Goal: Use online tool/utility: Utilize a website feature to perform a specific function

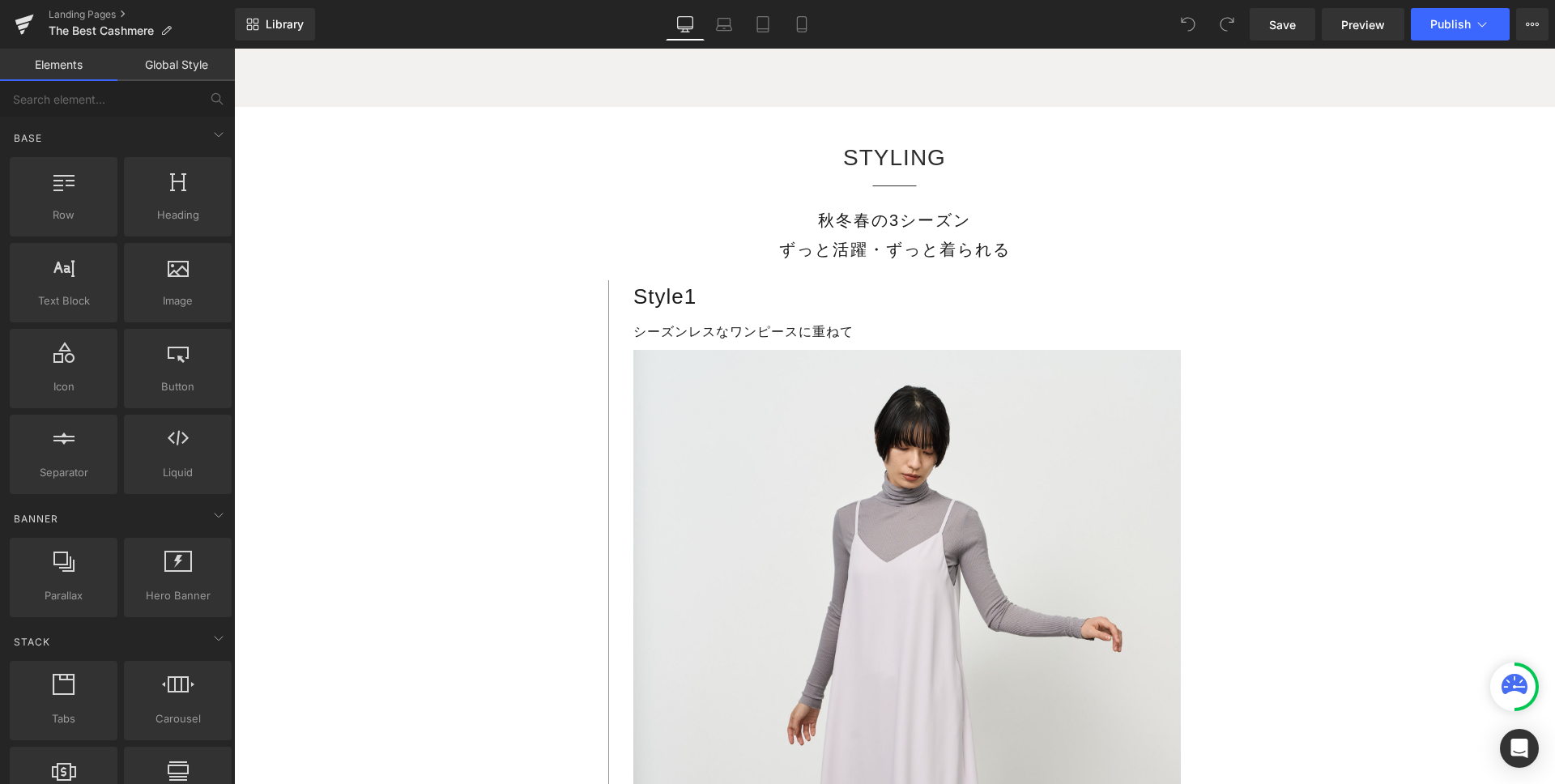
scroll to position [10043, 0]
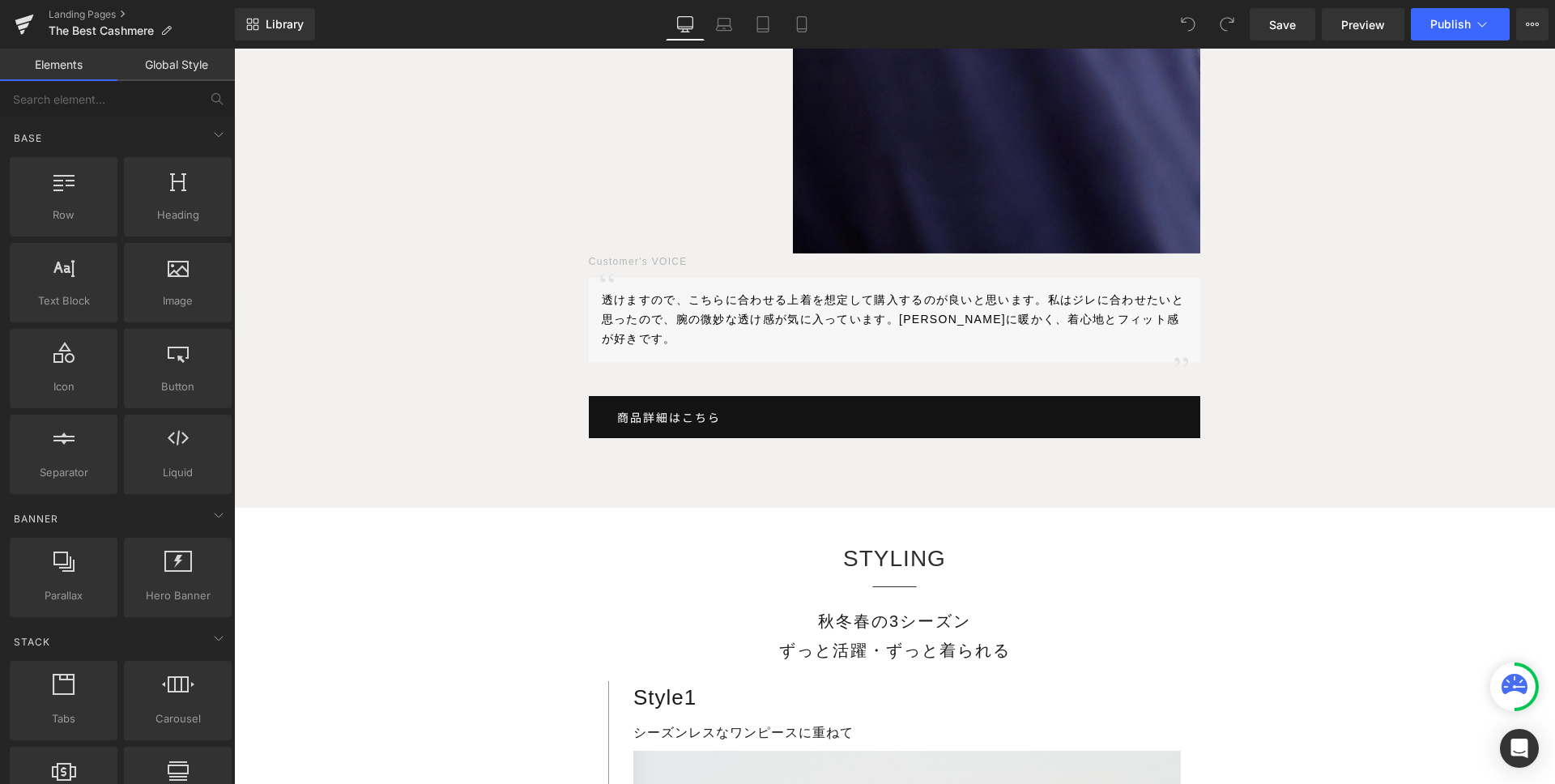
click at [234, 49] on div at bounding box center [234, 49] width 0 height 0
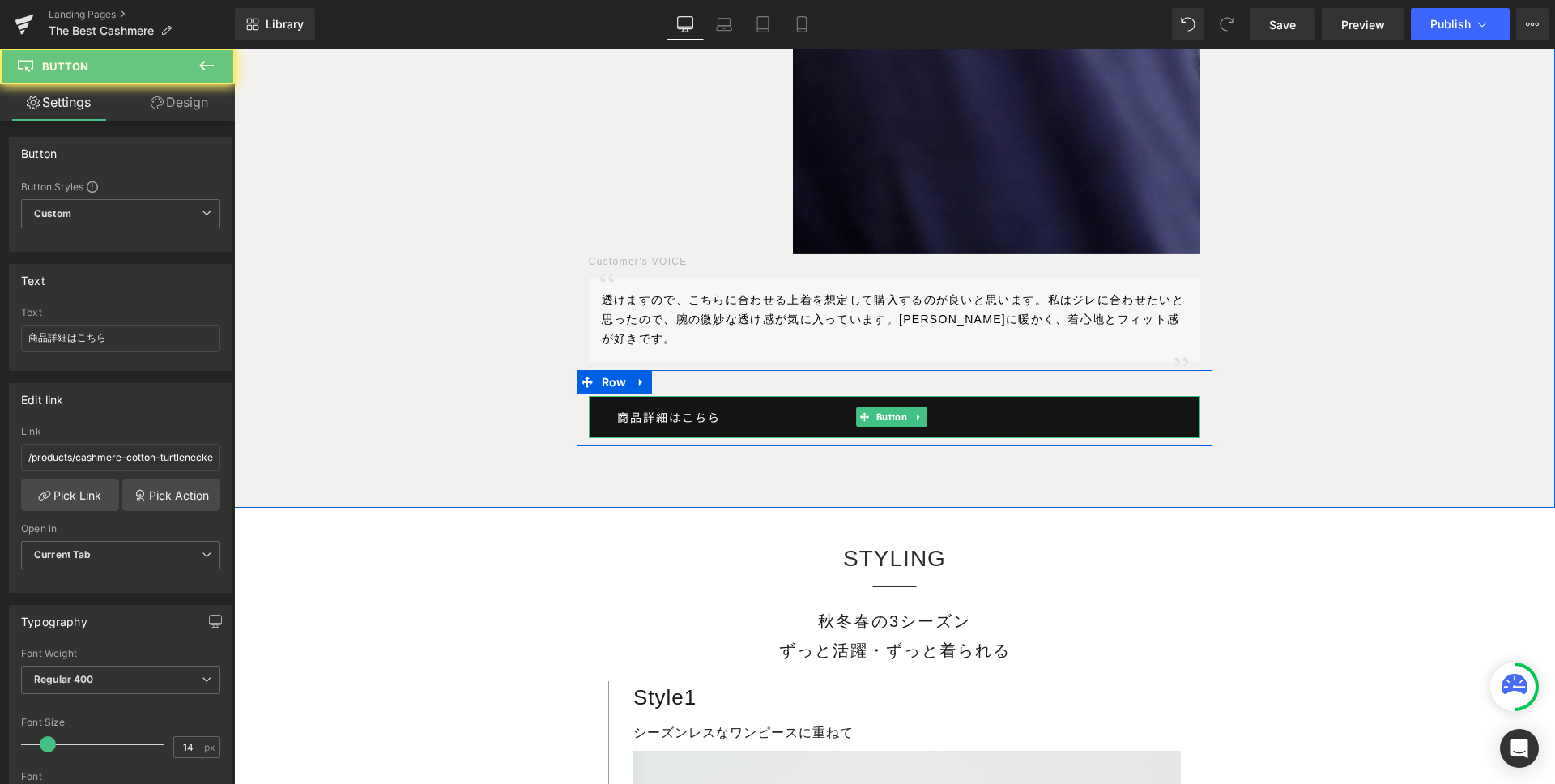
click at [726, 396] on link "商品詳細はこちら" at bounding box center [895, 417] width 612 height 42
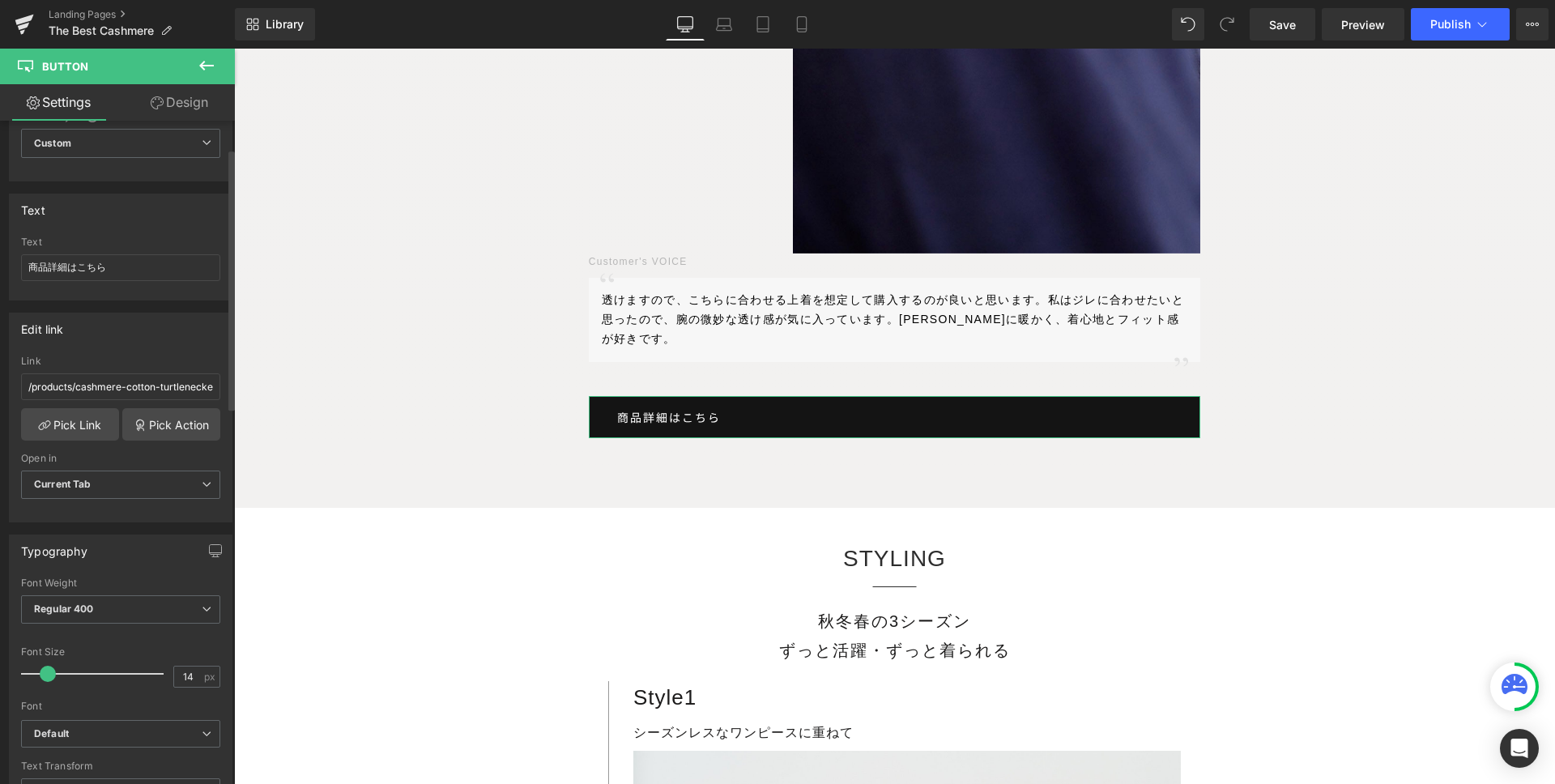
scroll to position [0, 0]
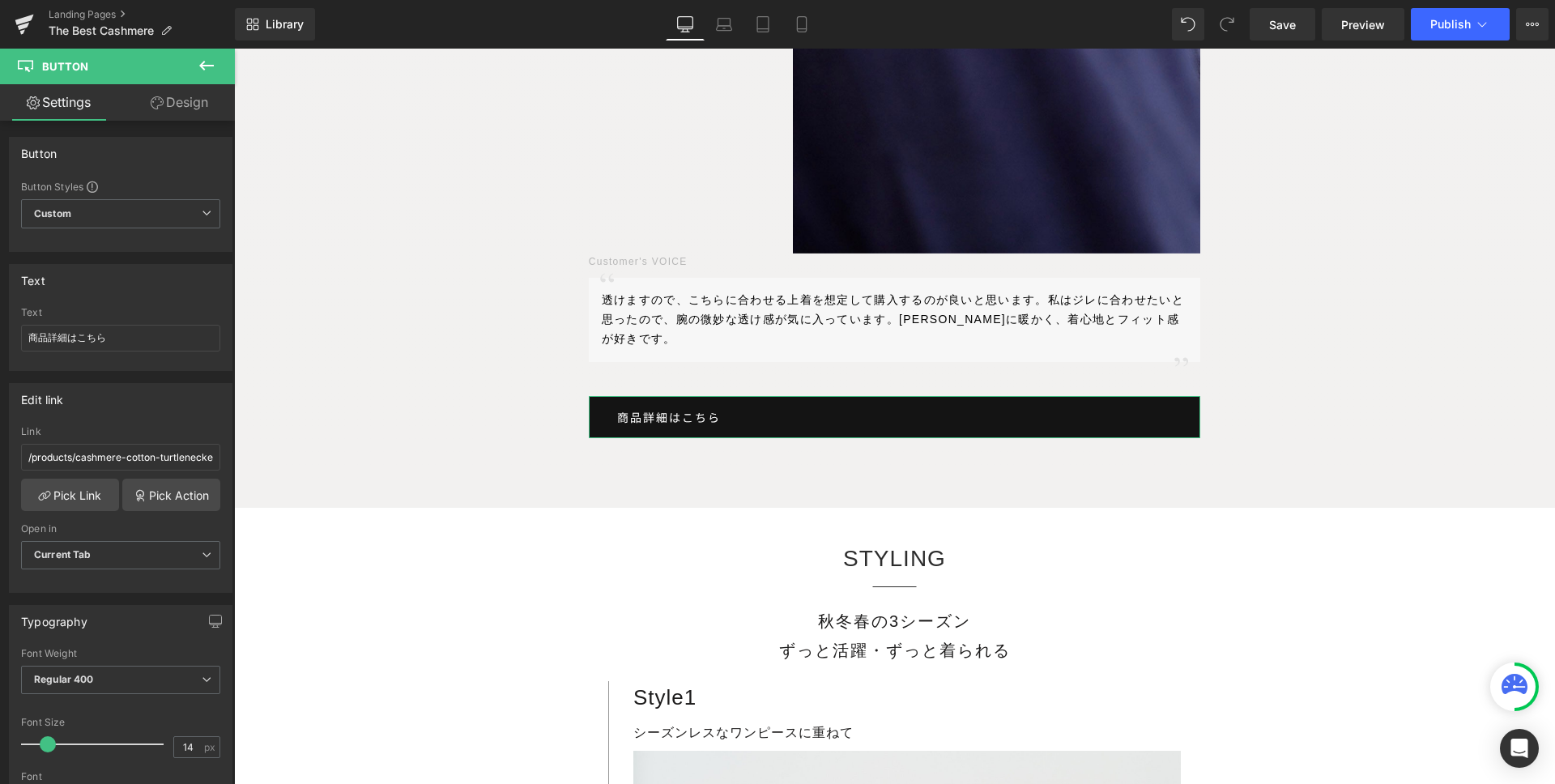
click at [172, 106] on link "Design" at bounding box center [179, 103] width 118 height 37
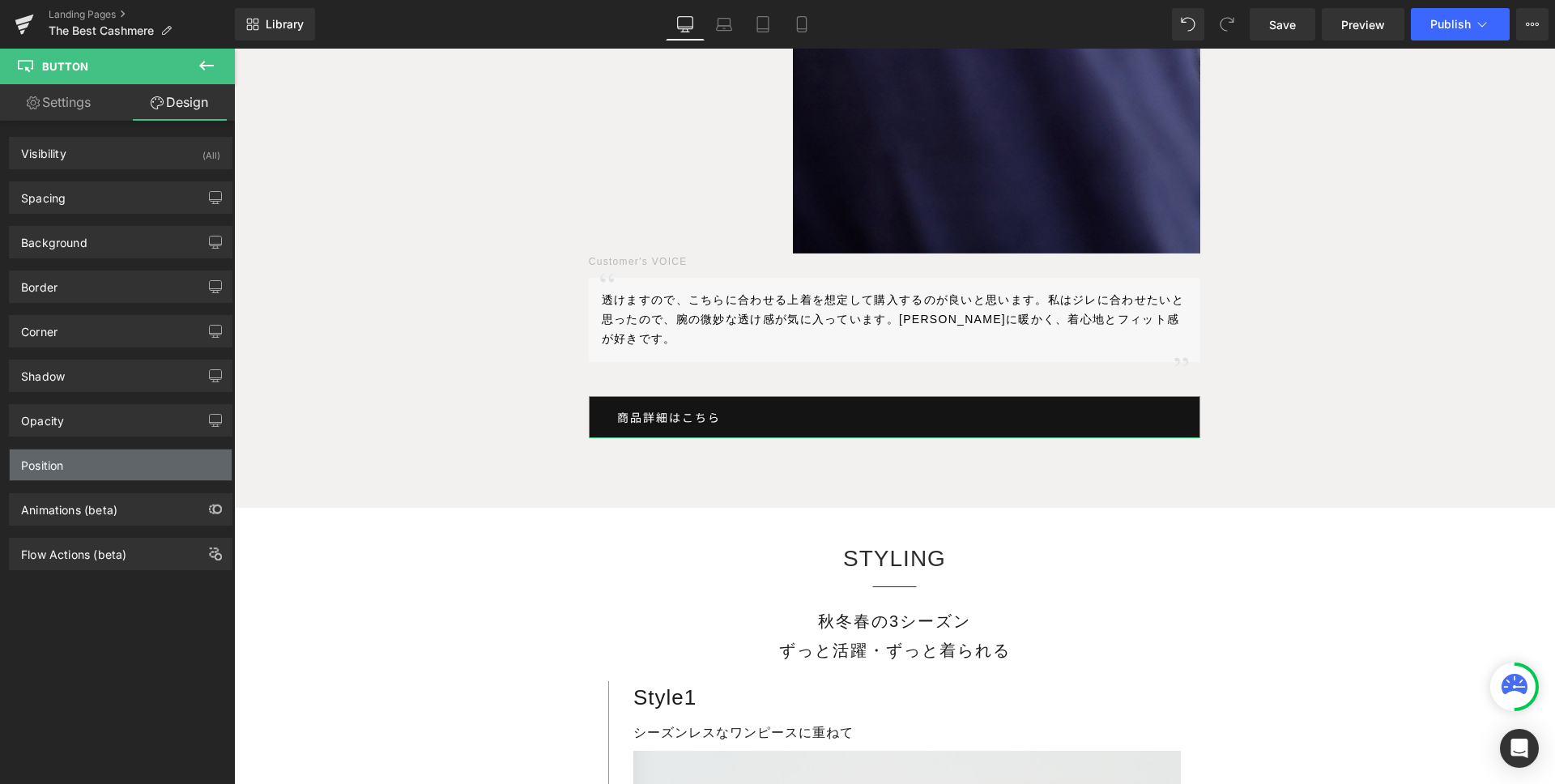
click at [75, 460] on div "Position" at bounding box center [121, 465] width 222 height 31
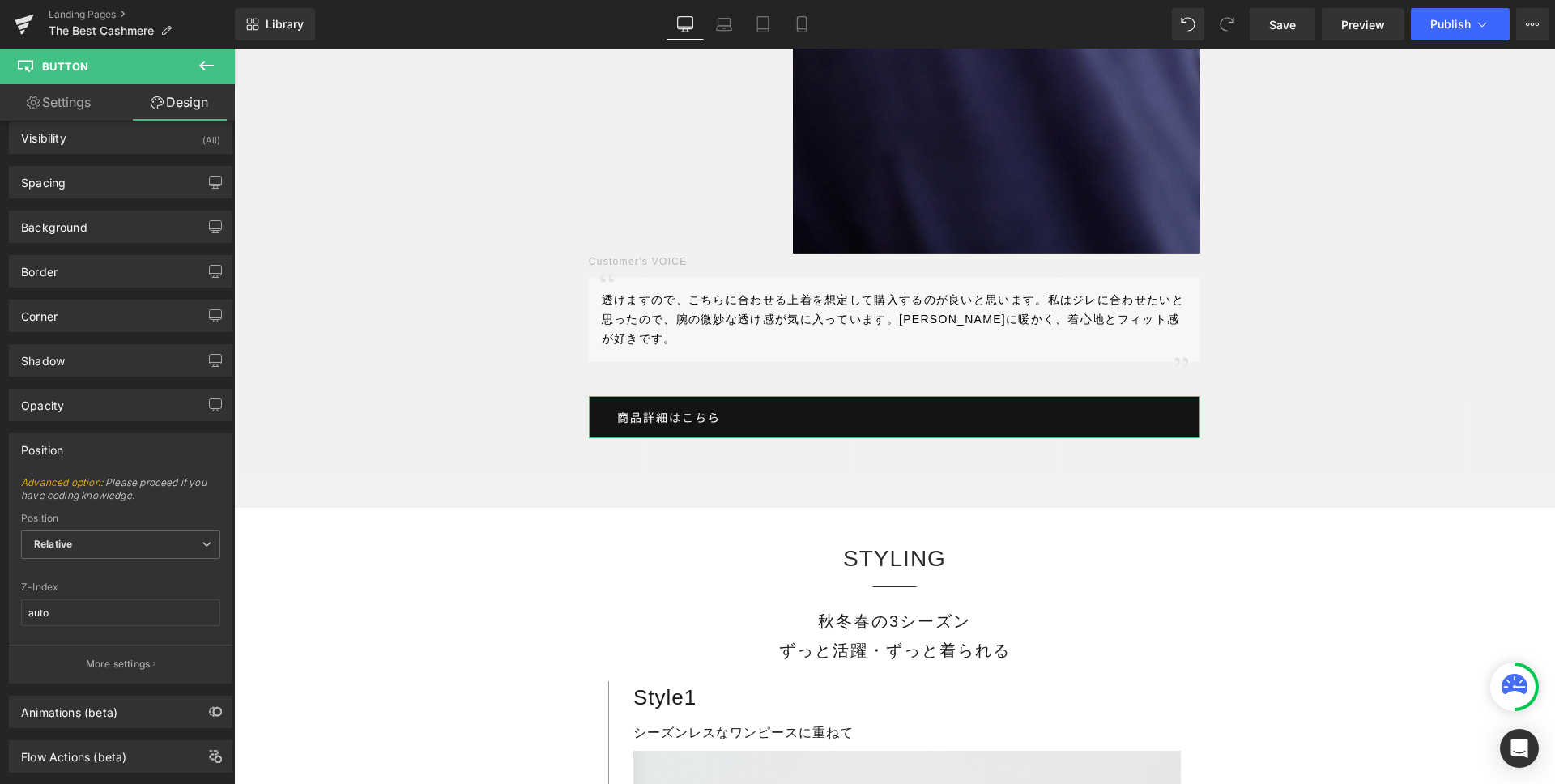
scroll to position [50, 0]
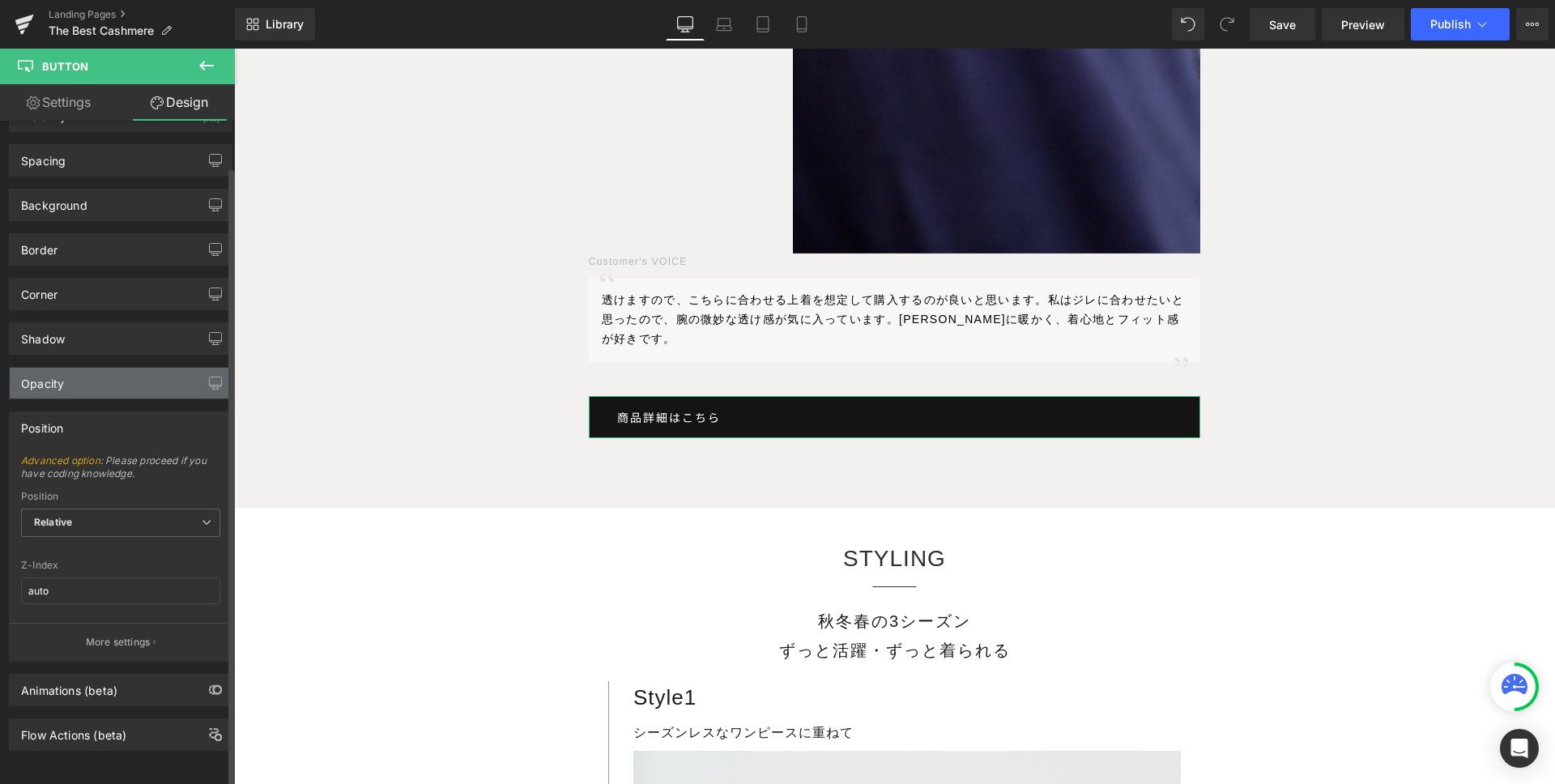
click at [91, 377] on div "Opacity" at bounding box center [121, 383] width 222 height 31
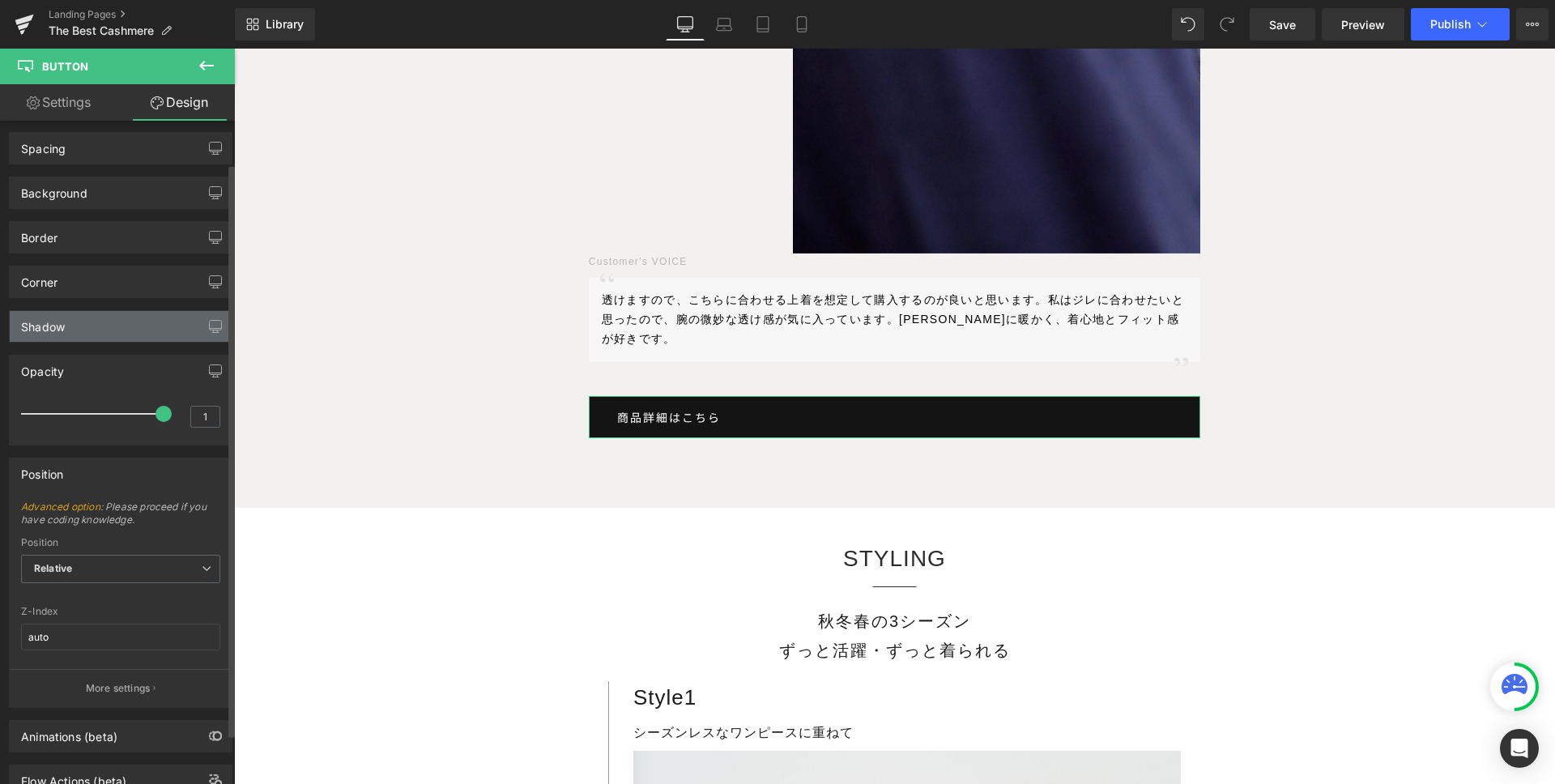
click at [105, 324] on div "Shadow" at bounding box center [121, 326] width 222 height 31
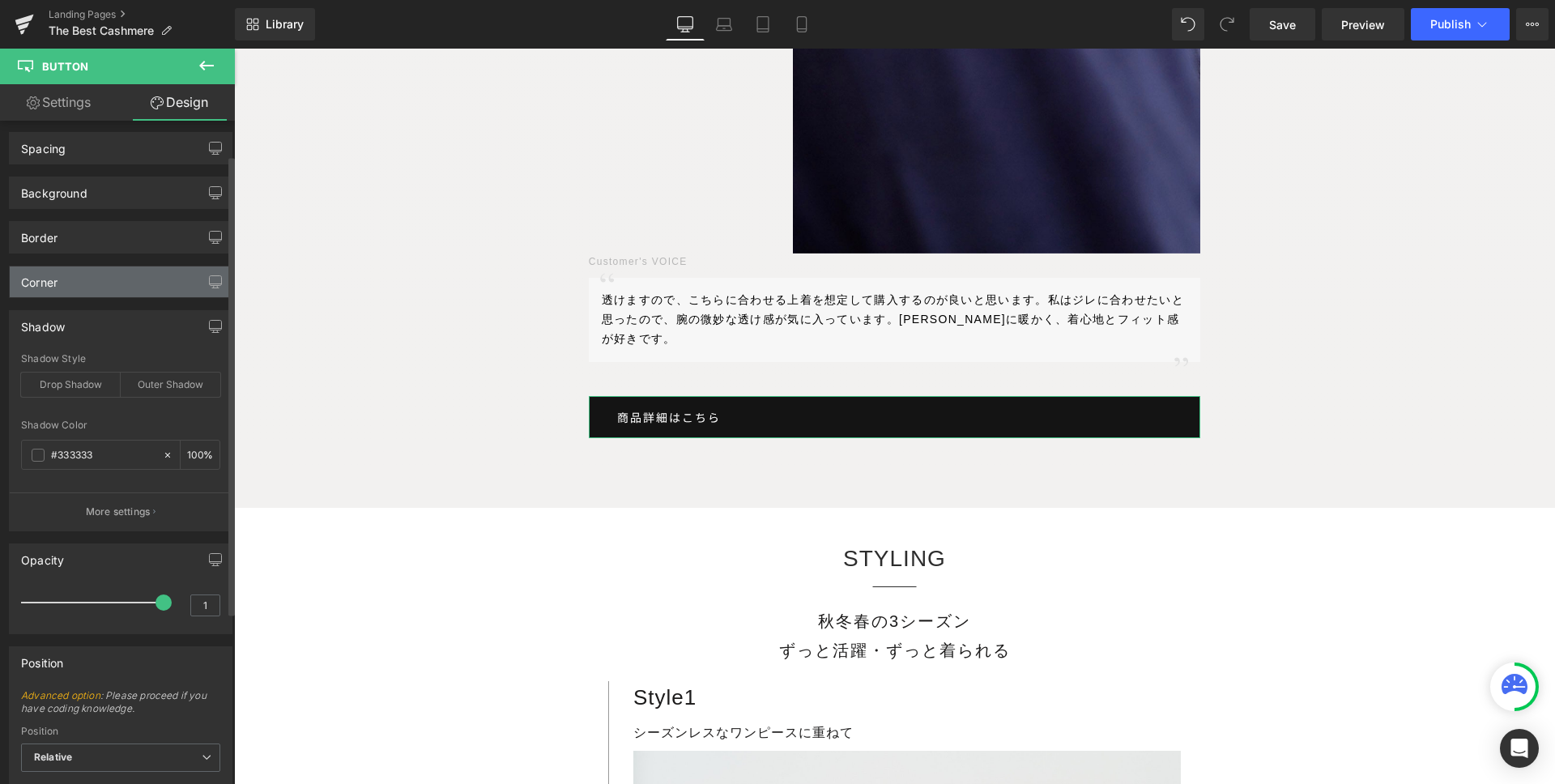
click at [112, 279] on div "Corner" at bounding box center [121, 282] width 222 height 31
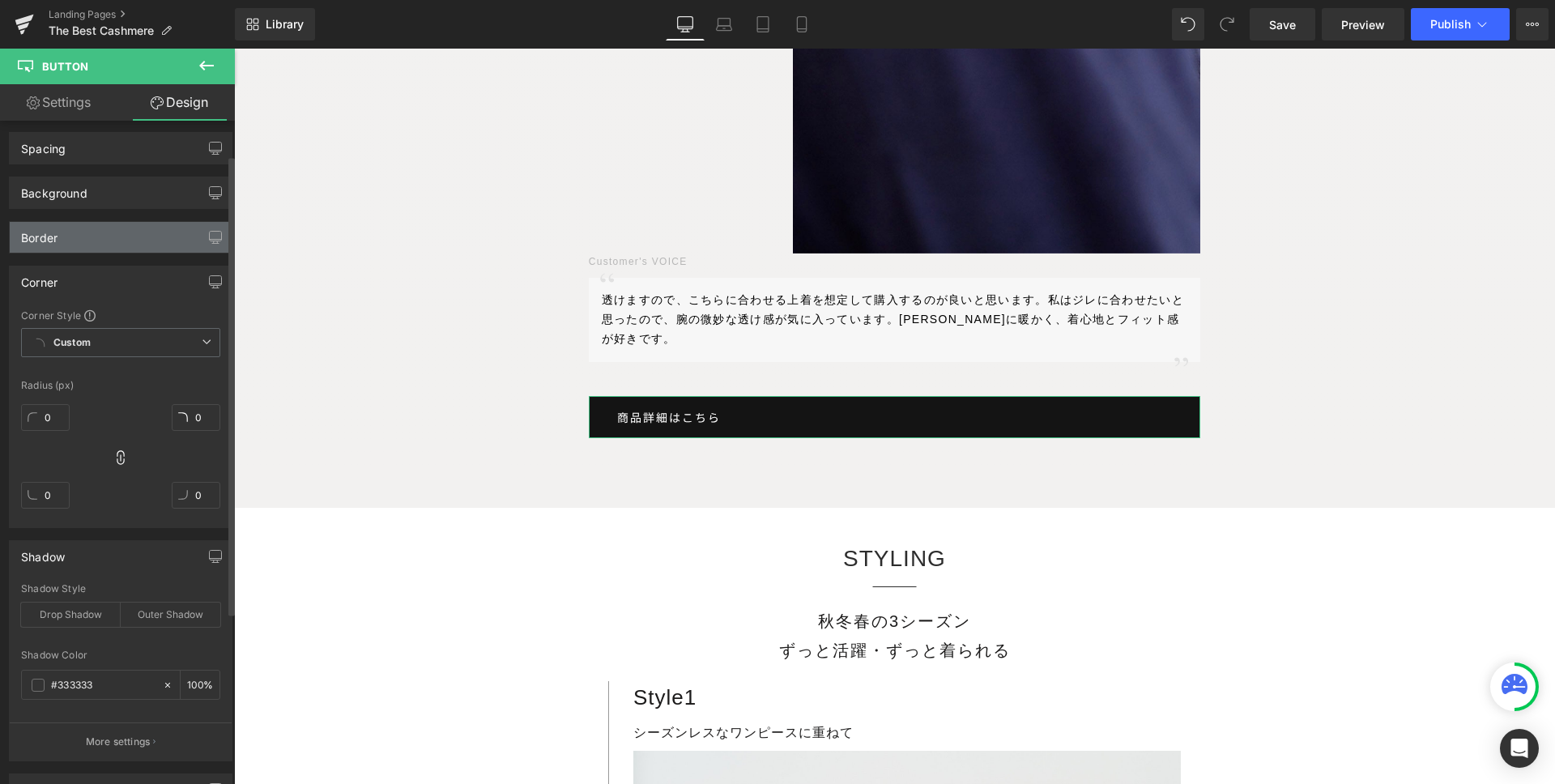
click at [119, 224] on div "Border" at bounding box center [121, 237] width 222 height 31
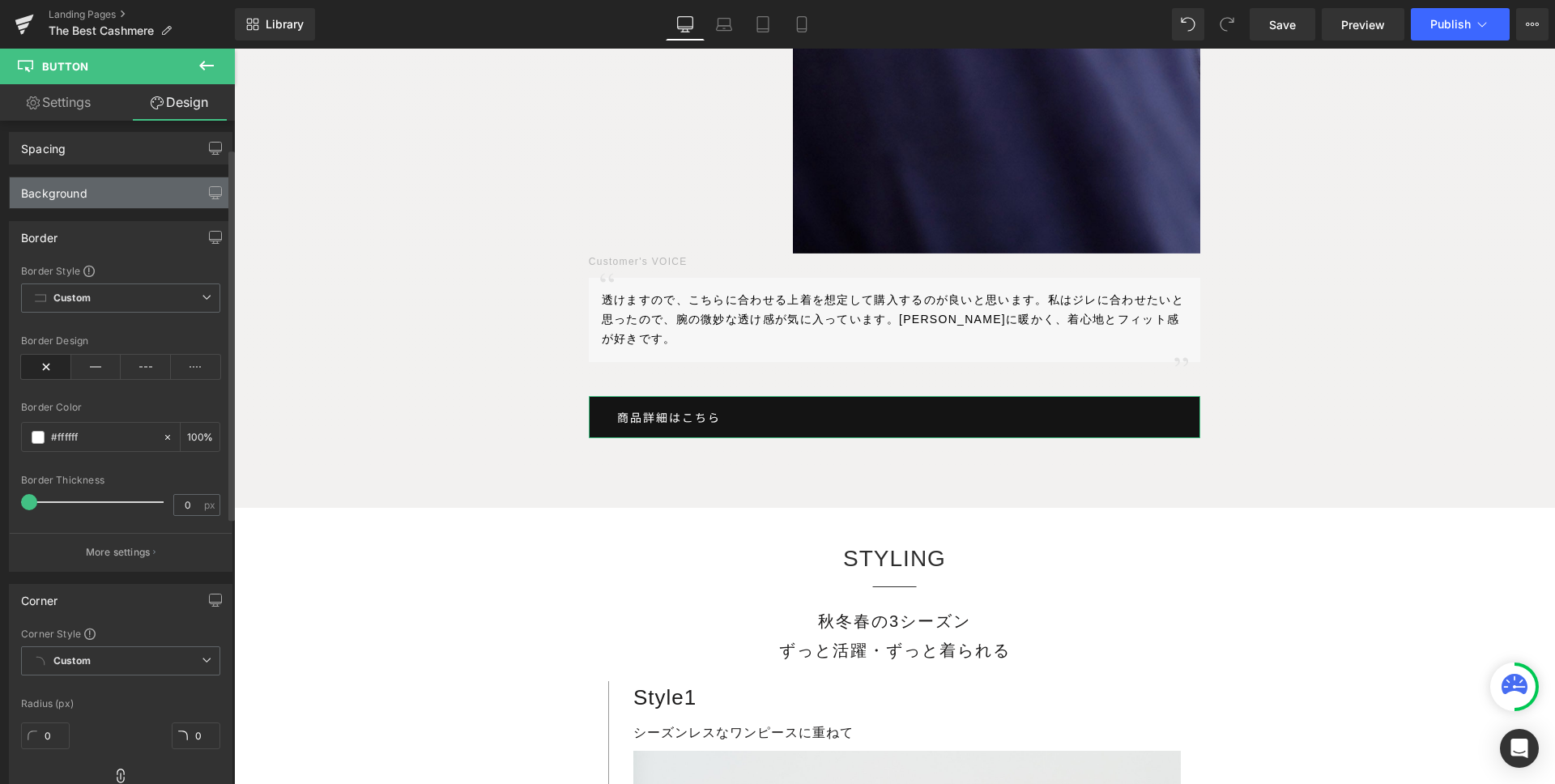
click at [120, 184] on div "Background" at bounding box center [121, 193] width 222 height 31
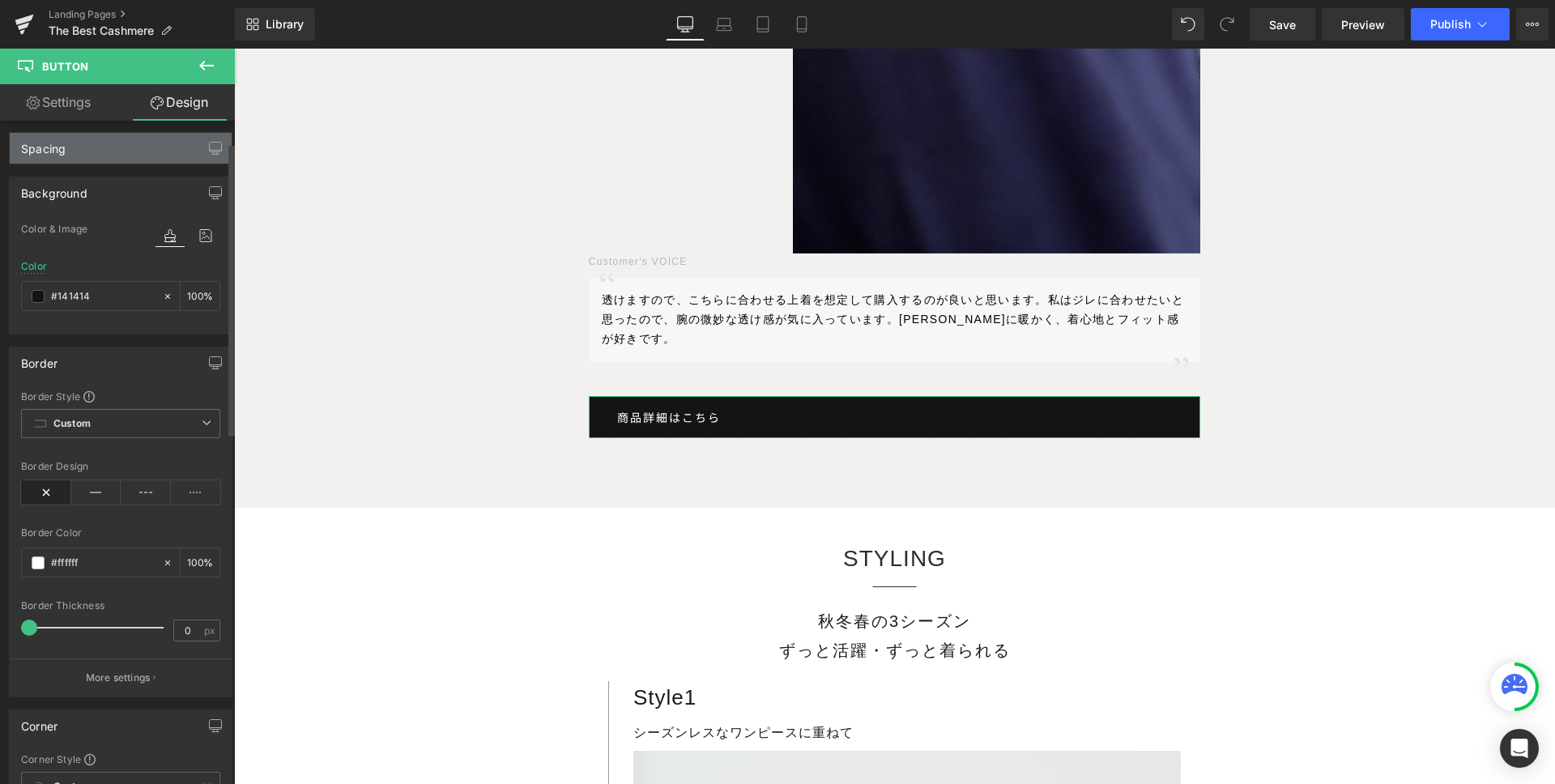
click at [121, 152] on div "Spacing" at bounding box center [121, 149] width 222 height 31
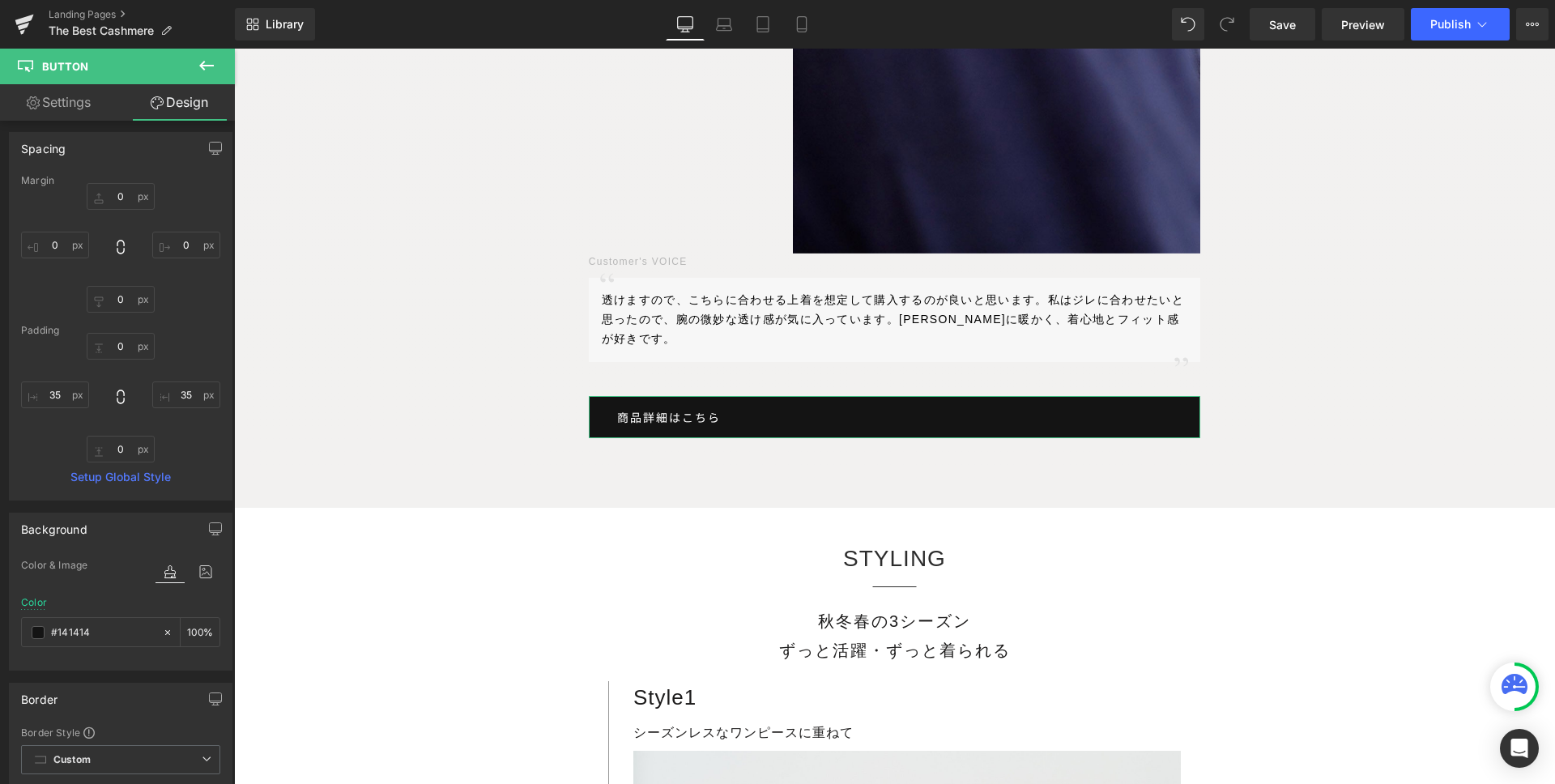
click at [70, 110] on link "Settings" at bounding box center [58, 103] width 118 height 37
type input "100"
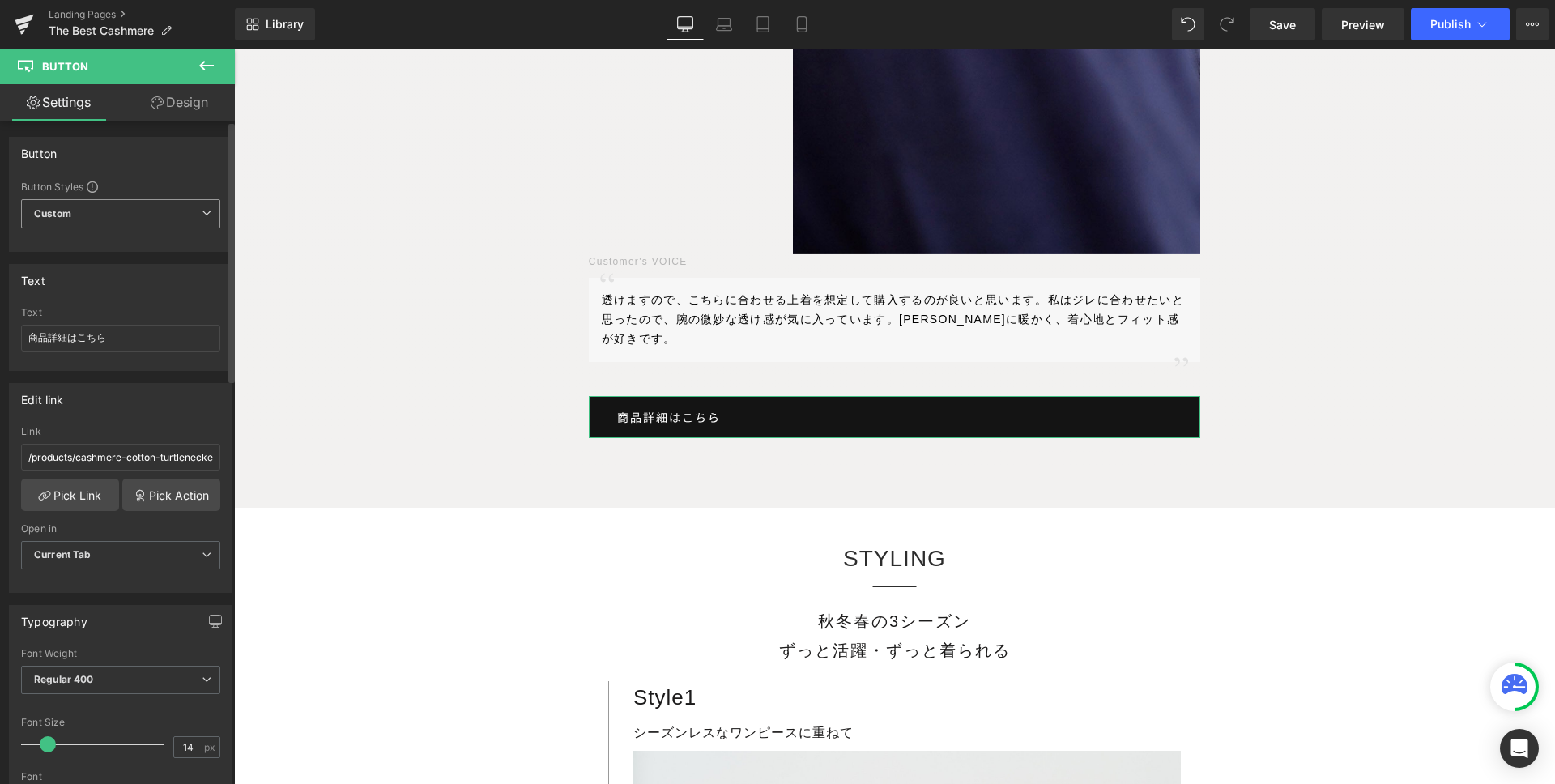
click at [105, 217] on span "Custom Setup Global Style" at bounding box center [121, 214] width 199 height 29
click at [139, 149] on div "Button" at bounding box center [118, 153] width 216 height 31
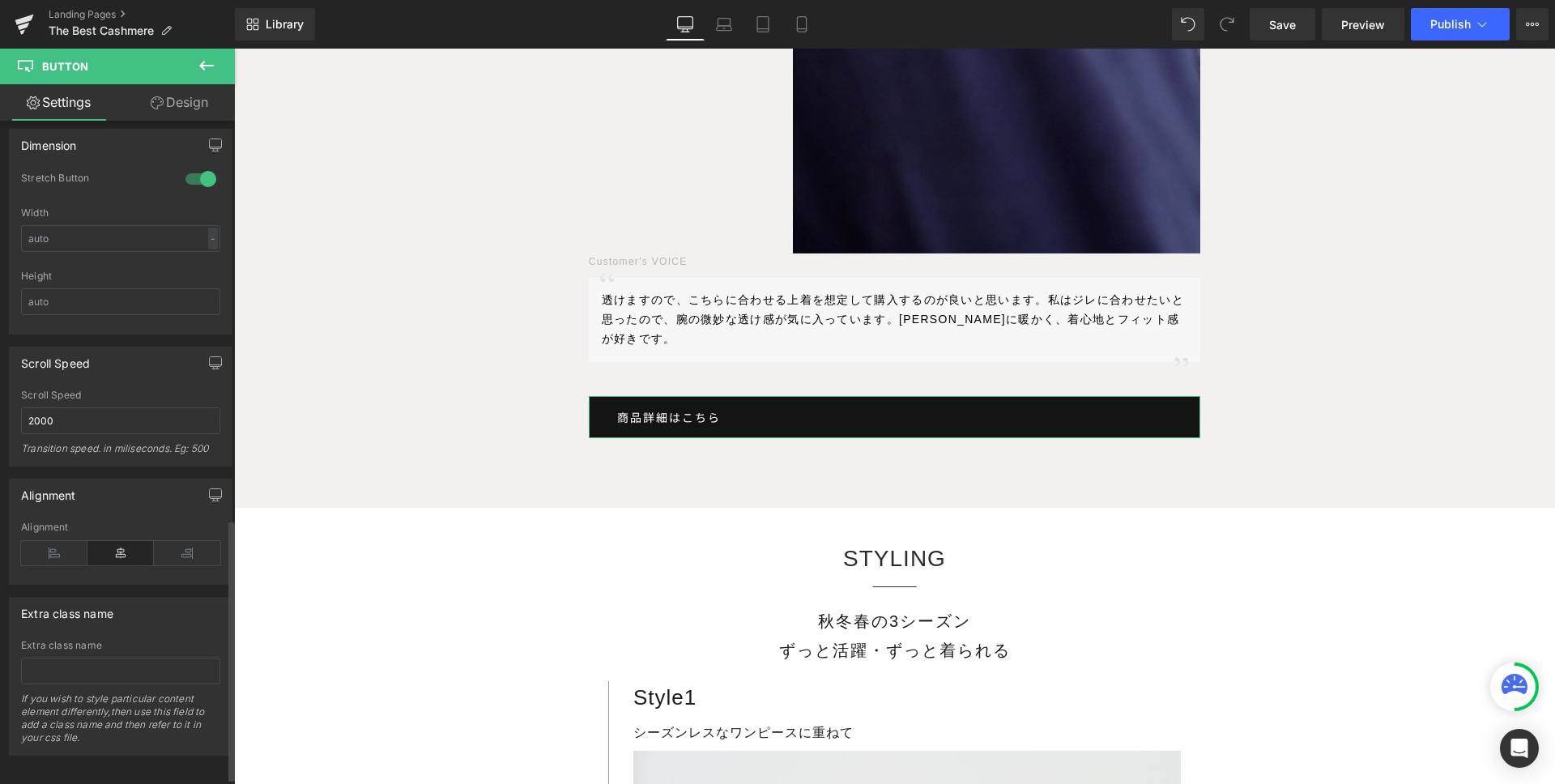
scroll to position [1030, 0]
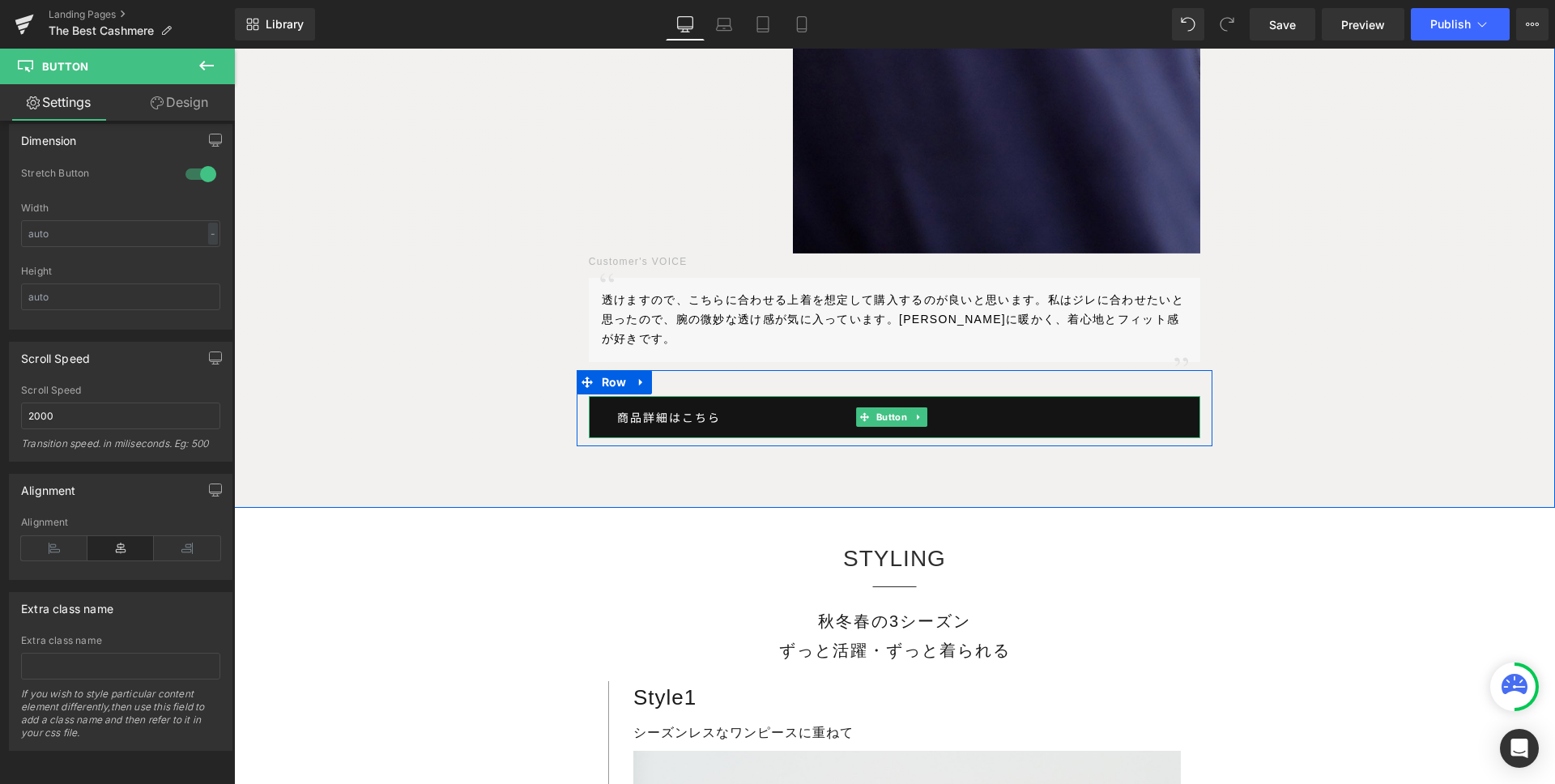
click at [749, 396] on link "商品詳細はこちら" at bounding box center [895, 417] width 612 height 42
click at [776, 396] on link "商品詳細はこちら" at bounding box center [895, 417] width 612 height 42
click at [881, 407] on span "Button" at bounding box center [892, 417] width 37 height 19
click at [752, 396] on link "商品詳細はこちら" at bounding box center [895, 417] width 612 height 42
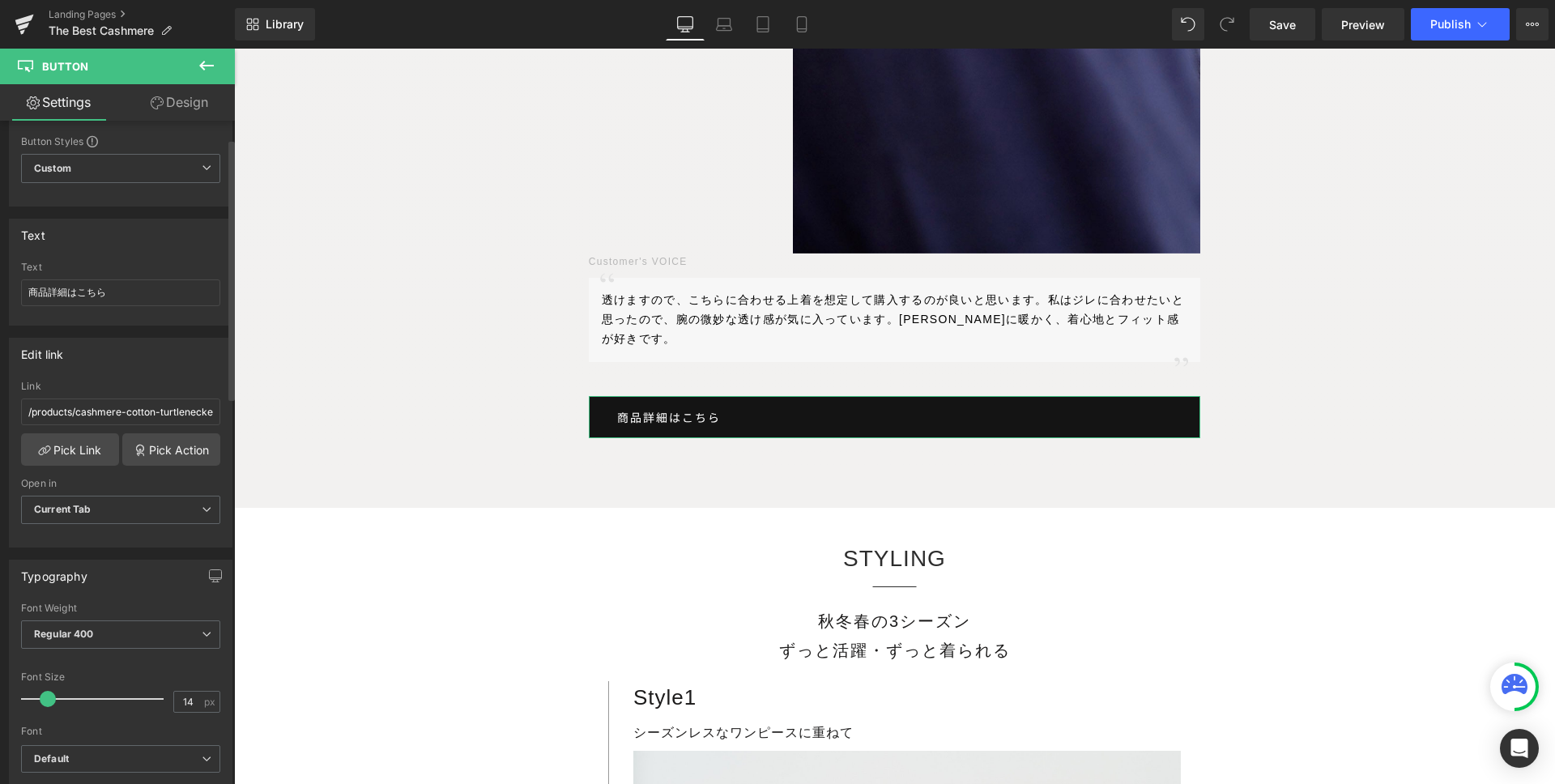
scroll to position [0, 0]
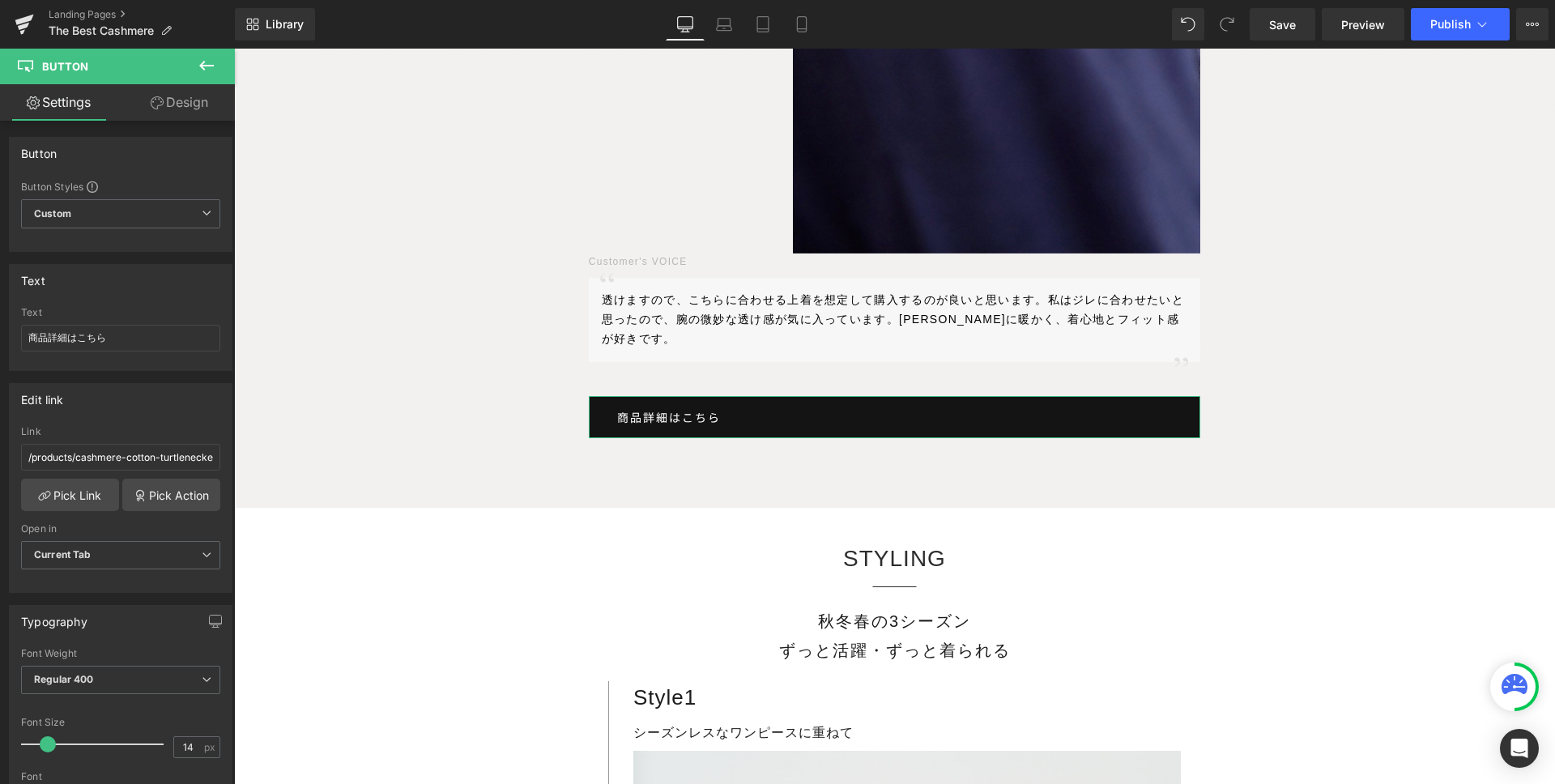
click at [166, 116] on link "Design" at bounding box center [179, 103] width 118 height 37
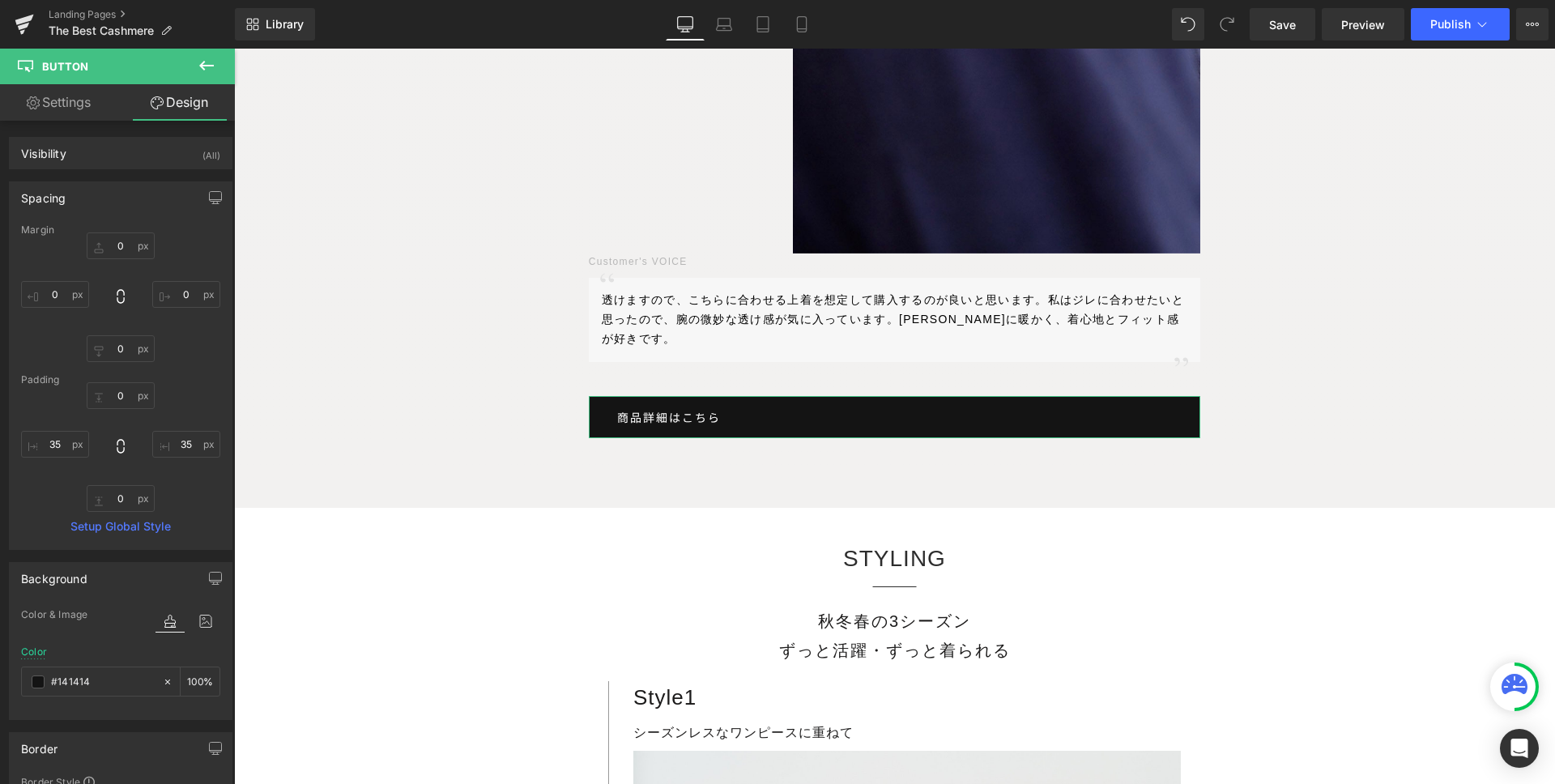
type input "0"
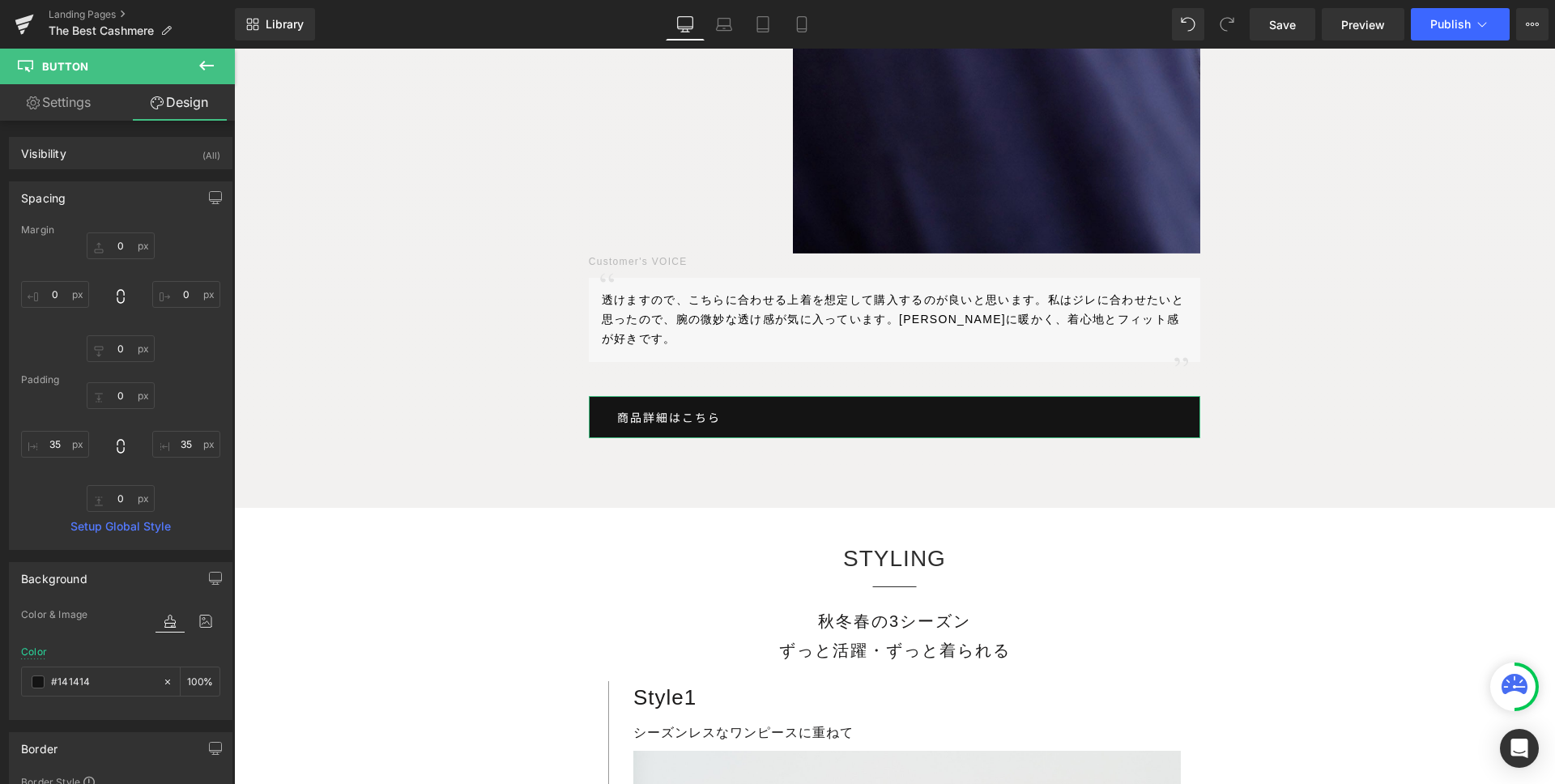
type input "35"
type input "0"
type input "35"
type input "100"
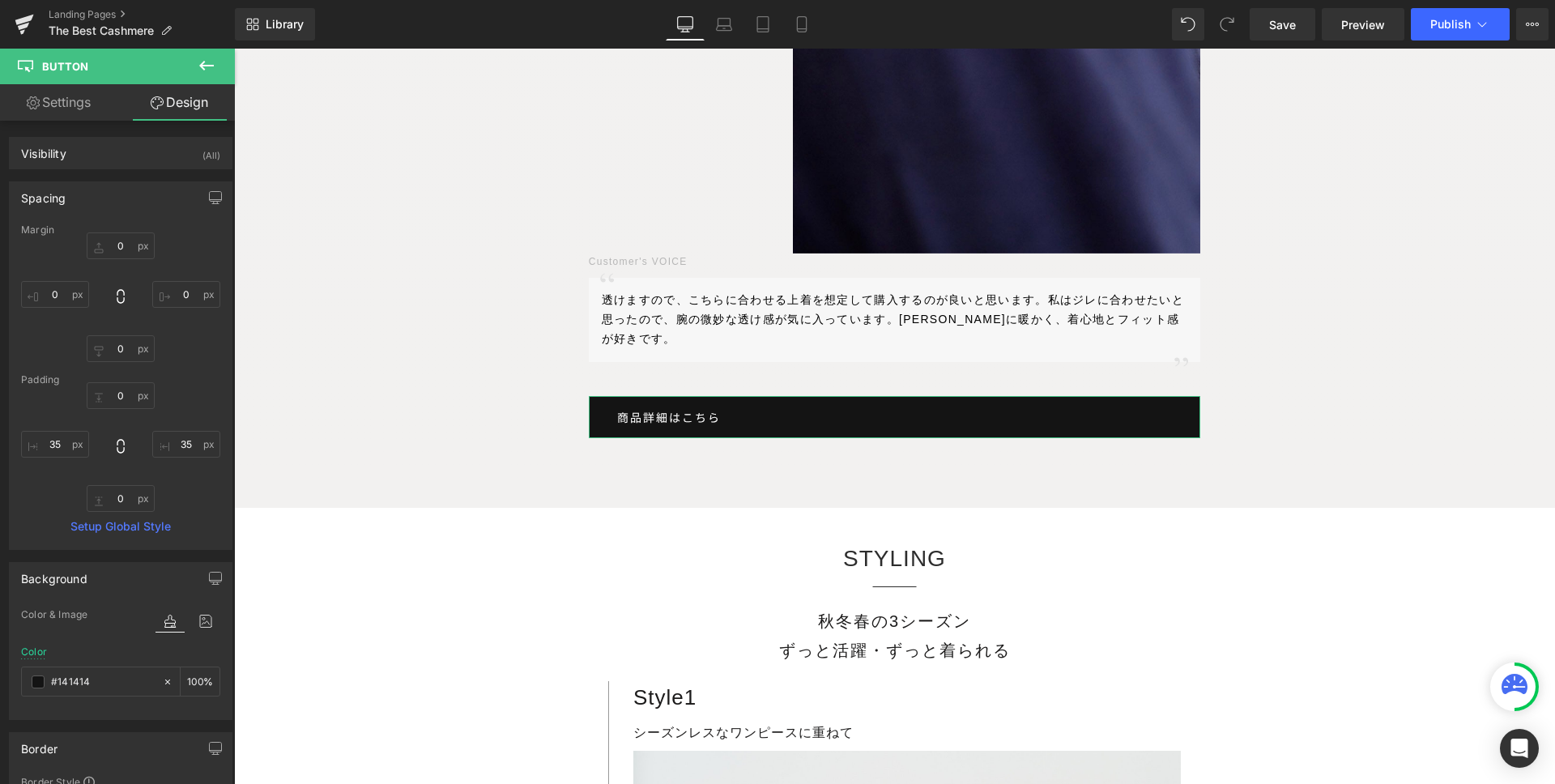
type input "100"
click at [69, 97] on link "Settings" at bounding box center [58, 103] width 118 height 37
type input "100"
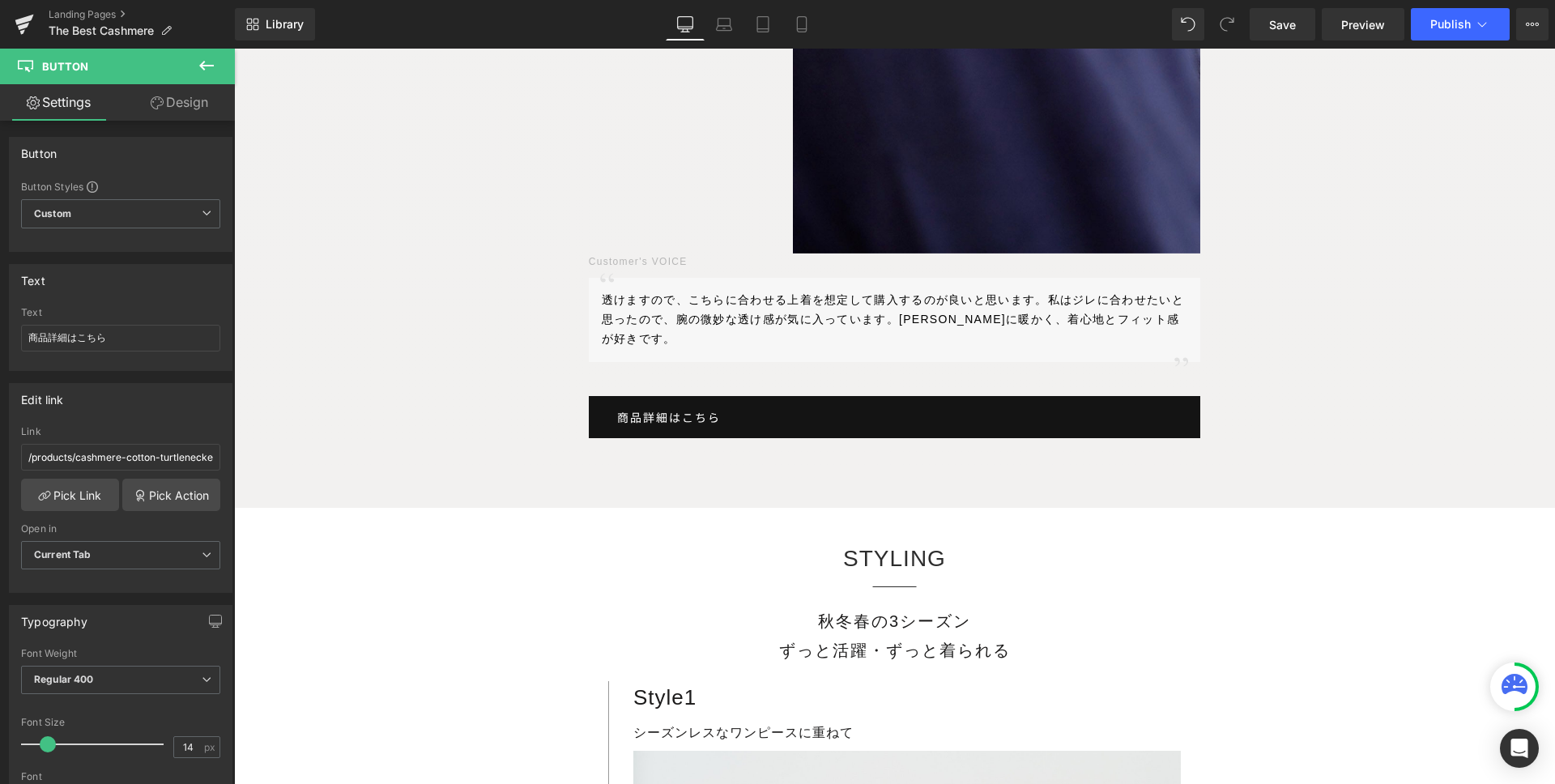
click at [205, 66] on icon at bounding box center [206, 66] width 15 height 10
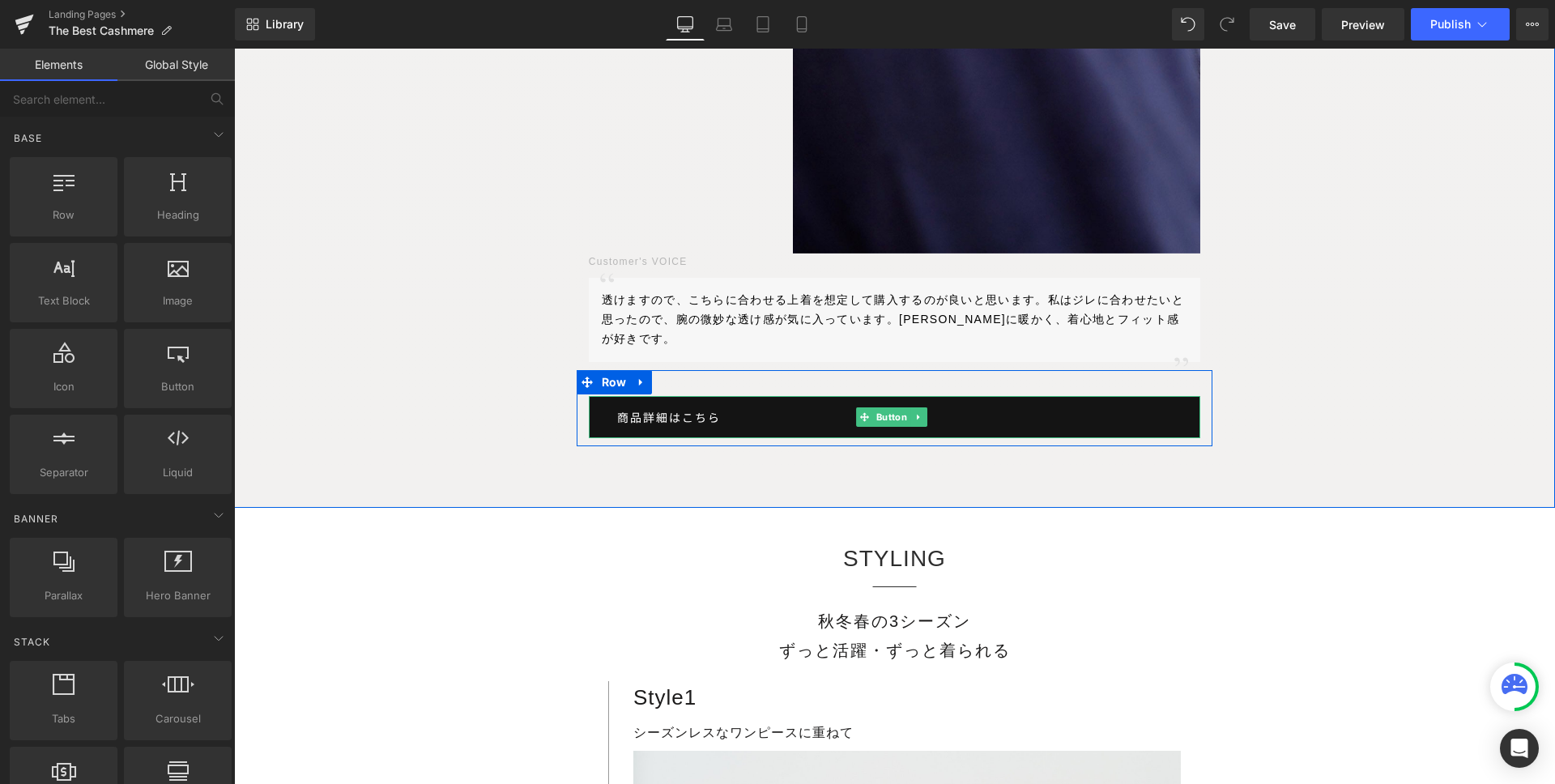
click at [729, 396] on link "商品詳細はこちら" at bounding box center [895, 417] width 612 height 42
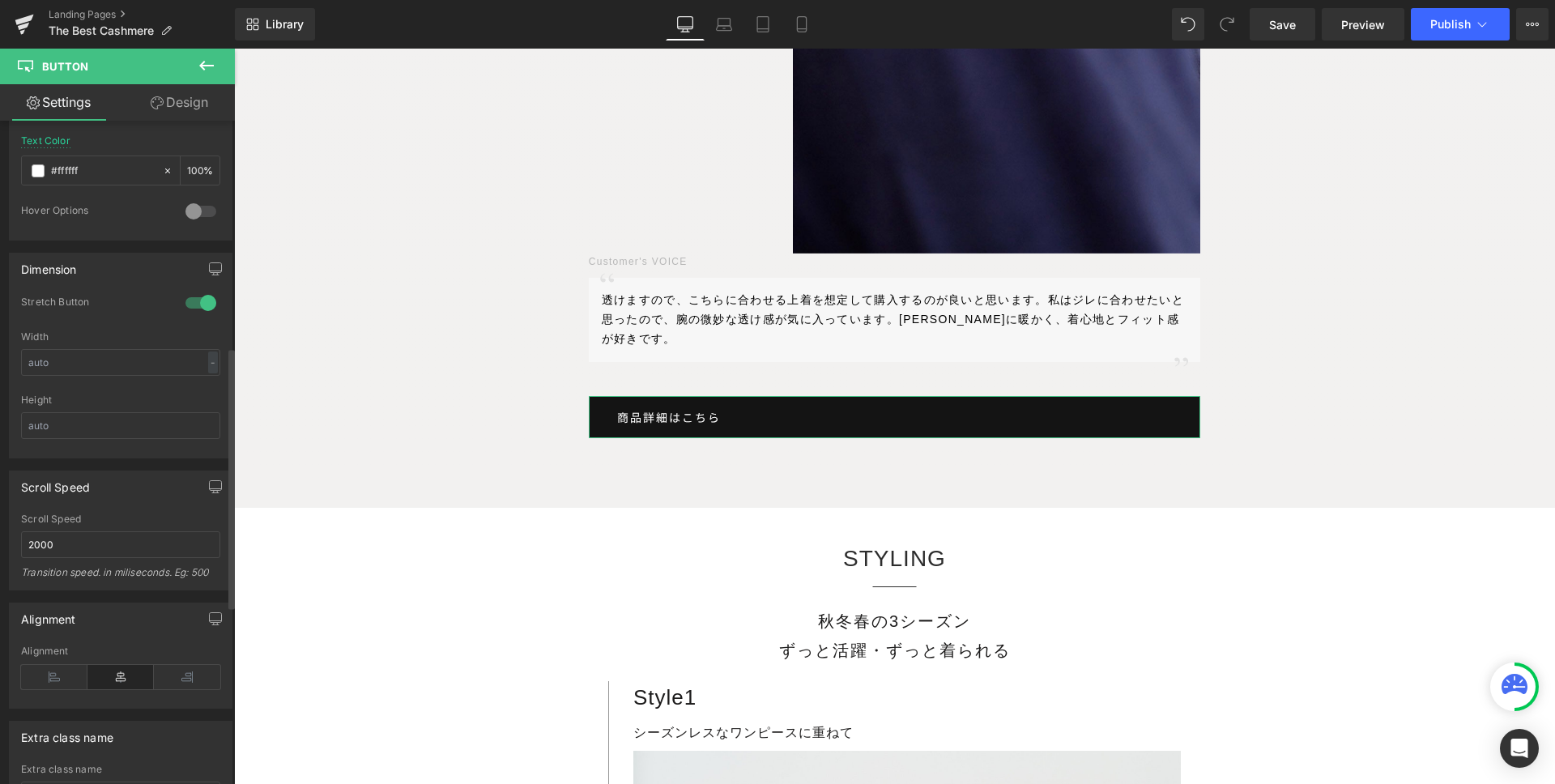
scroll to position [1030, 0]
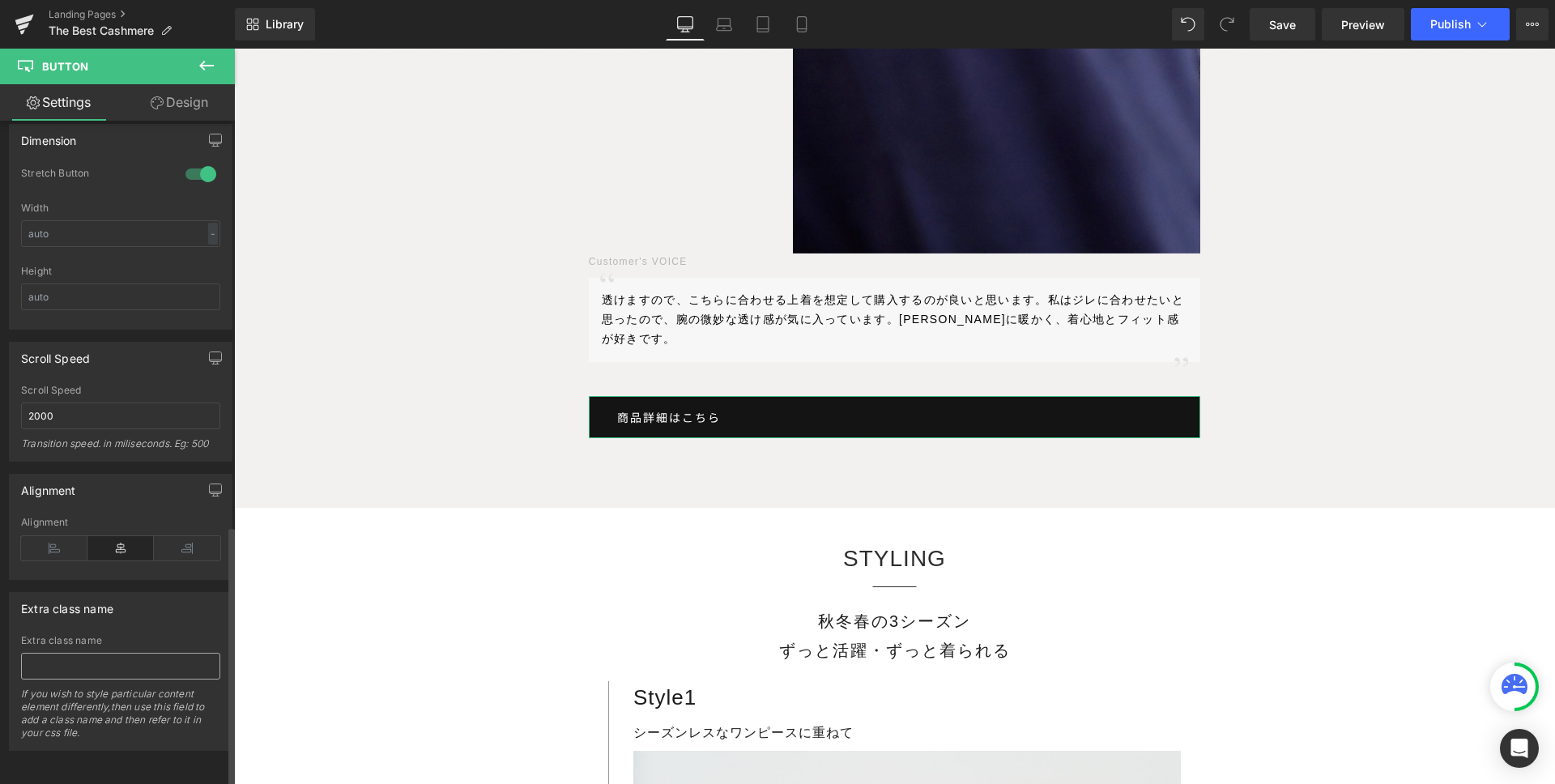
click at [74, 653] on input "text" at bounding box center [121, 666] width 199 height 27
type input "u-justify-center"
click at [134, 593] on div "Extra class name" at bounding box center [121, 608] width 222 height 31
click at [1349, 24] on span "Preview" at bounding box center [1363, 25] width 44 height 17
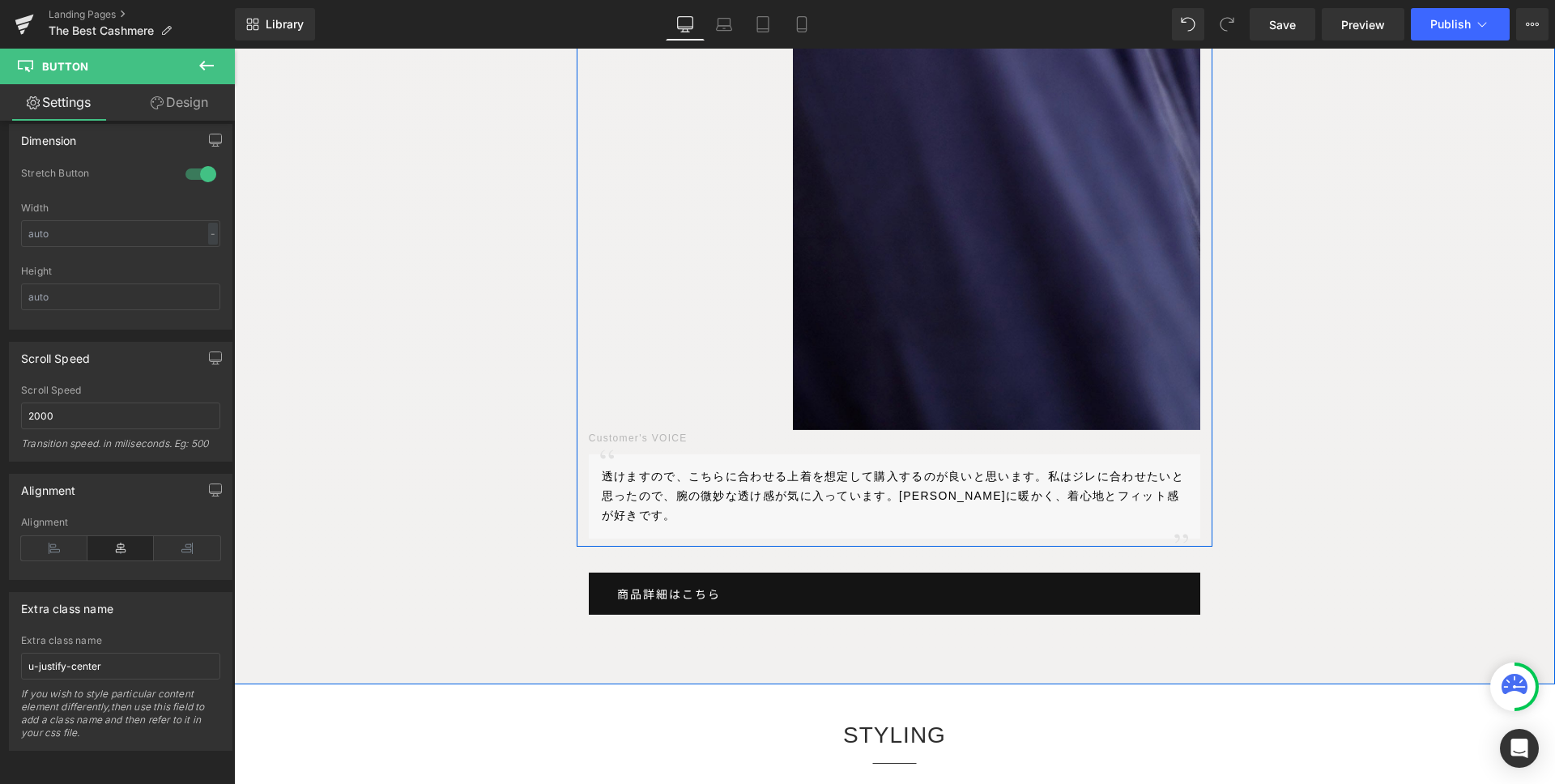
scroll to position [10105, 0]
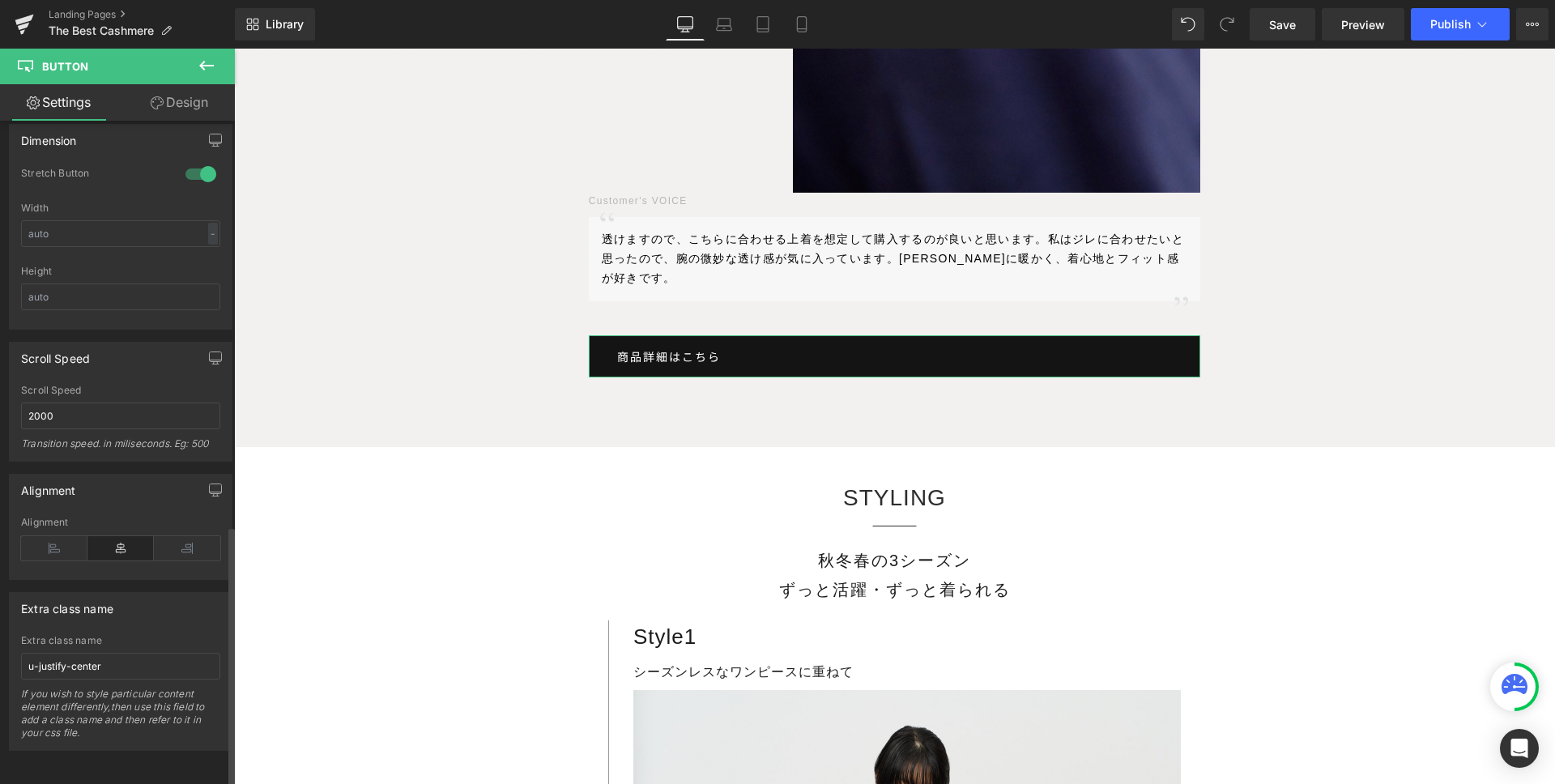
click at [153, 634] on div "Extra class name" at bounding box center [121, 640] width 199 height 12
click at [131, 653] on input "u-justify-center" at bounding box center [121, 666] width 199 height 27
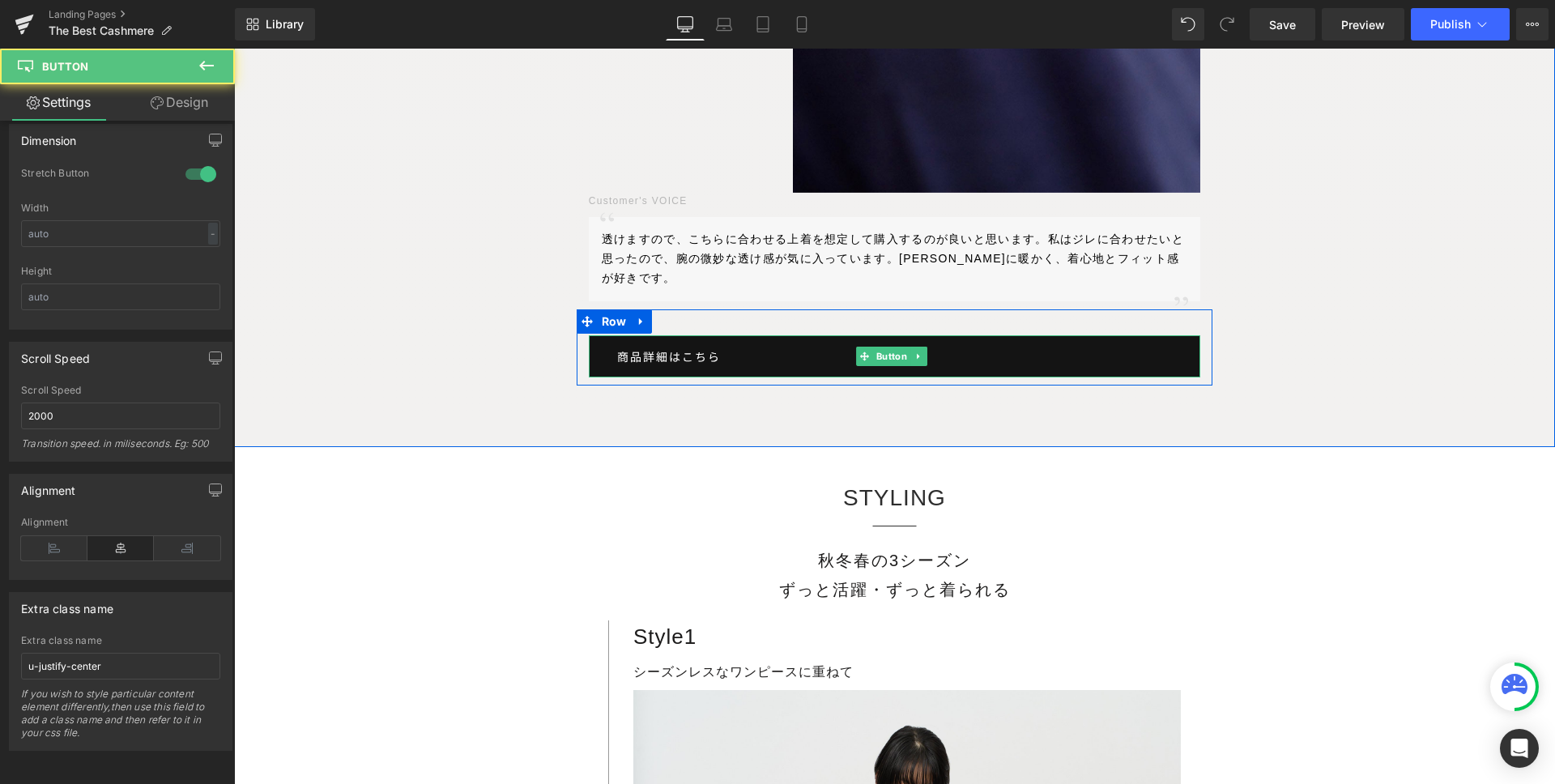
click at [608, 335] on link "商品詳細はこちら" at bounding box center [895, 356] width 612 height 42
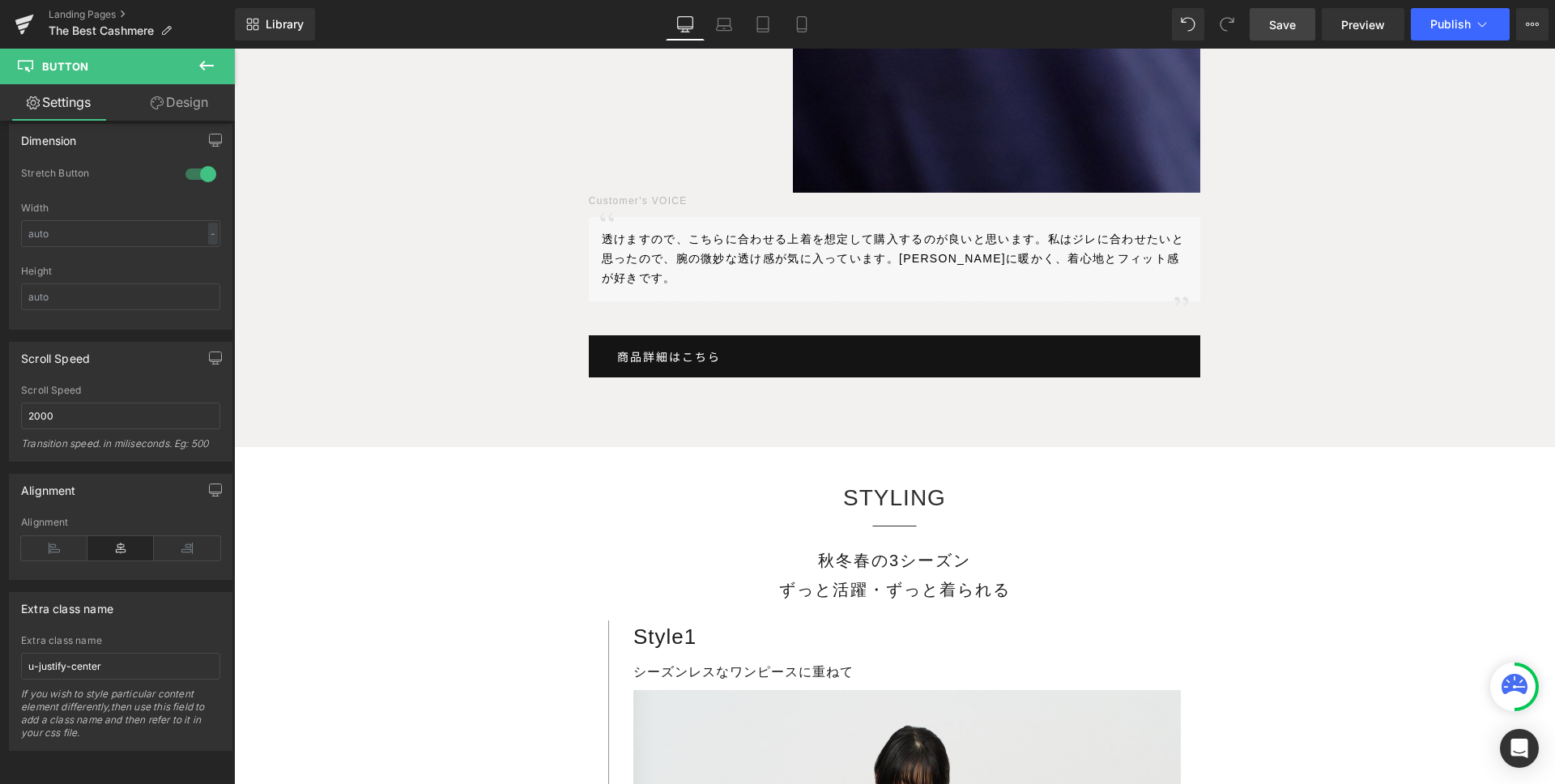
click at [1296, 18] on span "Save" at bounding box center [1283, 25] width 27 height 17
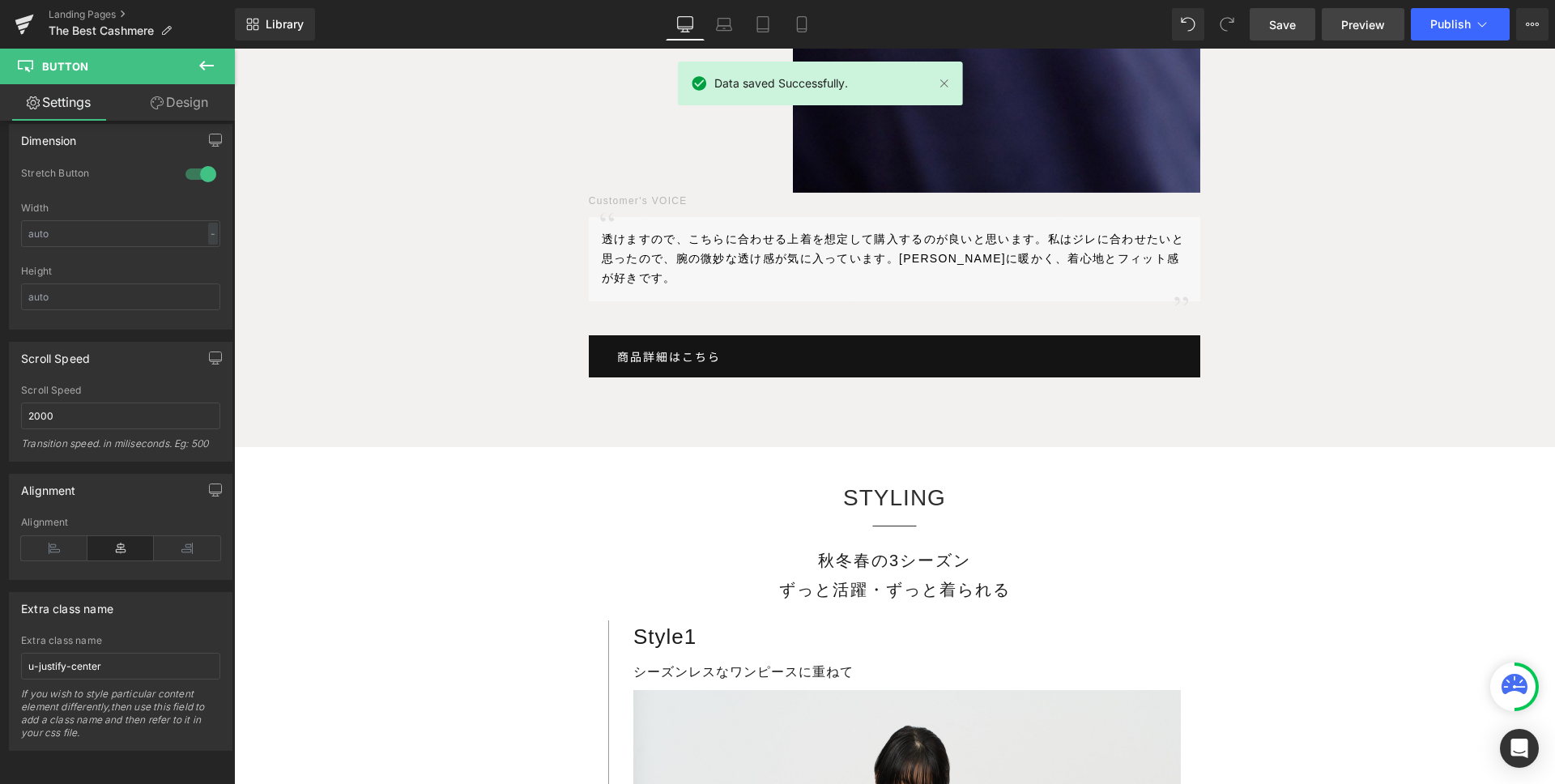
click at [1360, 19] on span "Preview" at bounding box center [1363, 25] width 44 height 17
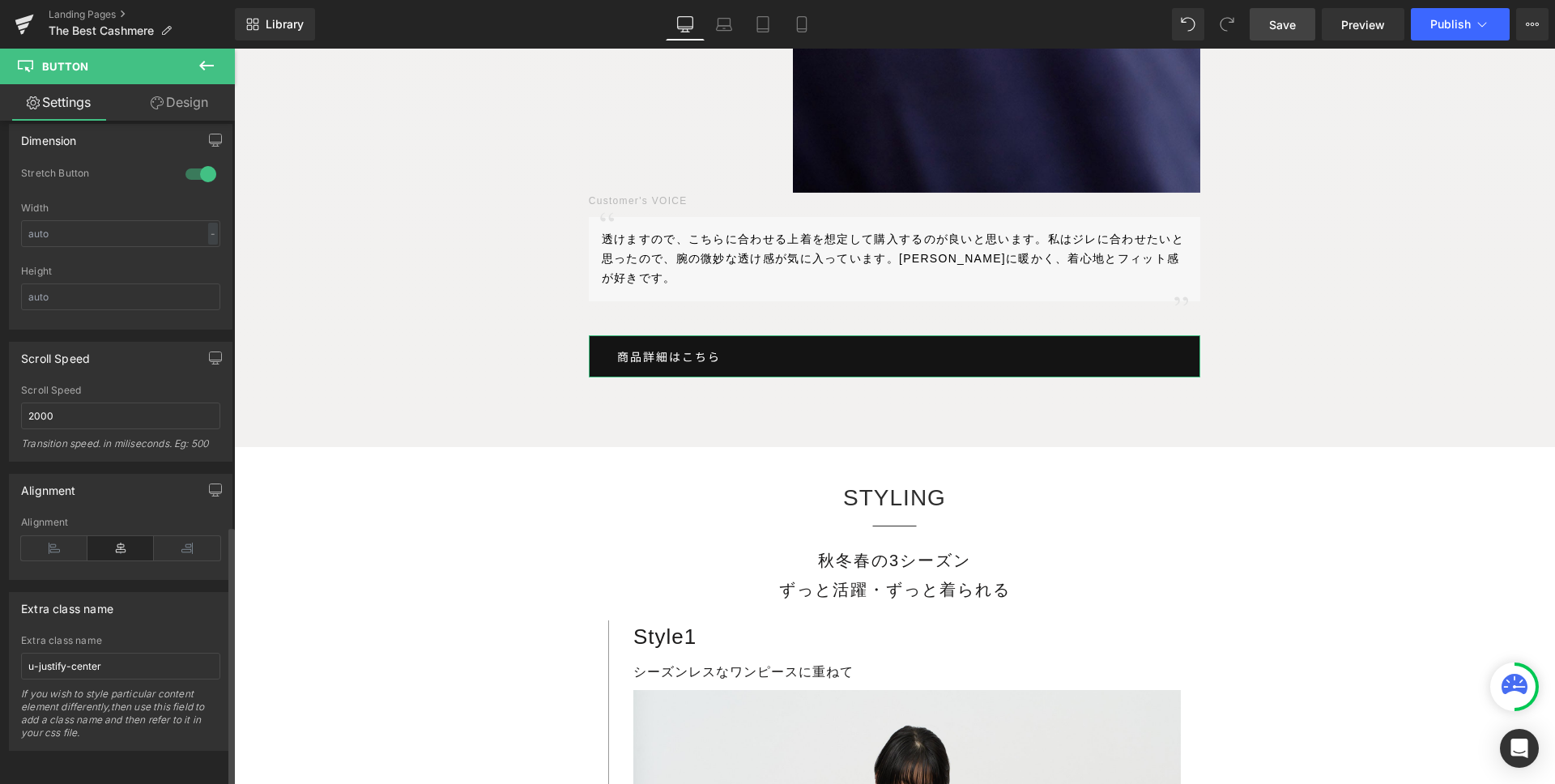
click at [114, 536] on icon at bounding box center [121, 548] width 66 height 24
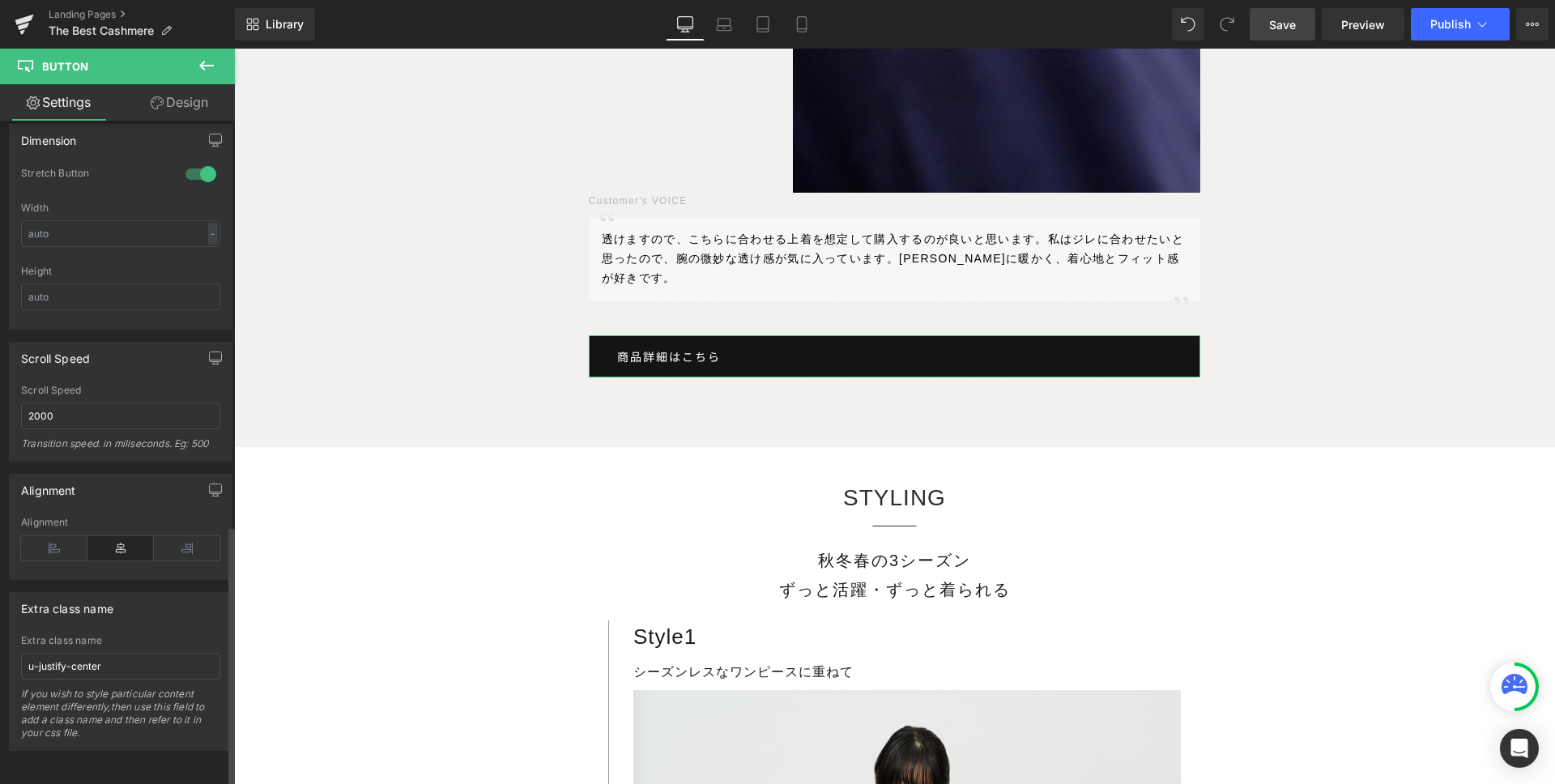
click at [114, 536] on icon at bounding box center [121, 548] width 66 height 24
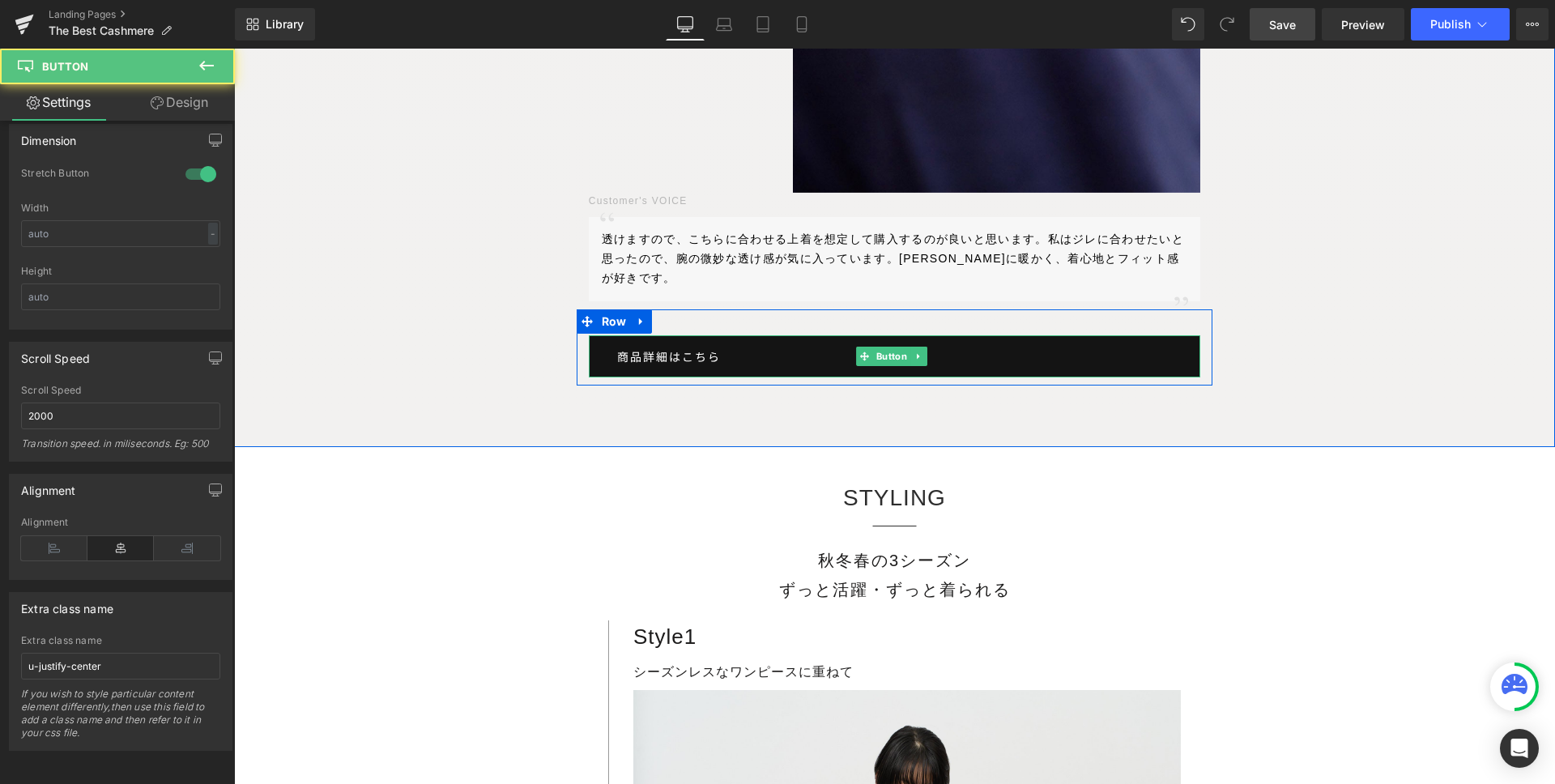
click at [759, 335] on link "商品詳細はこちら" at bounding box center [895, 356] width 612 height 42
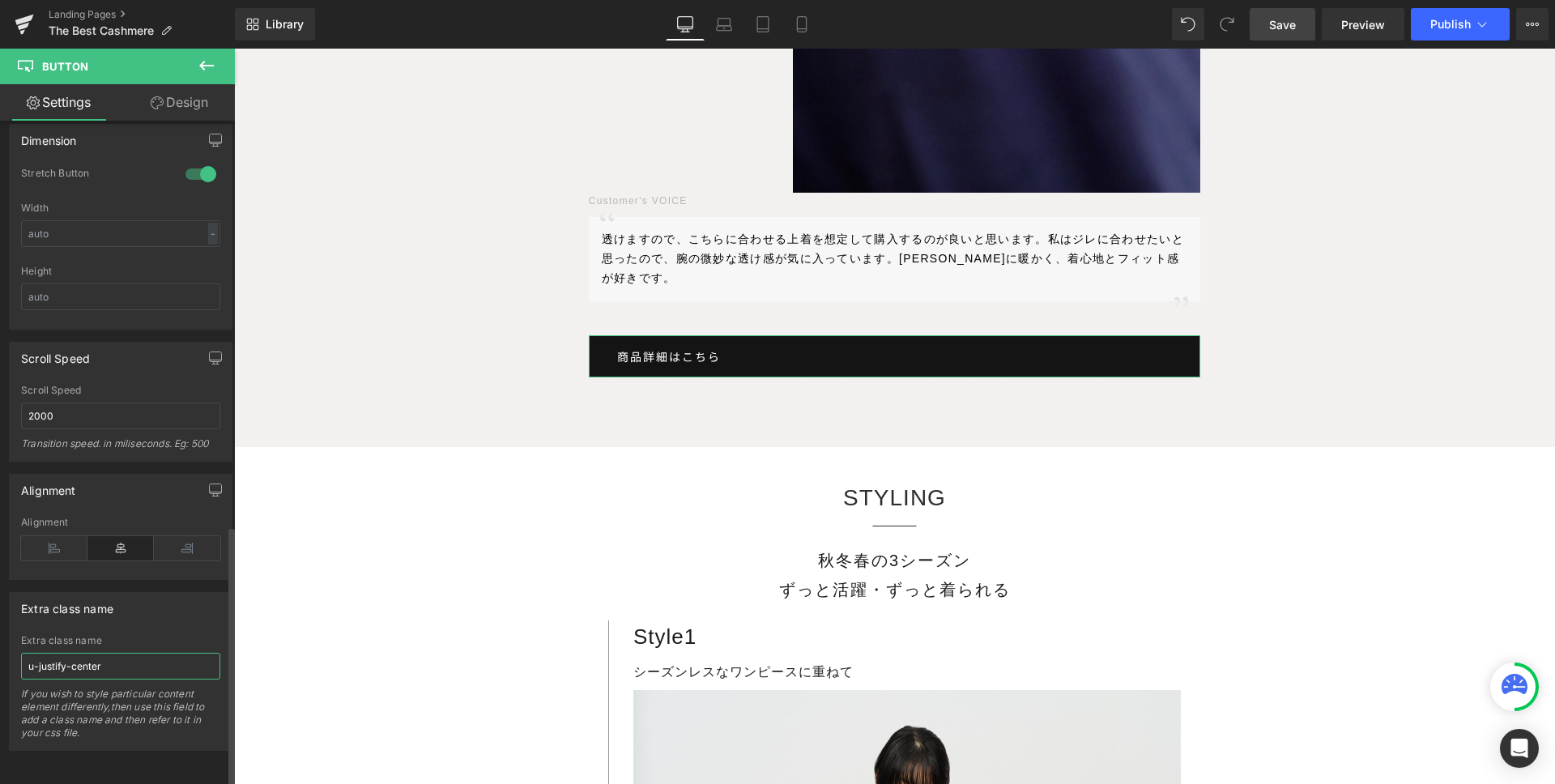
click at [139, 654] on input "u-justify-center" at bounding box center [121, 666] width 199 height 27
click at [138, 654] on input "u-justify-center" at bounding box center [121, 666] width 199 height 27
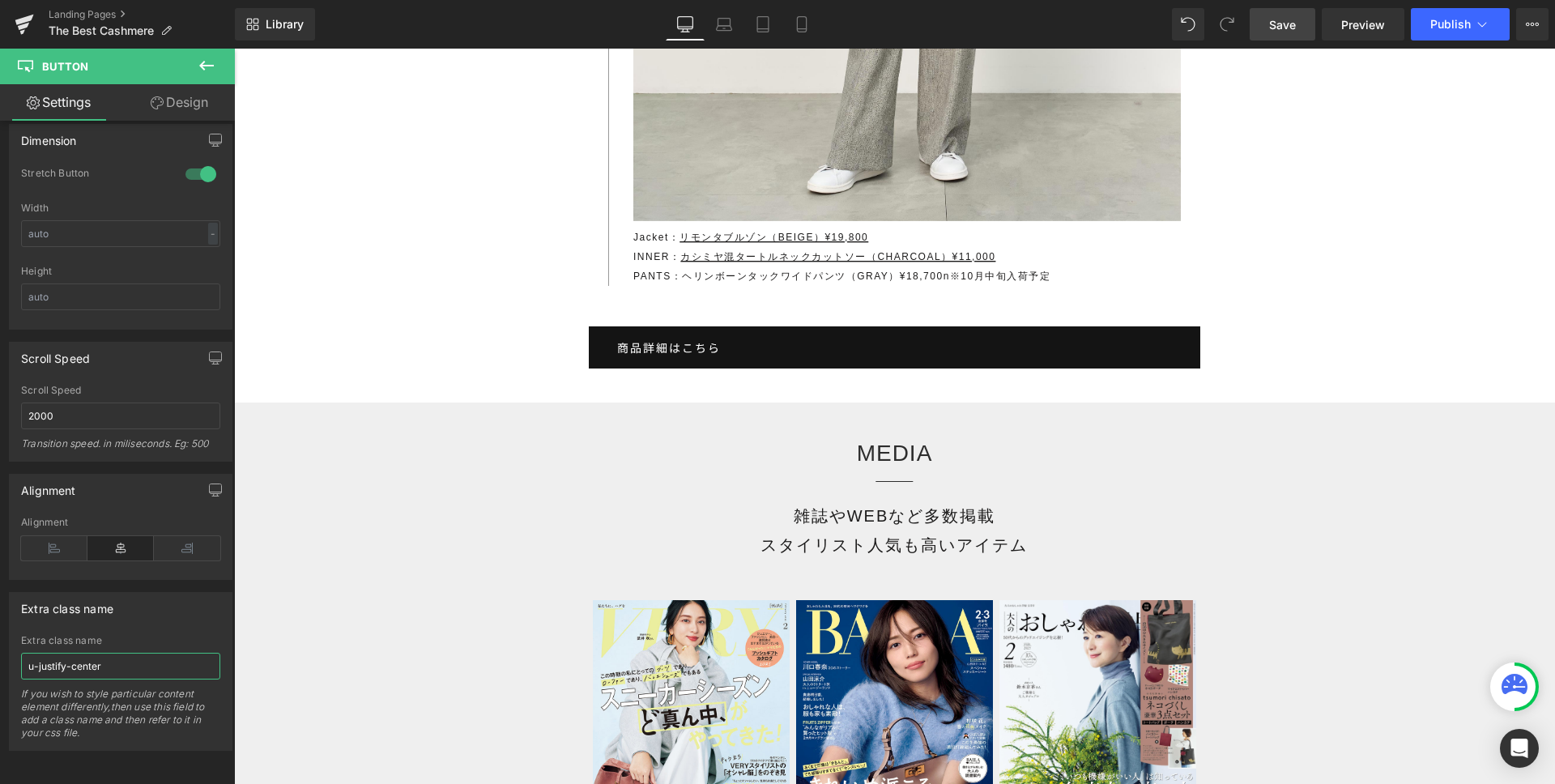
scroll to position [17536, 0]
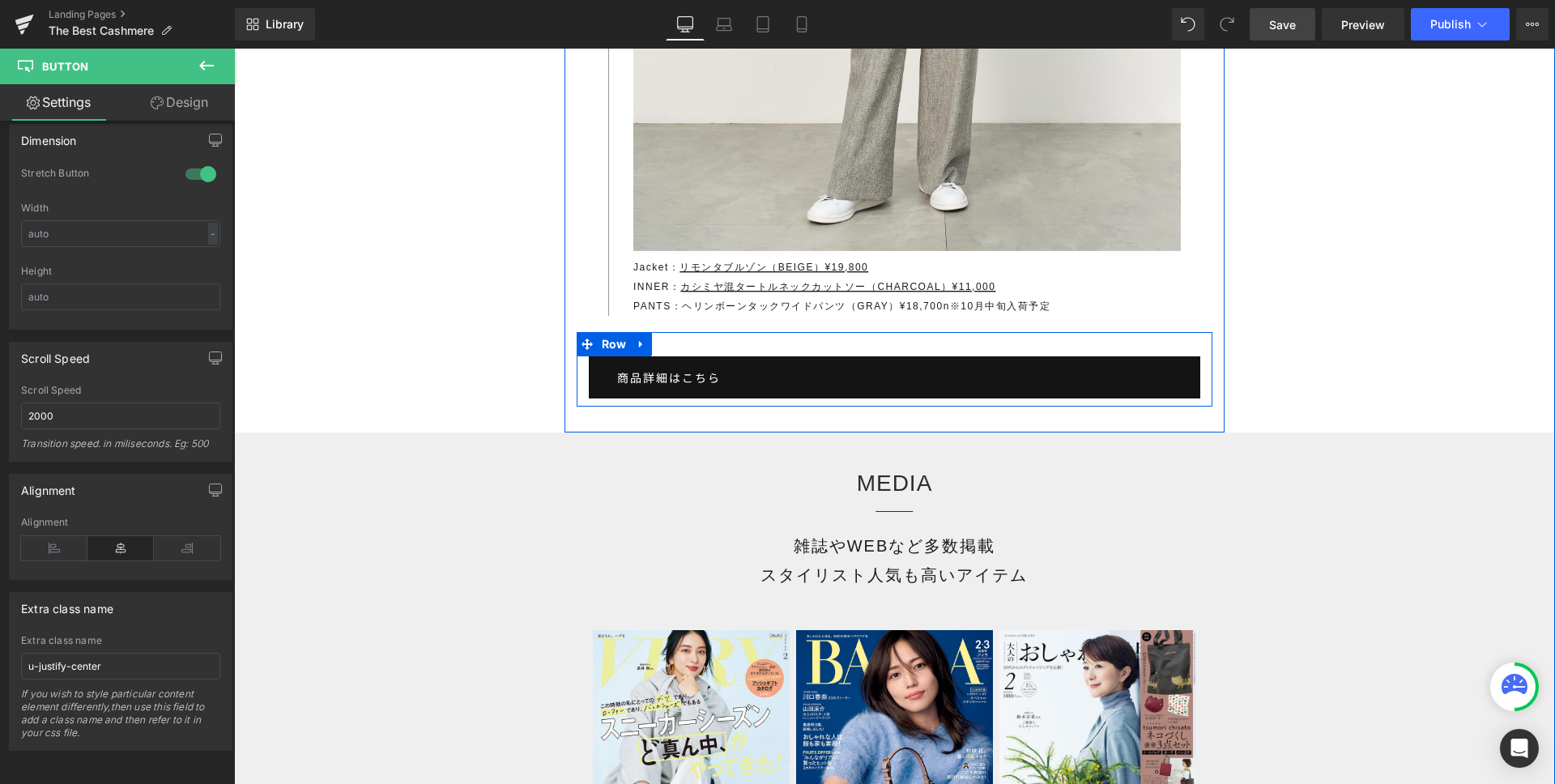
click at [234, 49] on div at bounding box center [234, 49] width 0 height 0
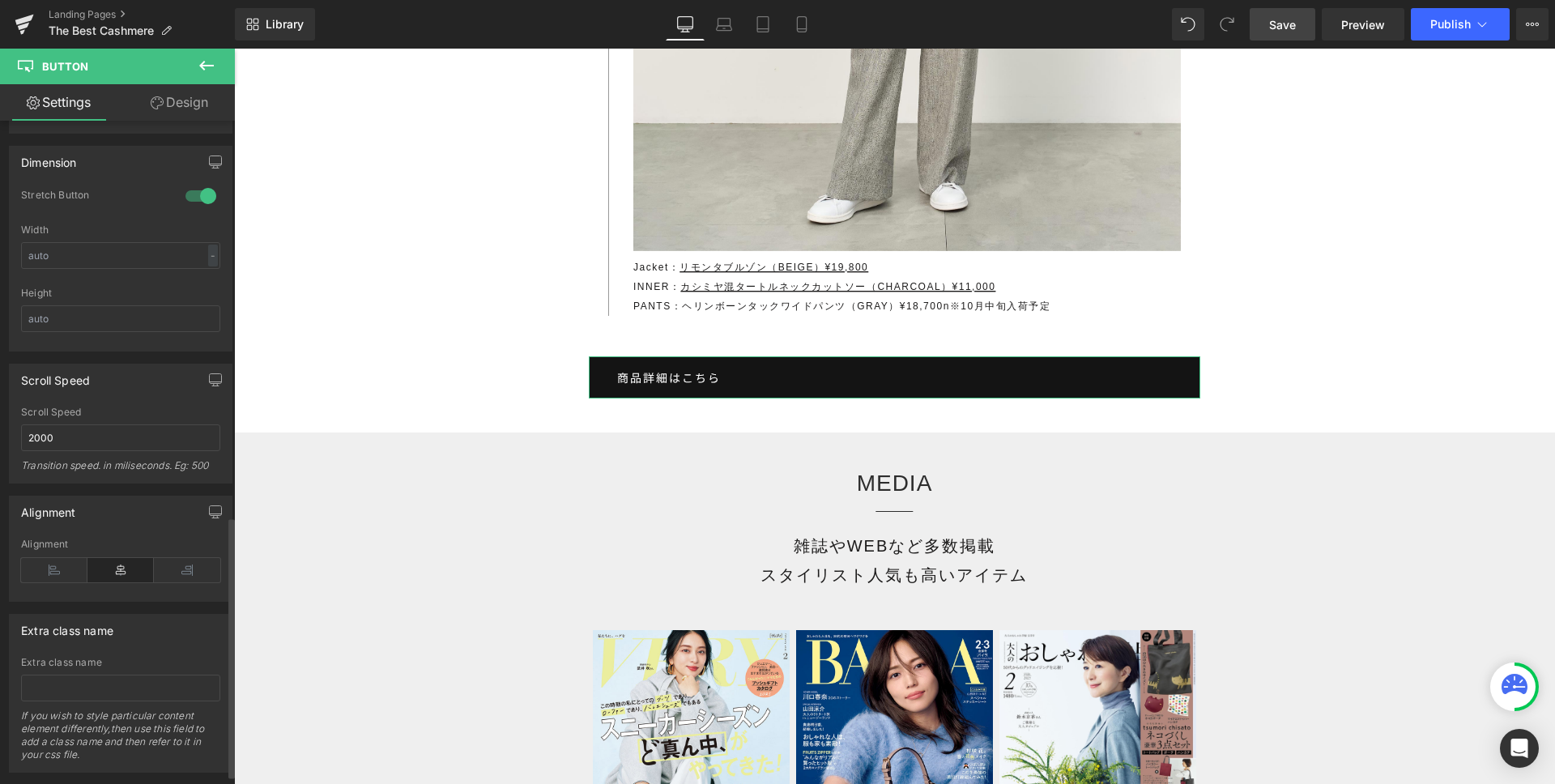
scroll to position [1030, 0]
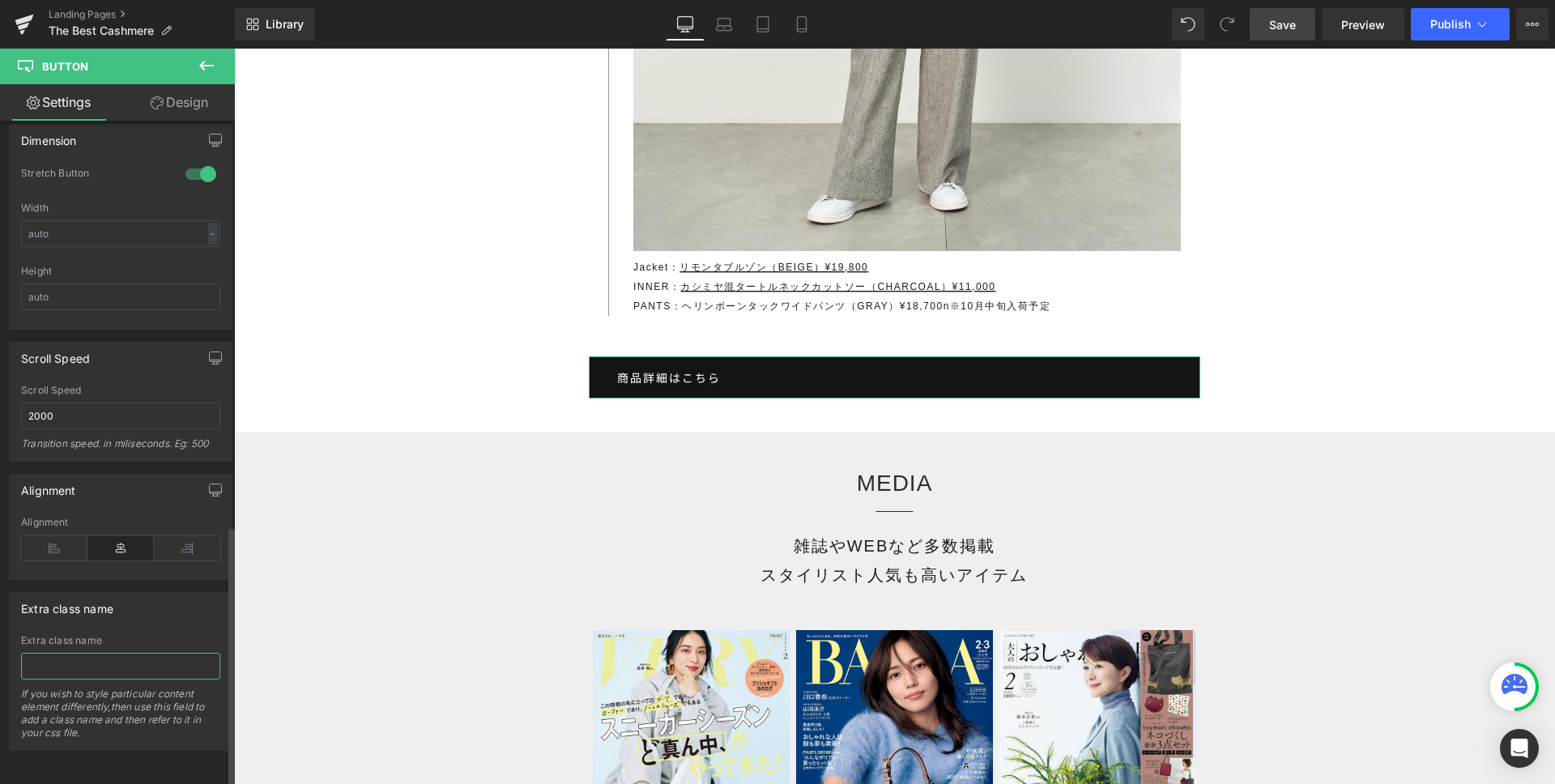
click at [86, 656] on input "text" at bounding box center [121, 666] width 199 height 27
paste input "u-justify-center"
type input "u-justify-center"
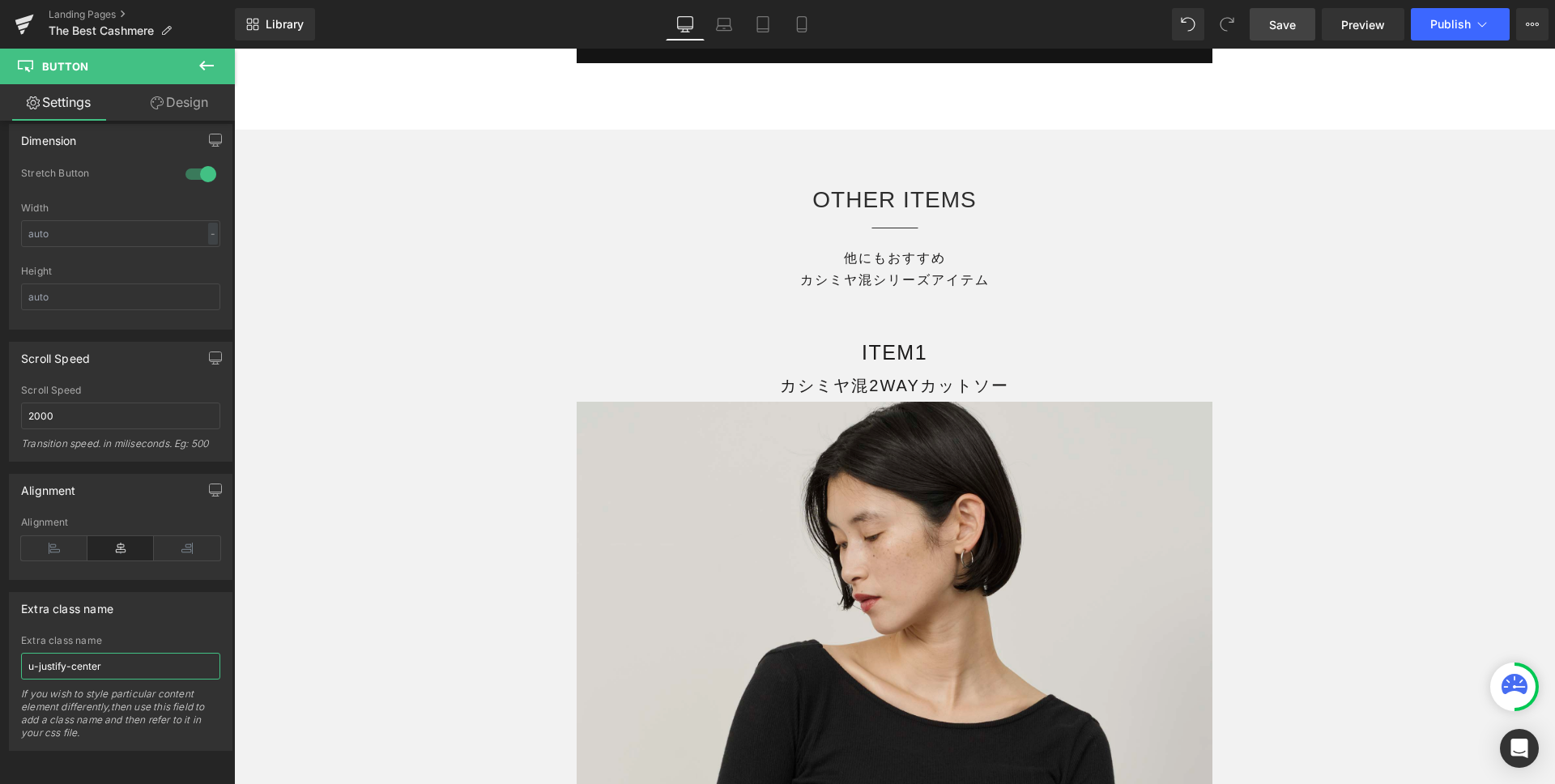
scroll to position [22948, 0]
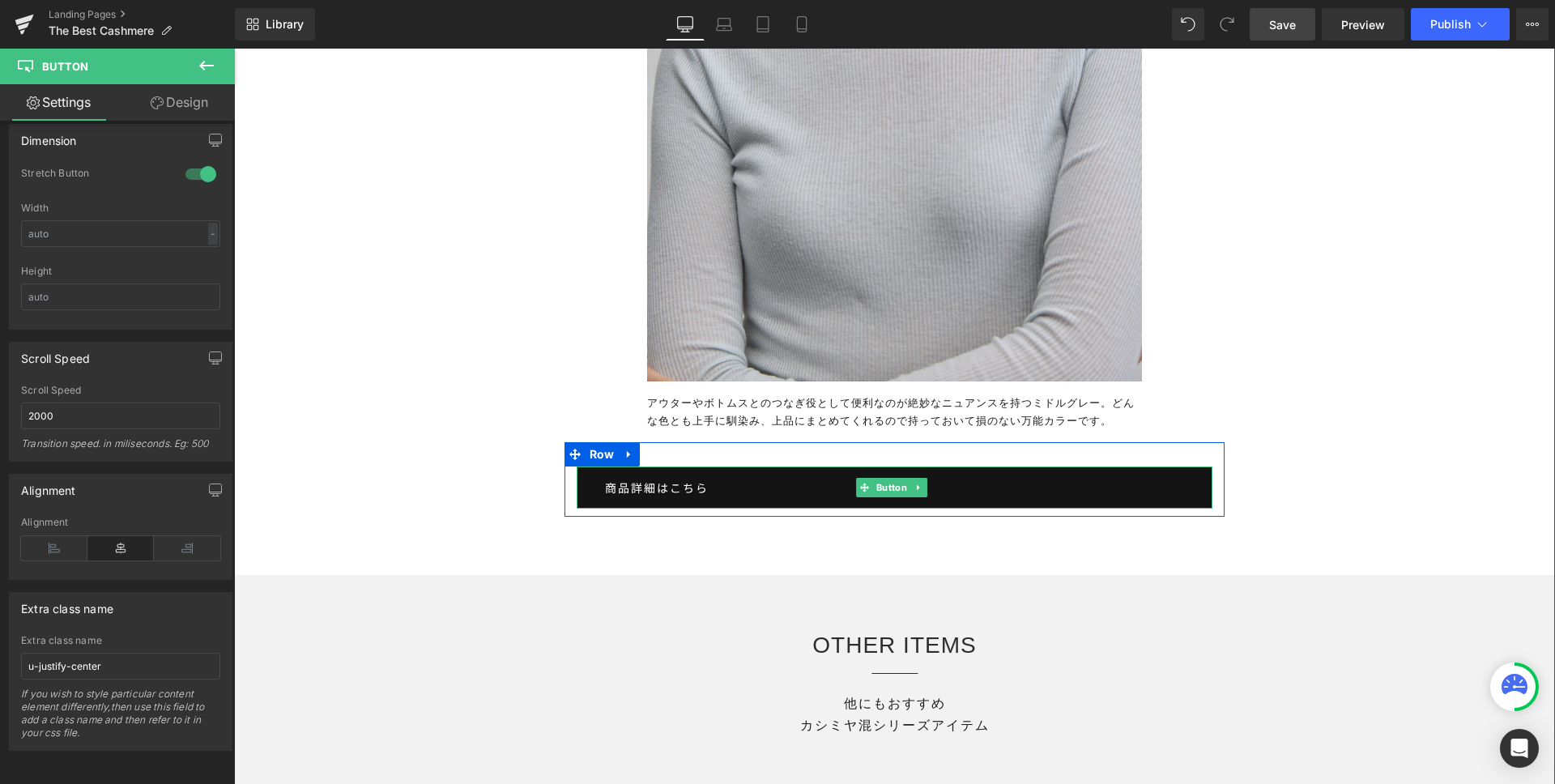
click at [728, 466] on link "商品詳細はこちら" at bounding box center [894, 487] width 637 height 42
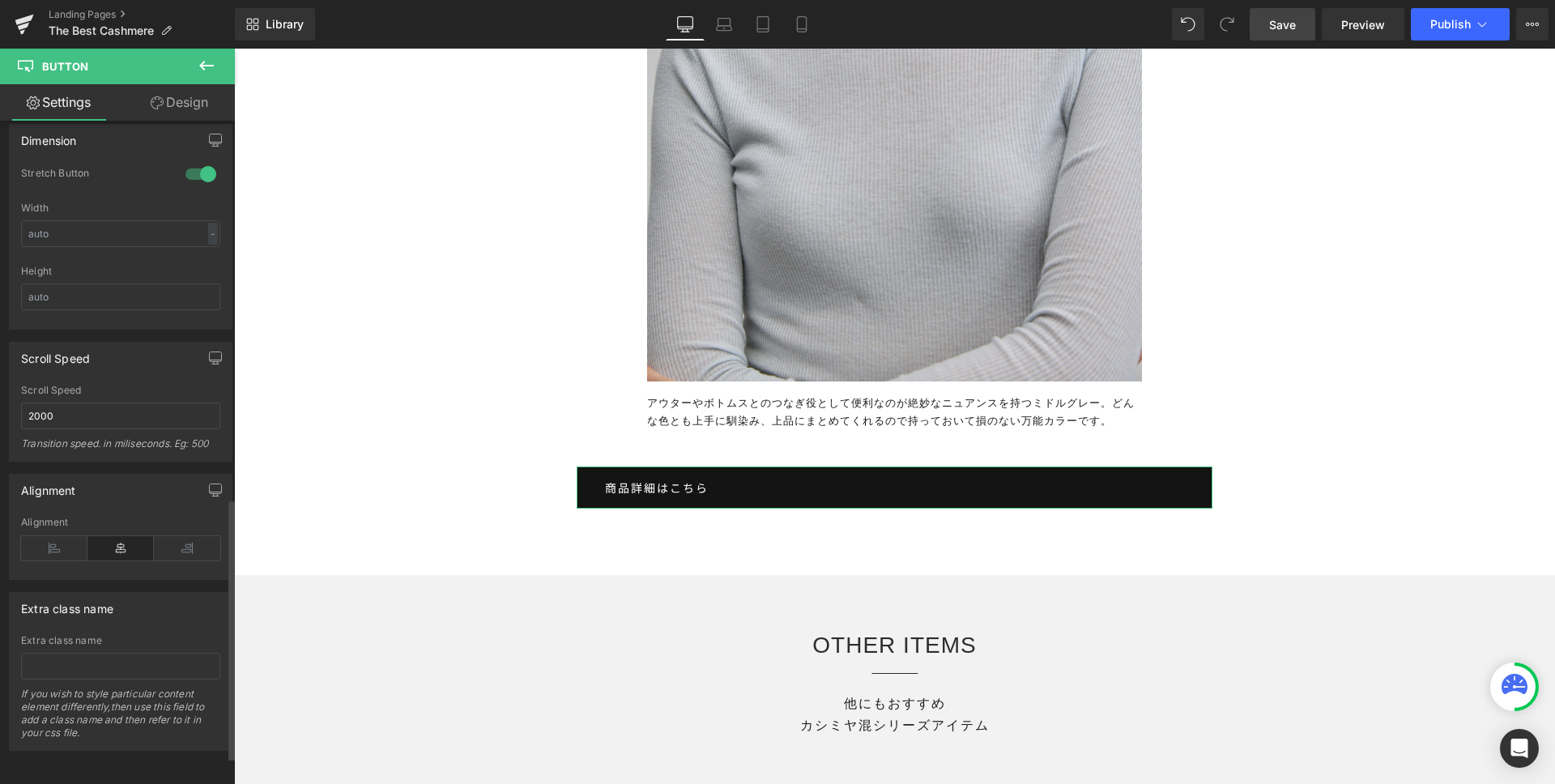
scroll to position [1030, 0]
click at [114, 663] on input "text" at bounding box center [121, 666] width 199 height 27
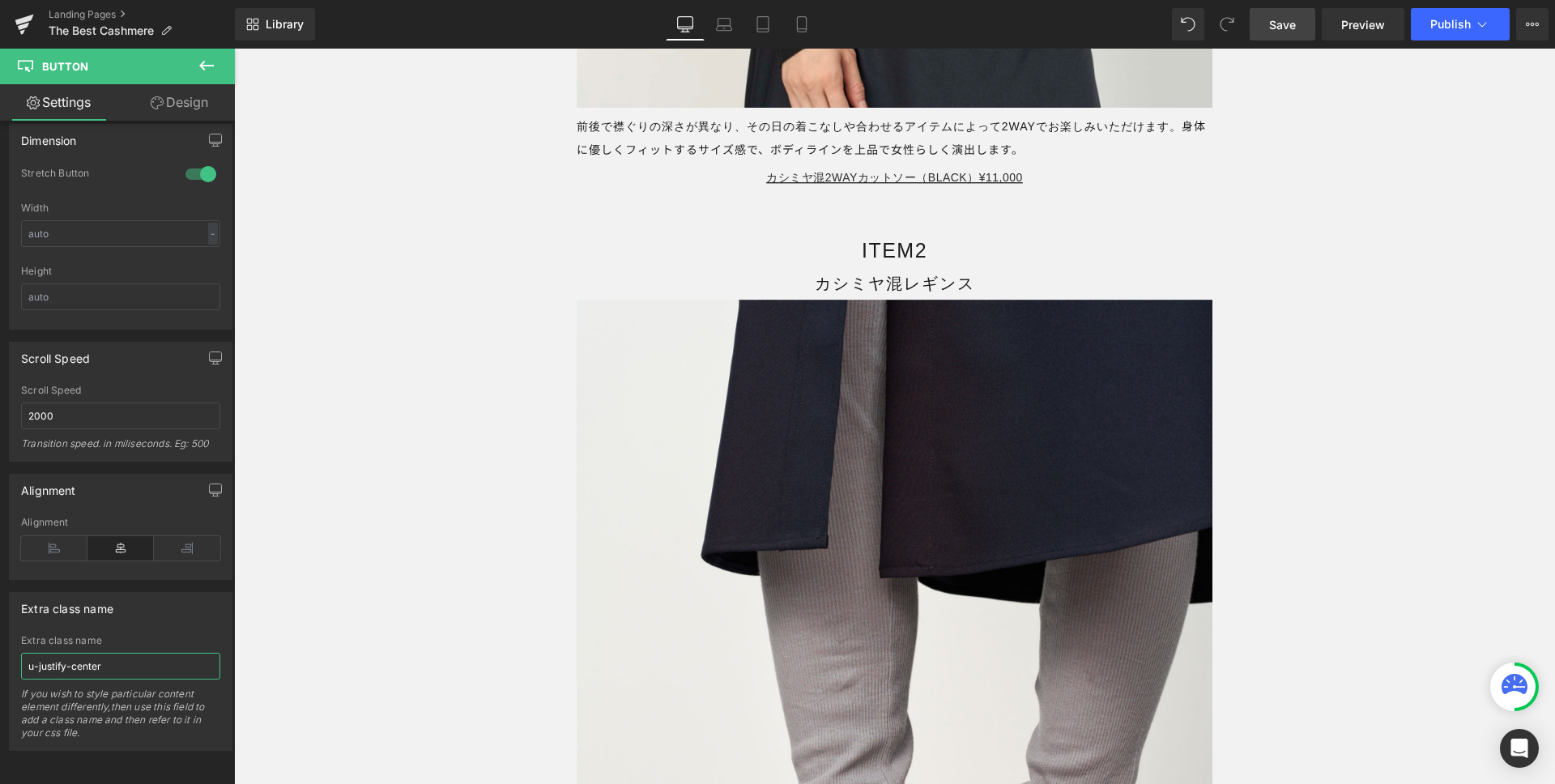
type input "u-justify-center"
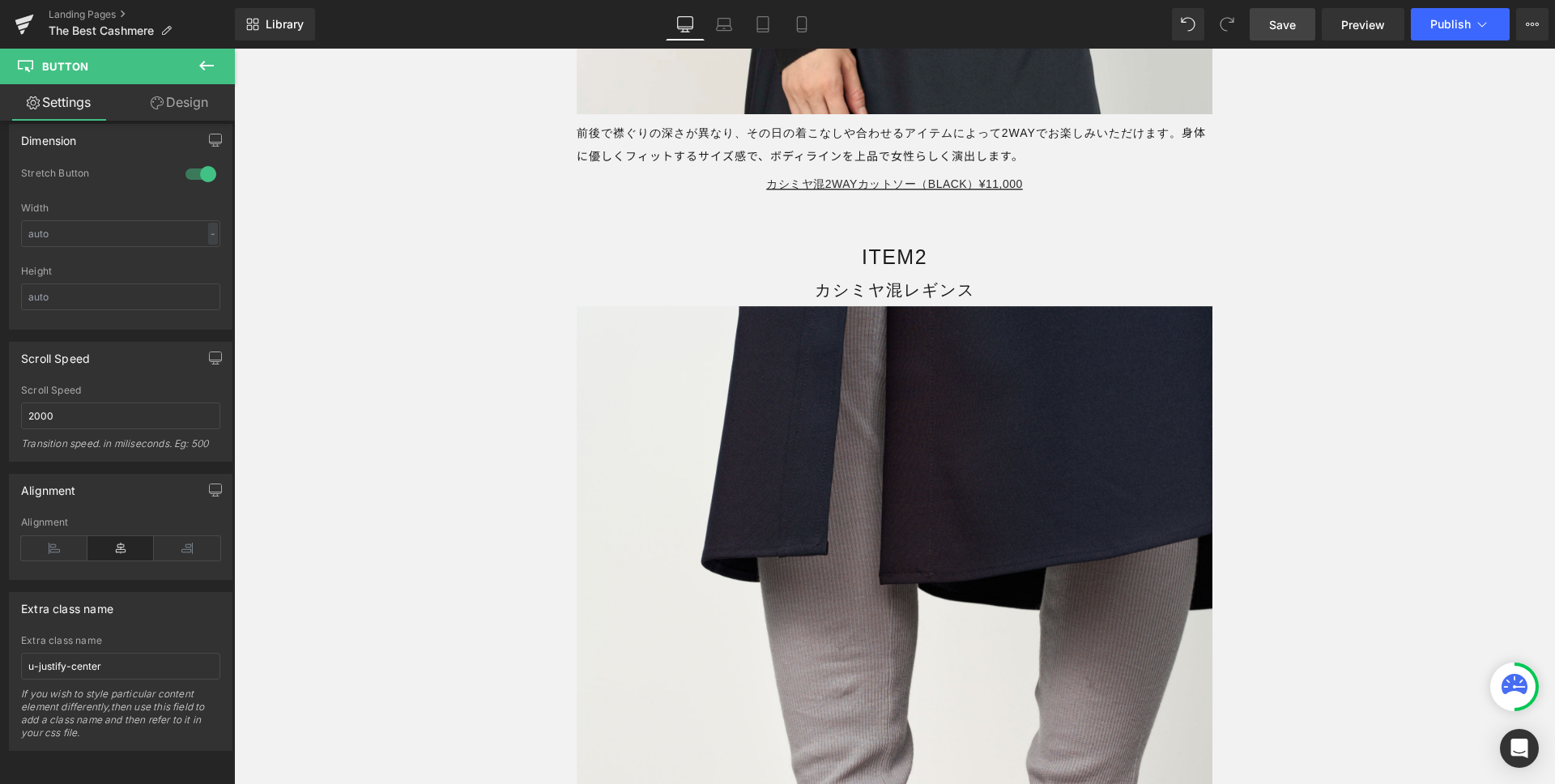
click at [1293, 24] on span "Save" at bounding box center [1283, 25] width 27 height 17
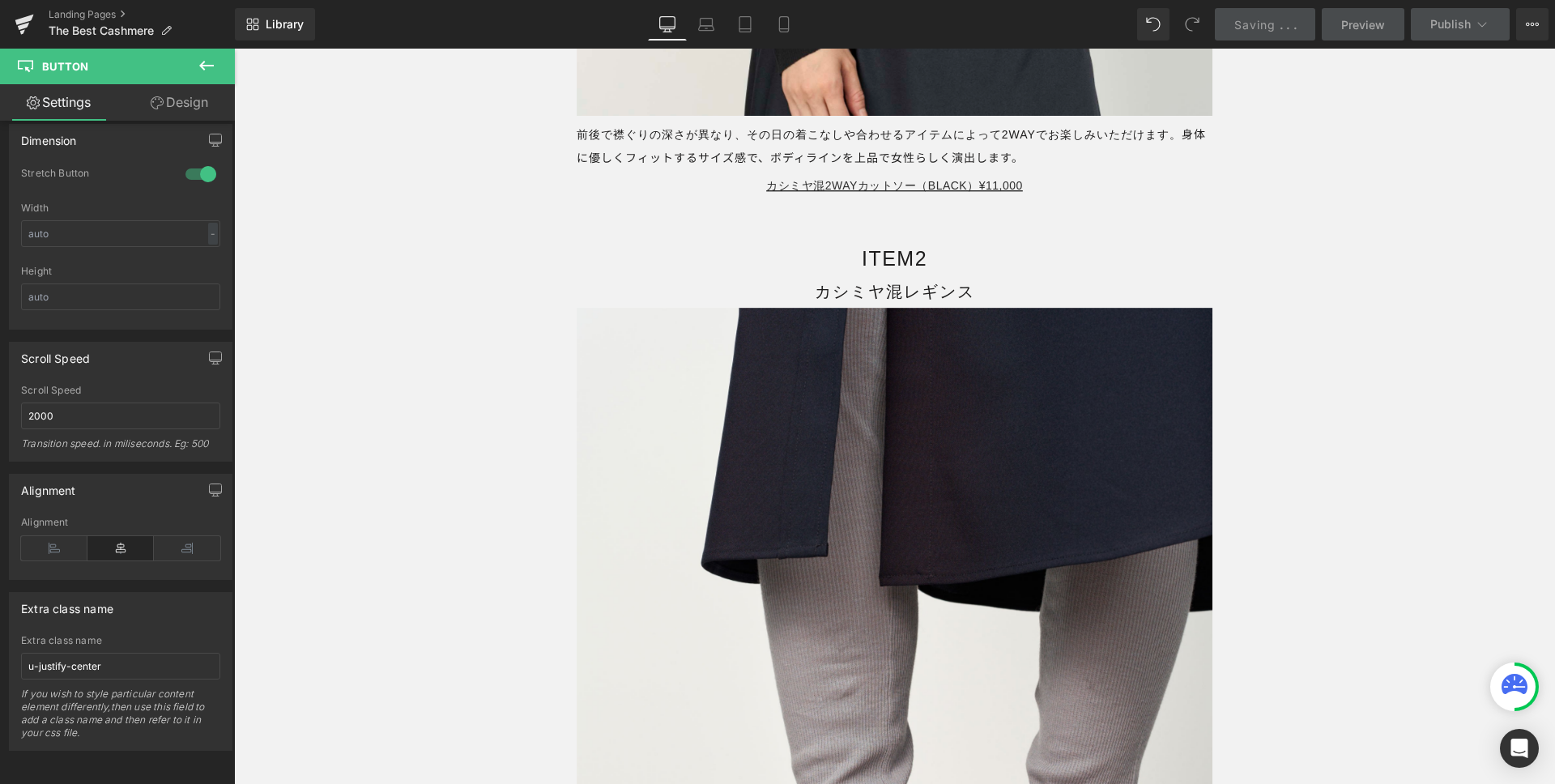
scroll to position [24493, 0]
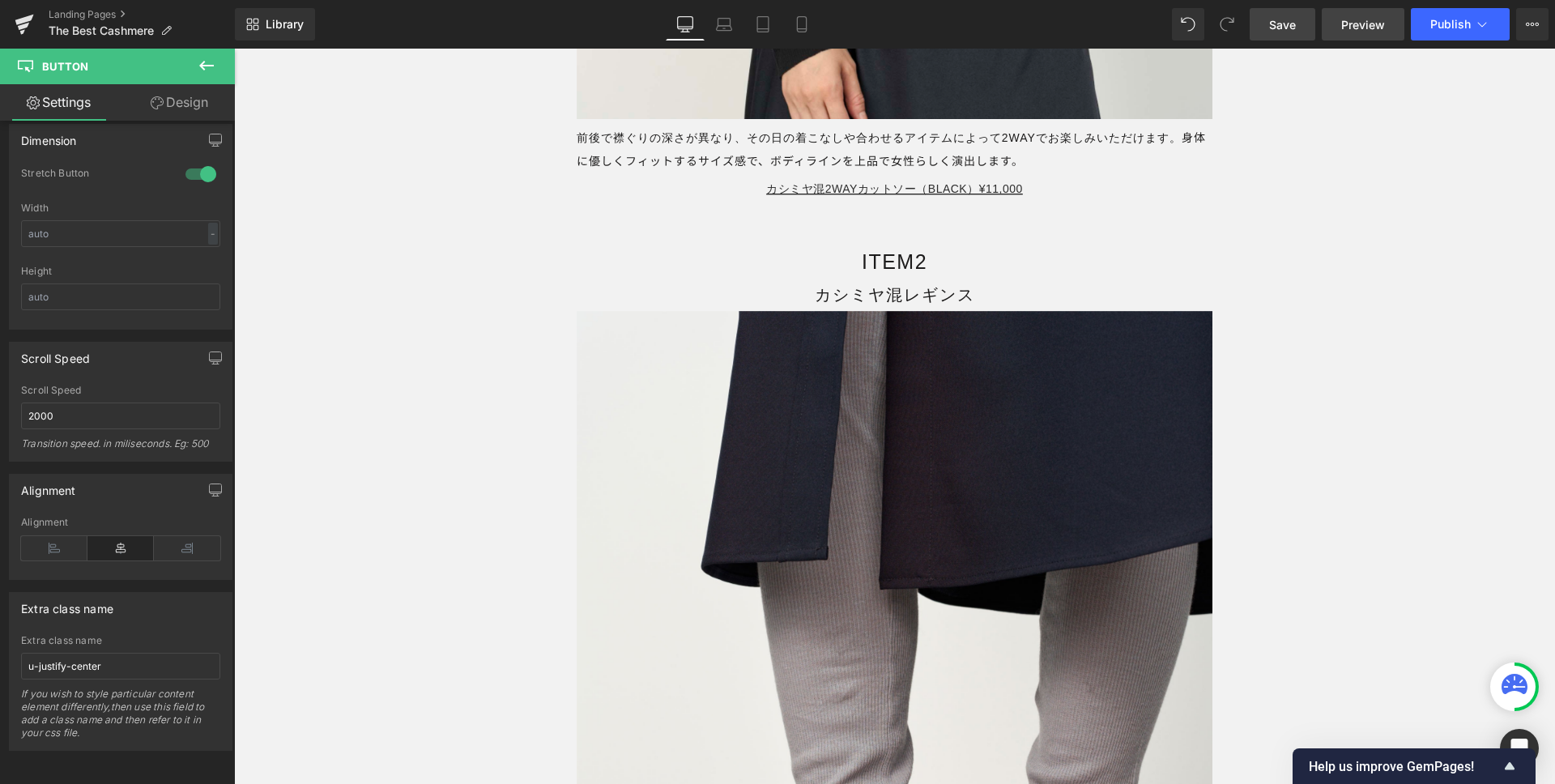
click at [1354, 24] on span "Preview" at bounding box center [1363, 25] width 44 height 17
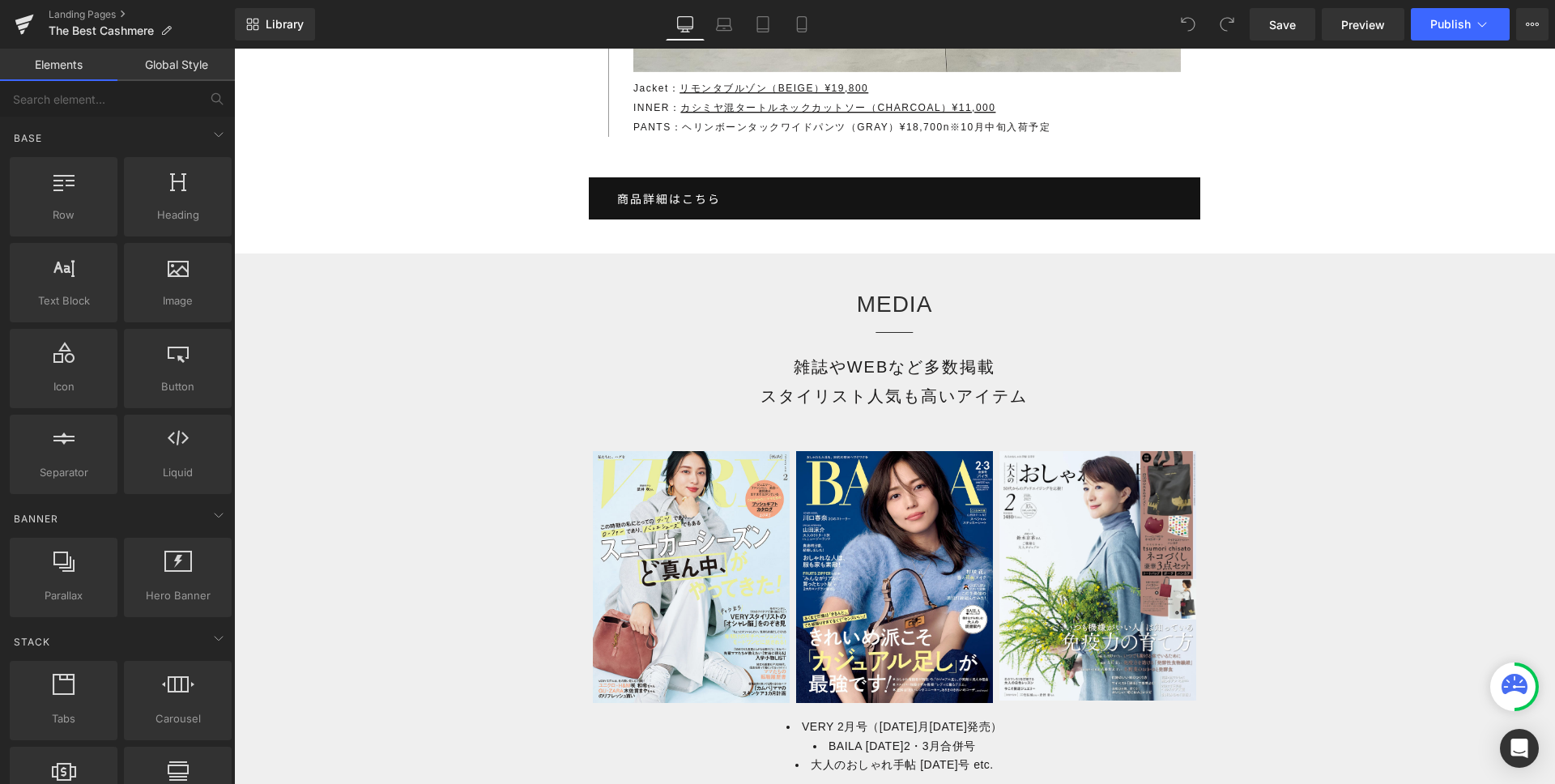
scroll to position [17711, 0]
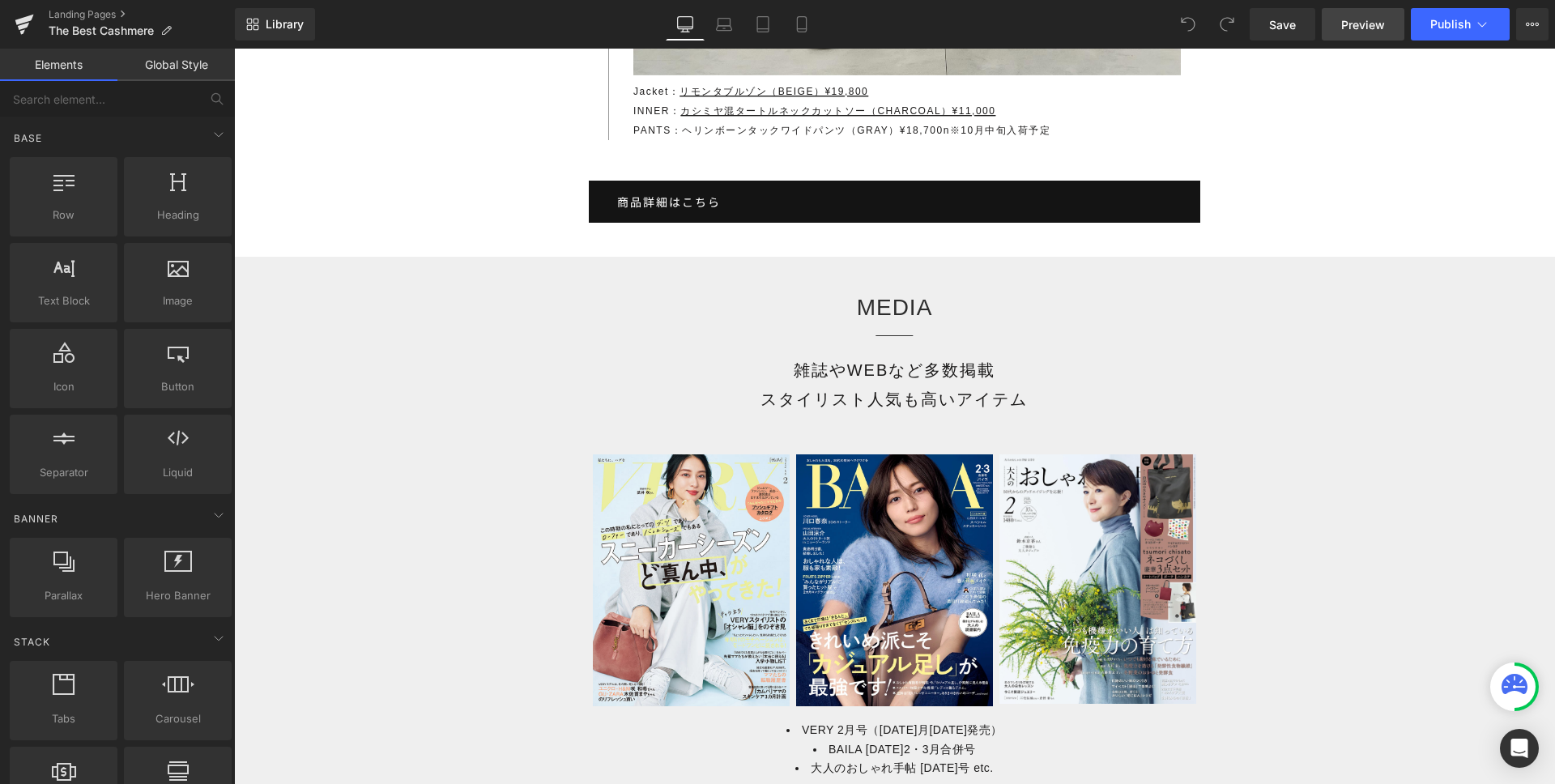
click at [1366, 23] on span "Preview" at bounding box center [1363, 25] width 44 height 17
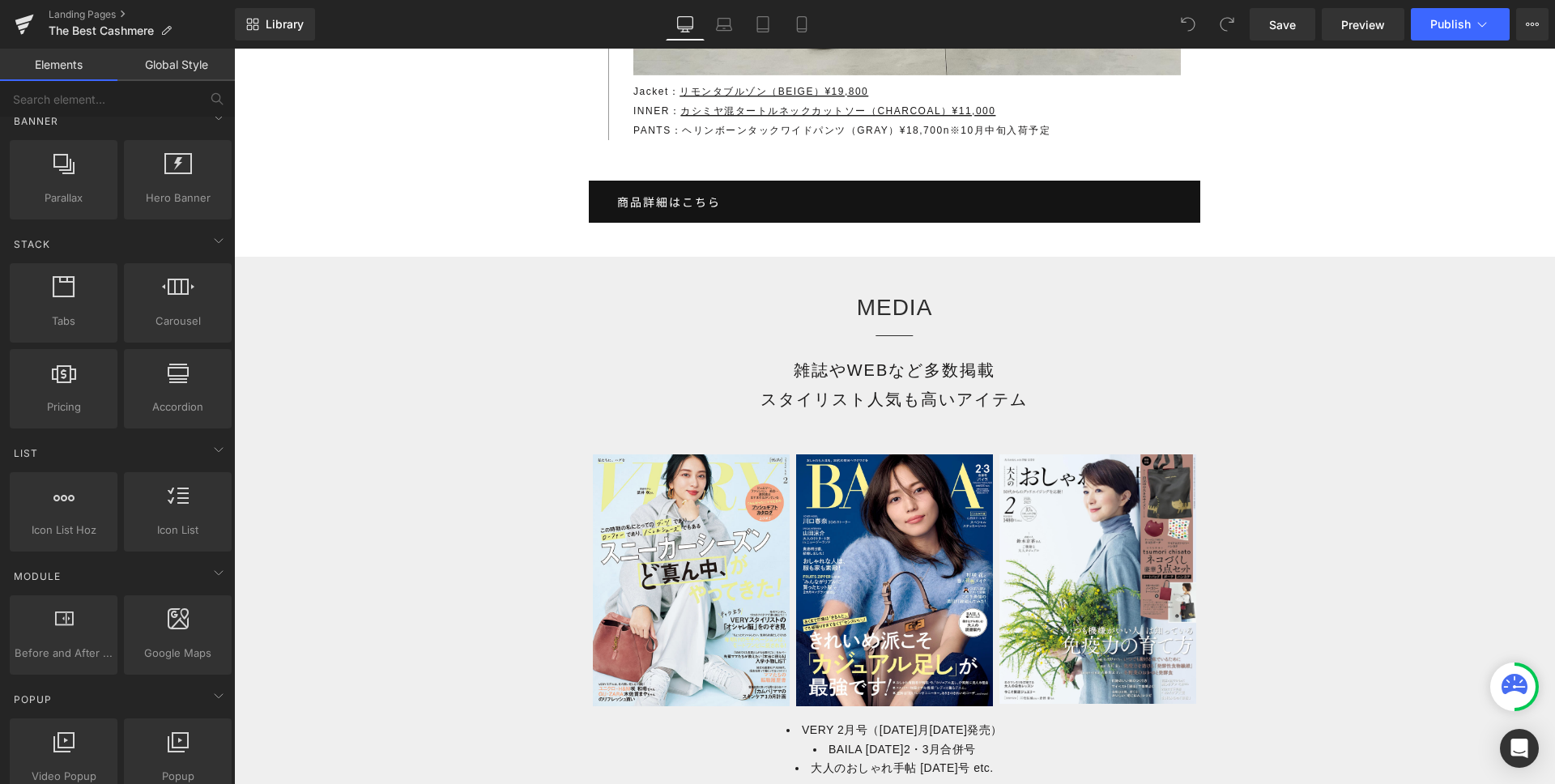
scroll to position [725, 0]
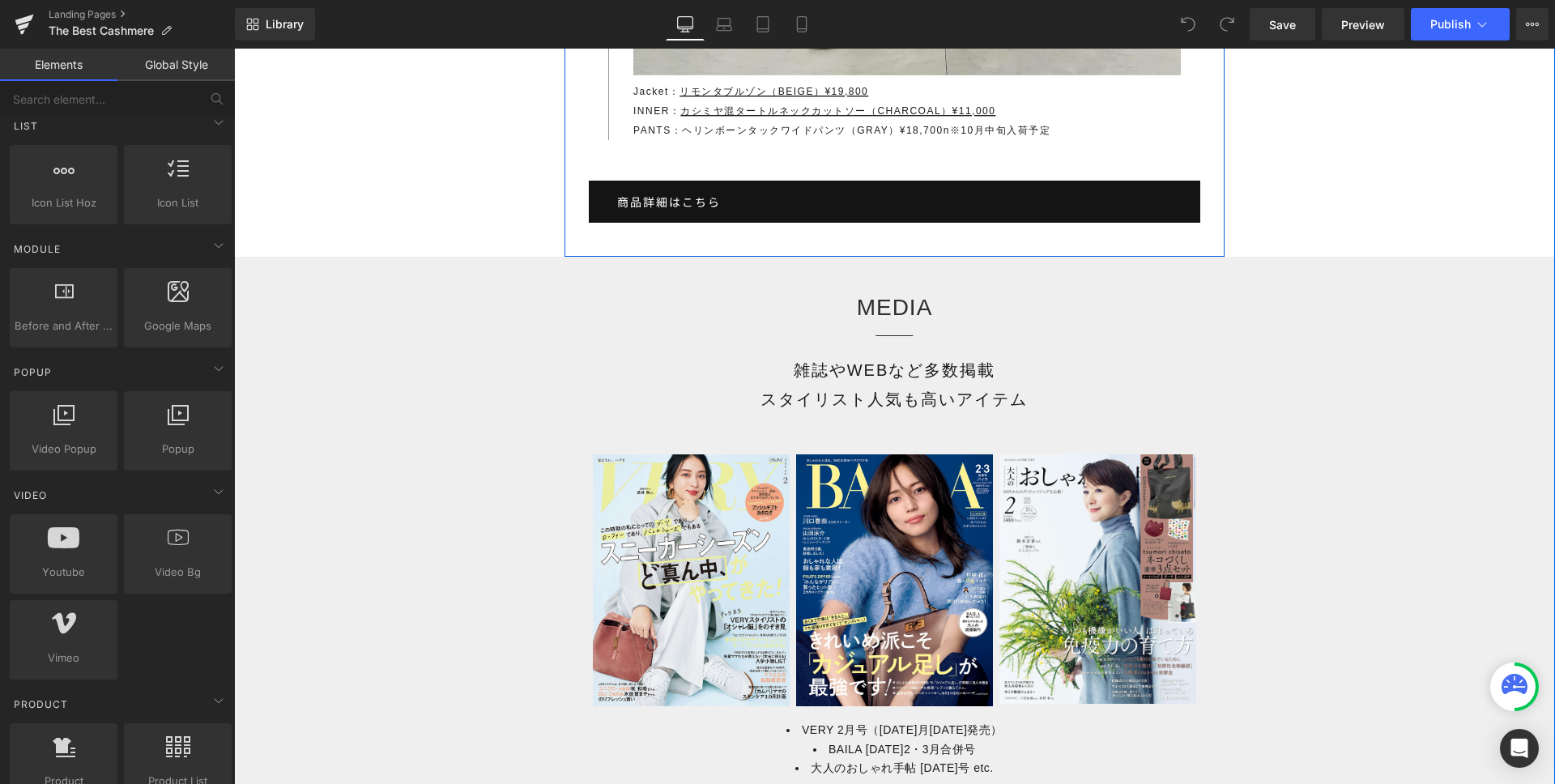
click at [727, 183] on link "商品詳細はこちら" at bounding box center [895, 201] width 612 height 42
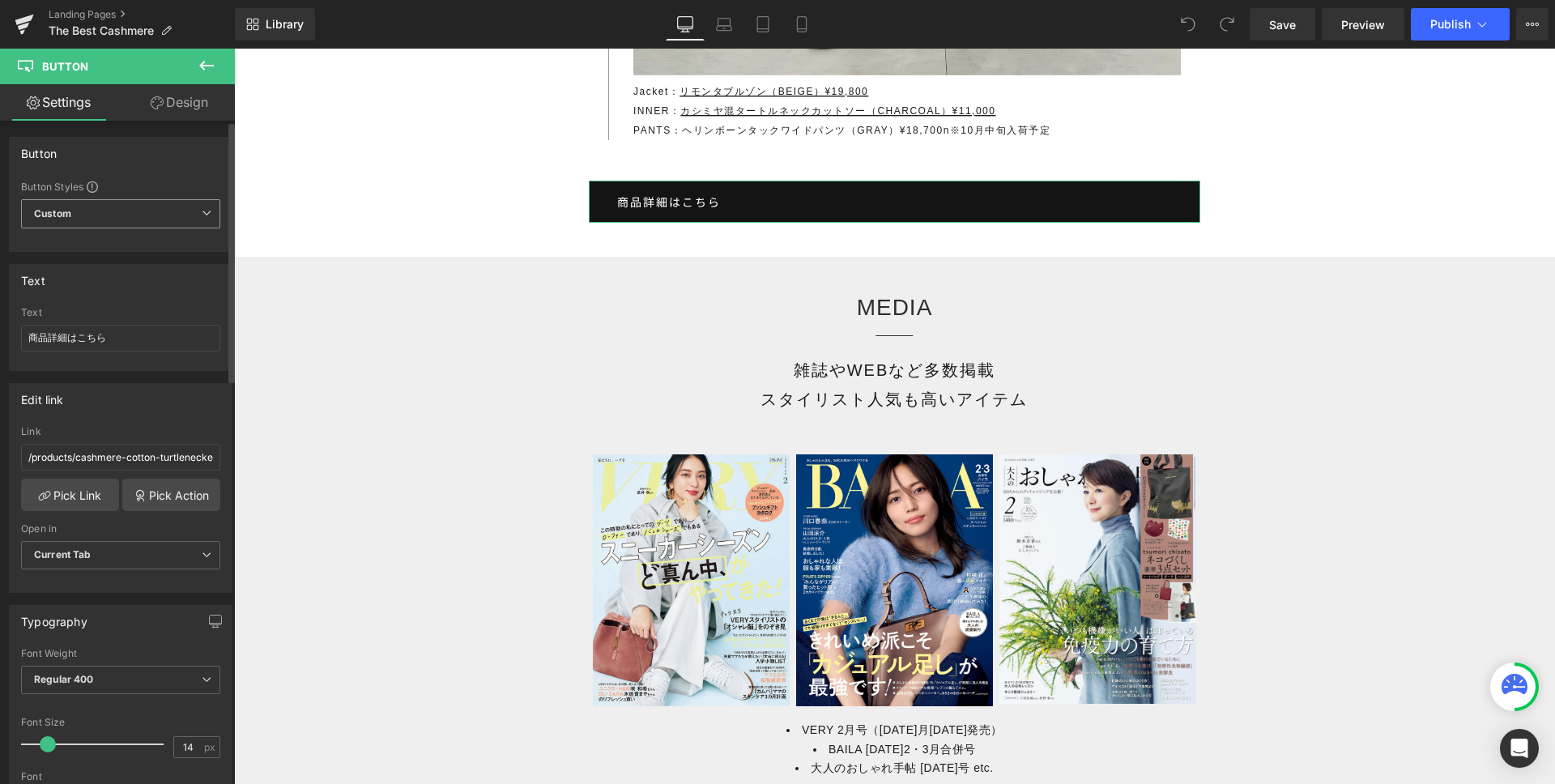
click at [104, 216] on span "Custom Setup Global Style" at bounding box center [121, 214] width 199 height 29
click at [154, 166] on div "Button" at bounding box center [118, 153] width 216 height 31
click at [157, 102] on icon at bounding box center [156, 102] width 13 height 13
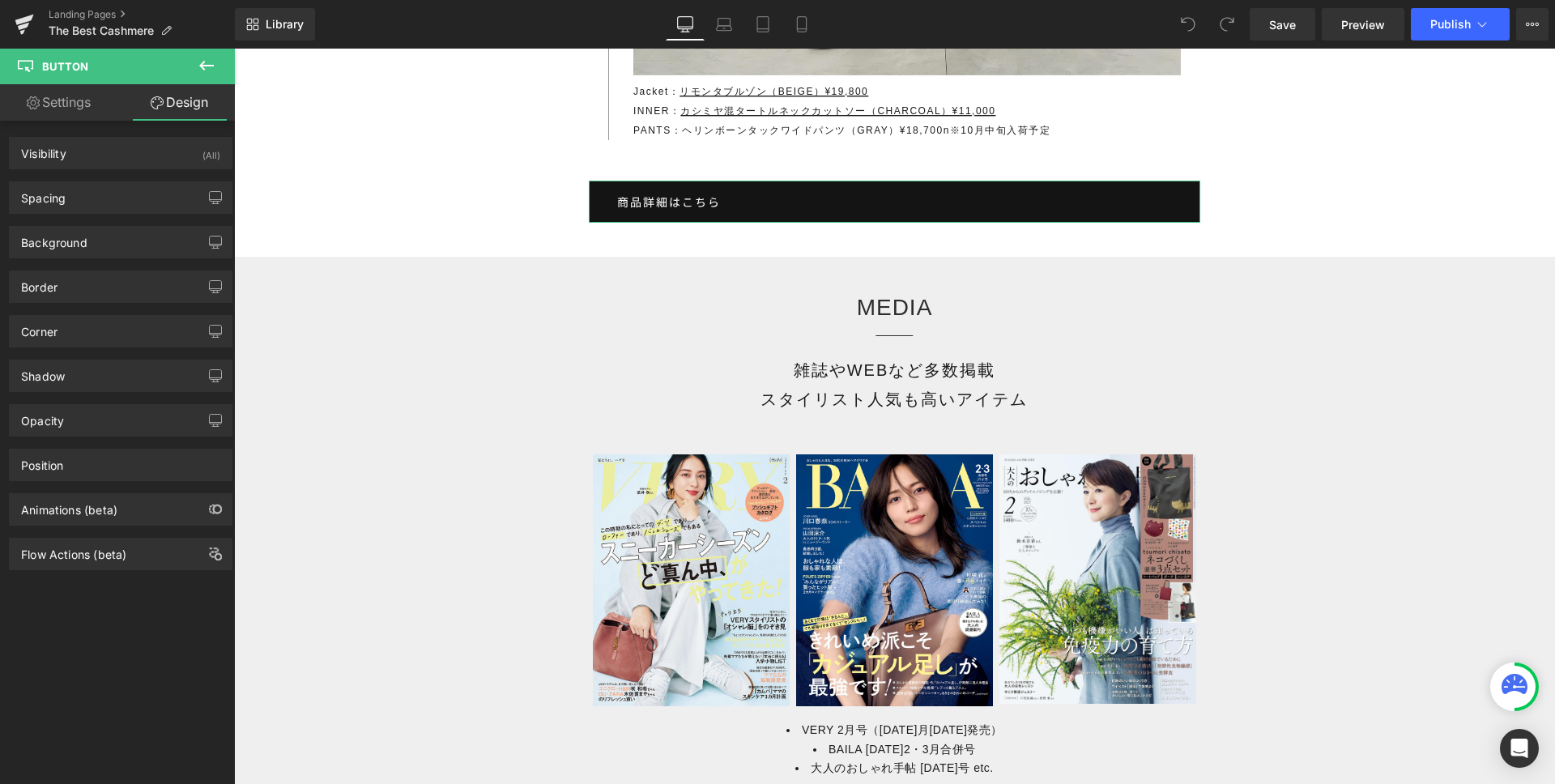
click at [46, 101] on link "Settings" at bounding box center [58, 103] width 118 height 37
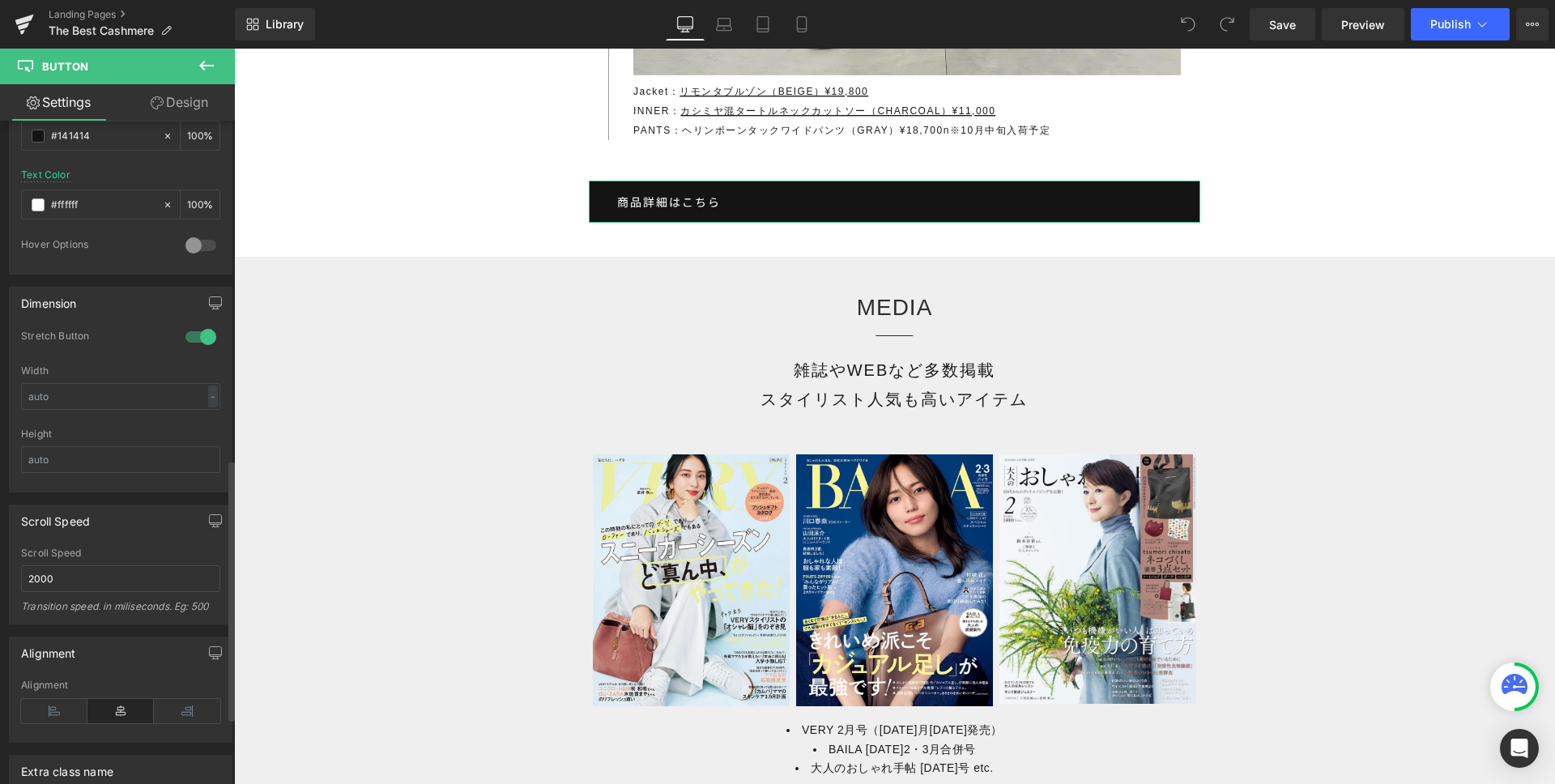
scroll to position [861, 0]
click at [194, 330] on div at bounding box center [201, 331] width 39 height 26
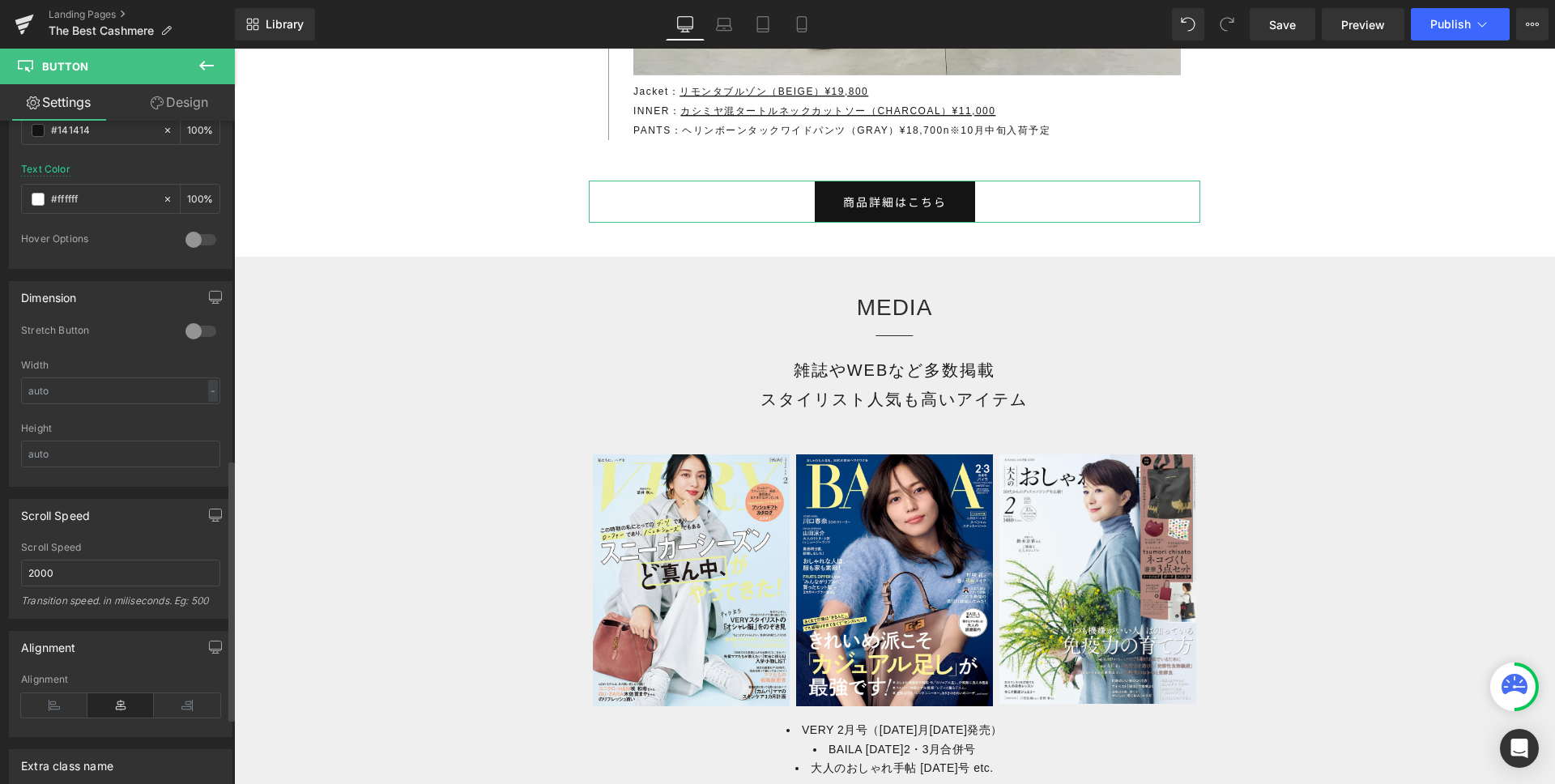
click at [190, 330] on div at bounding box center [201, 331] width 39 height 26
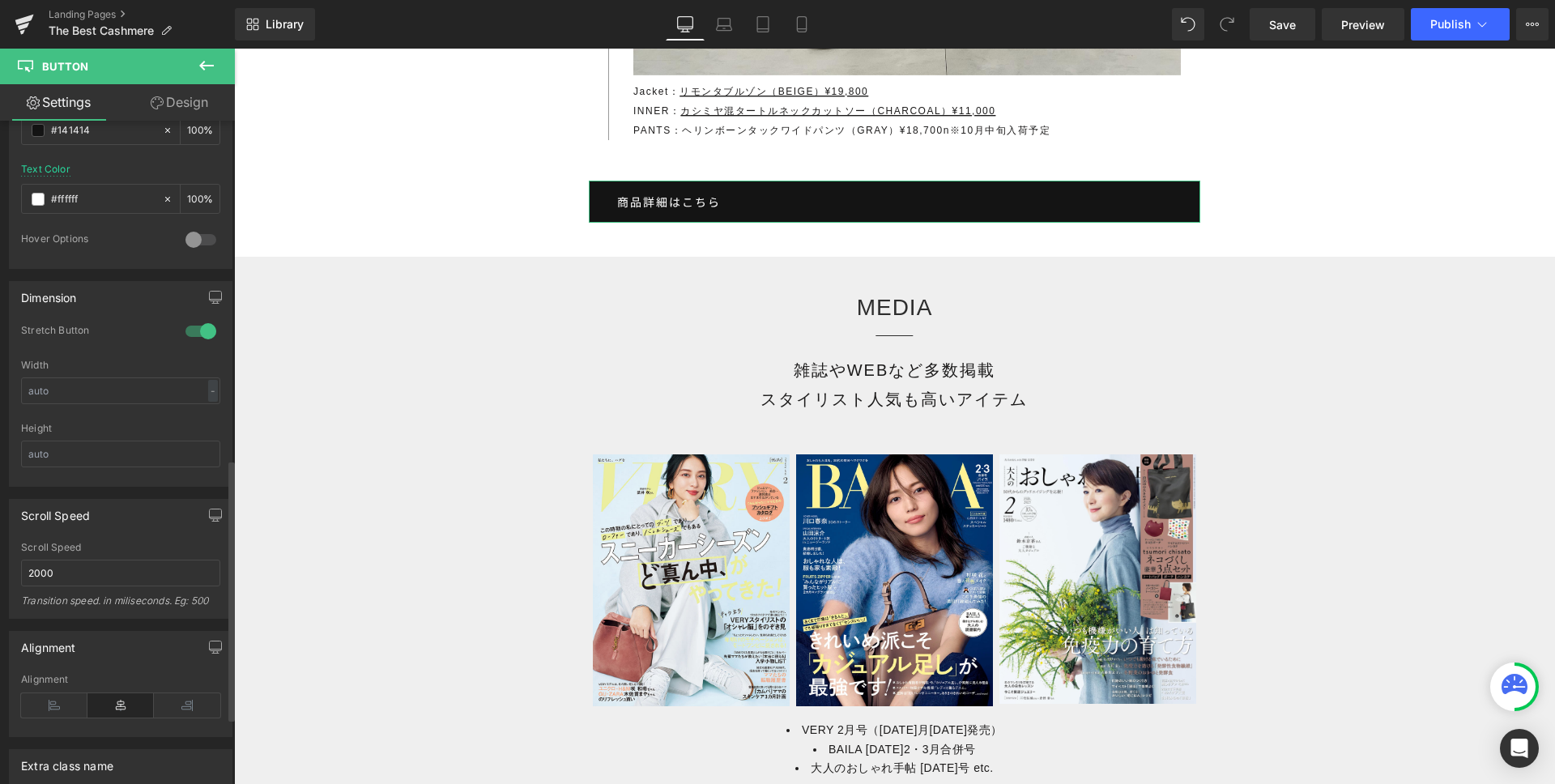
click at [190, 330] on div at bounding box center [201, 331] width 39 height 26
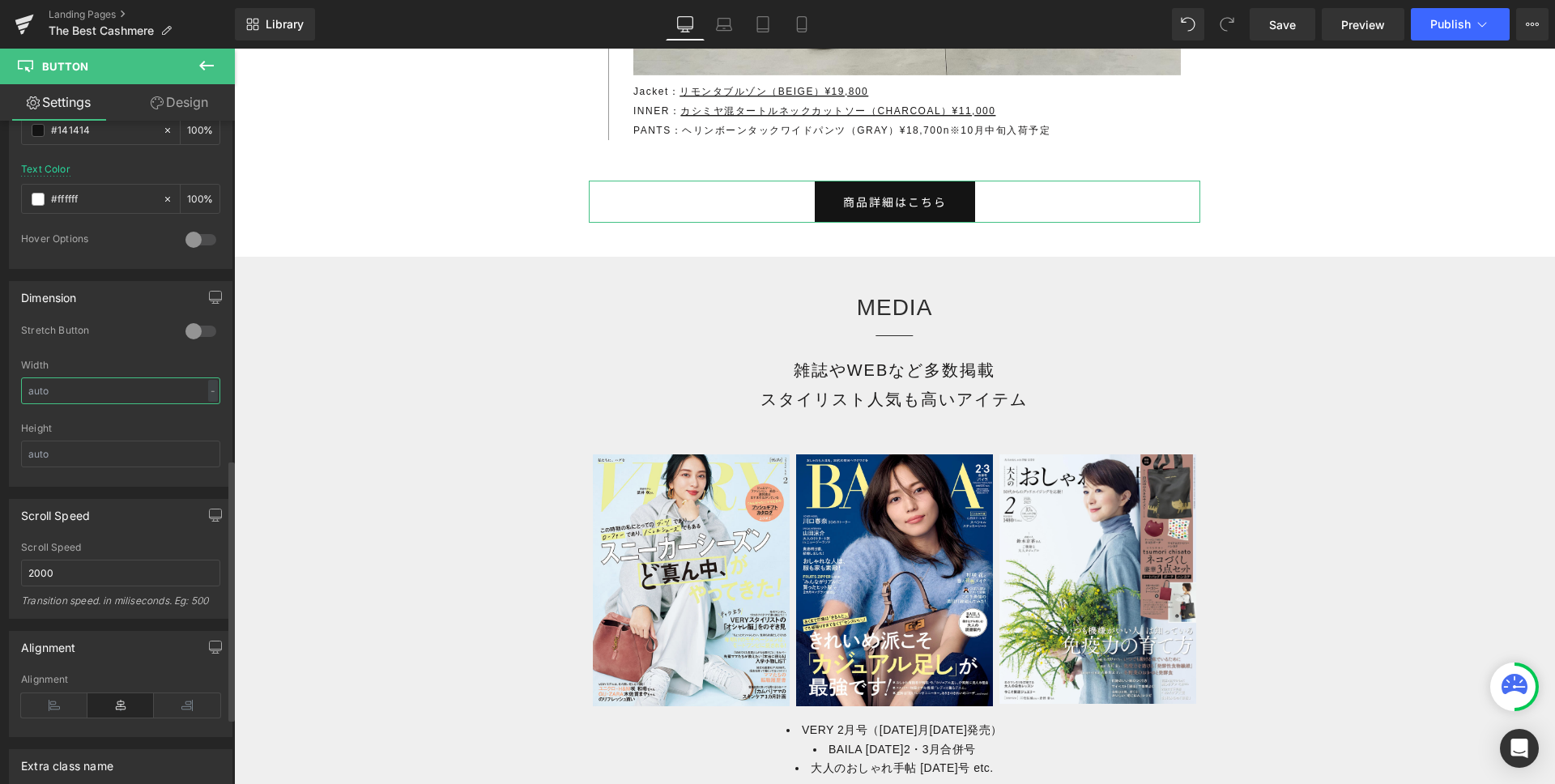
click at [155, 392] on input "text" at bounding box center [121, 391] width 199 height 27
click at [124, 349] on div "Stretch Button" at bounding box center [121, 341] width 199 height 36
click at [186, 329] on div at bounding box center [201, 331] width 39 height 26
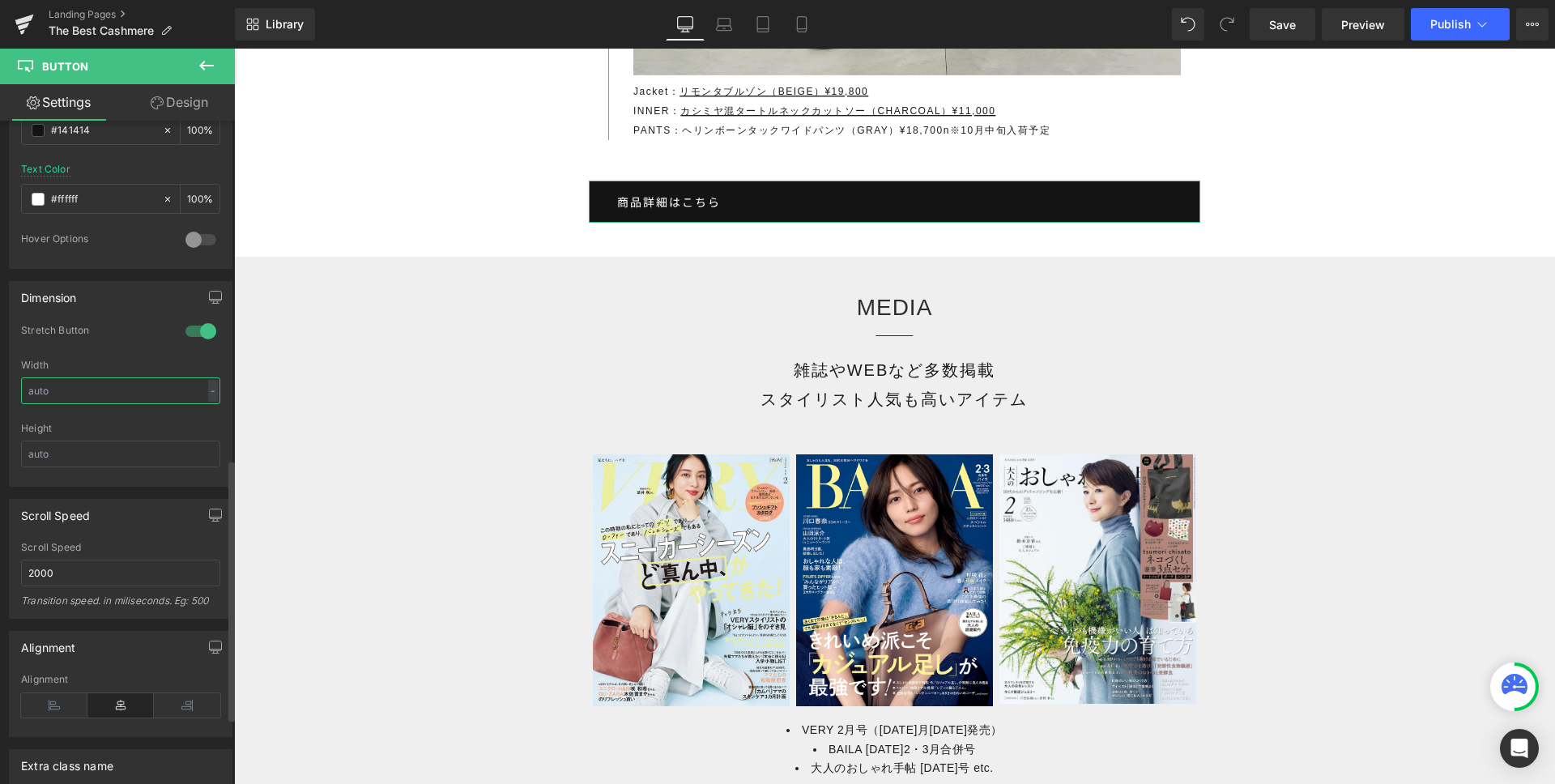
click at [150, 397] on input "text" at bounding box center [121, 391] width 199 height 27
type input "100"
click at [139, 355] on div "Stretch Button" at bounding box center [121, 341] width 199 height 36
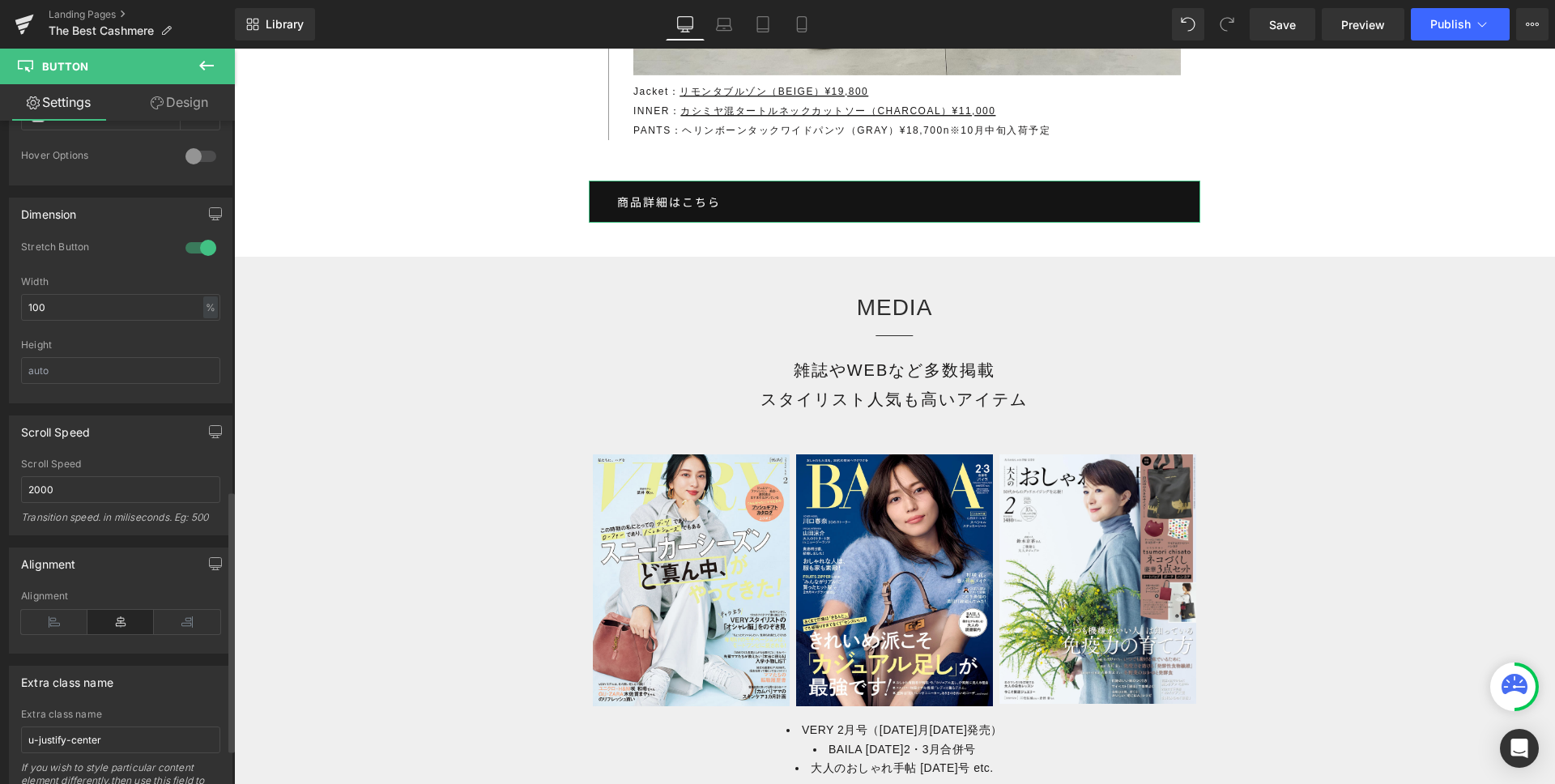
scroll to position [938, 0]
click at [202, 260] on div at bounding box center [201, 254] width 39 height 26
click at [193, 256] on div at bounding box center [201, 254] width 39 height 26
click at [161, 315] on input "100" at bounding box center [121, 313] width 199 height 27
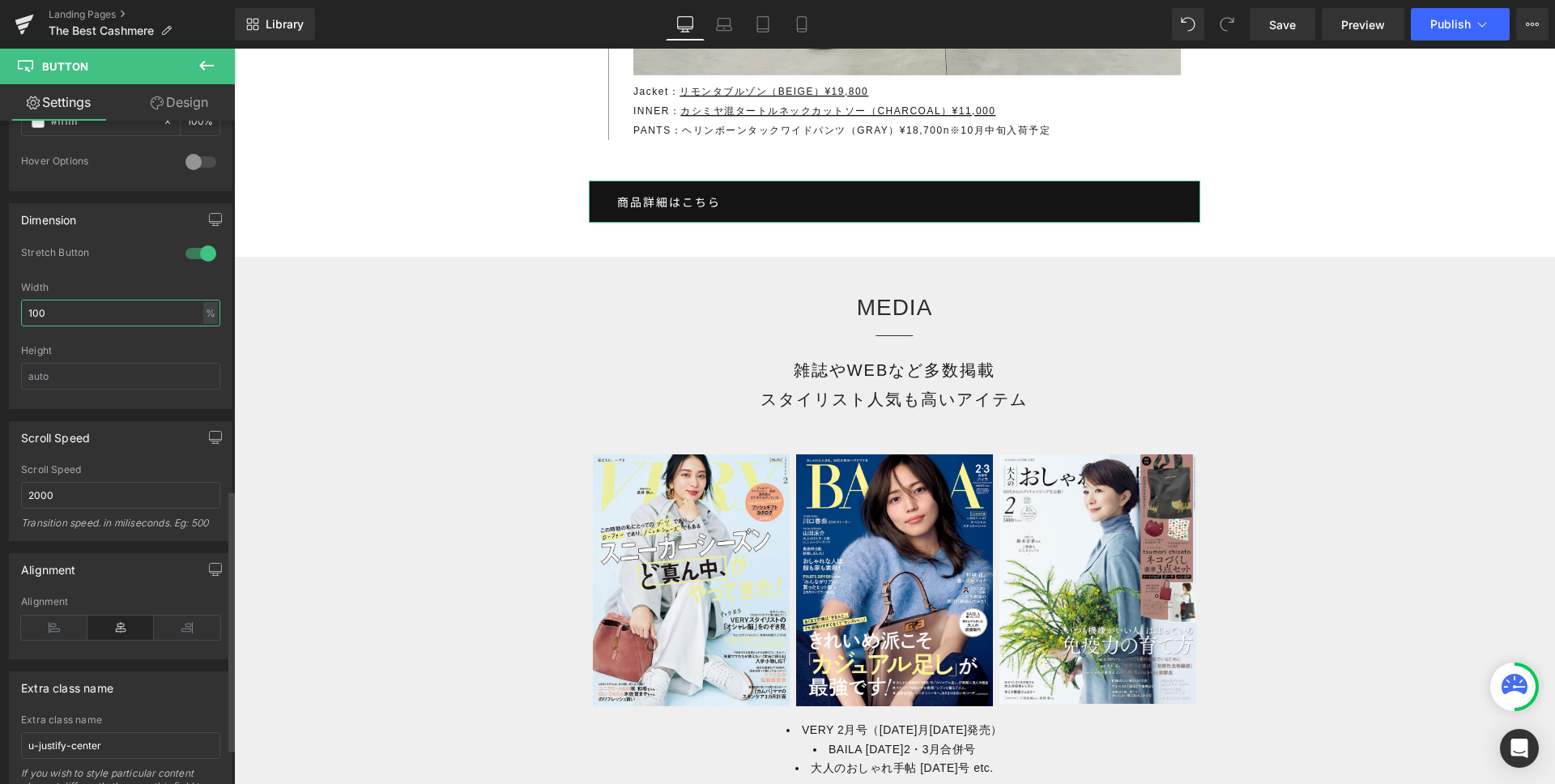
click at [161, 315] on input "100" at bounding box center [121, 313] width 199 height 27
click at [185, 251] on div at bounding box center [201, 254] width 39 height 26
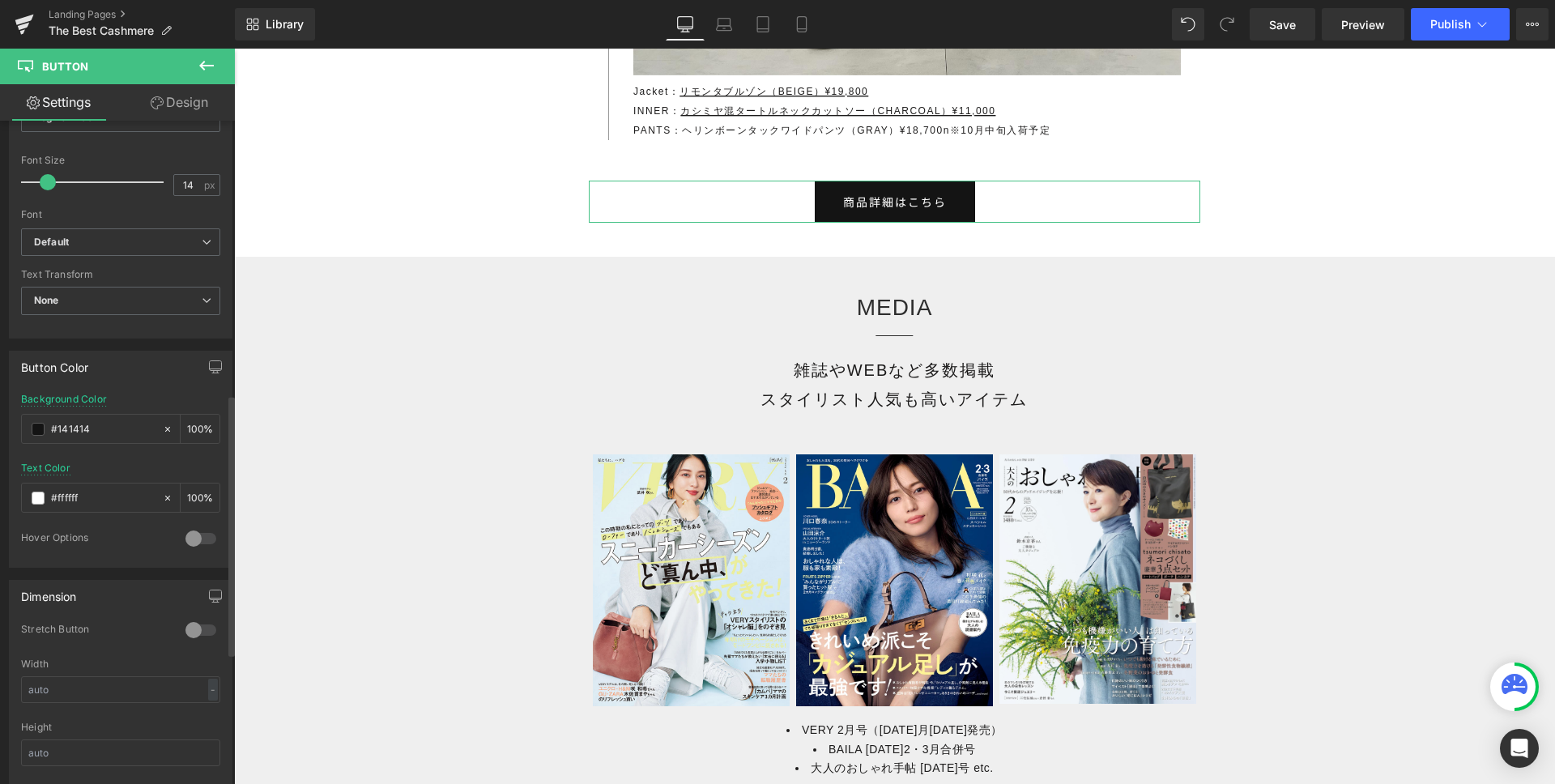
scroll to position [696, 0]
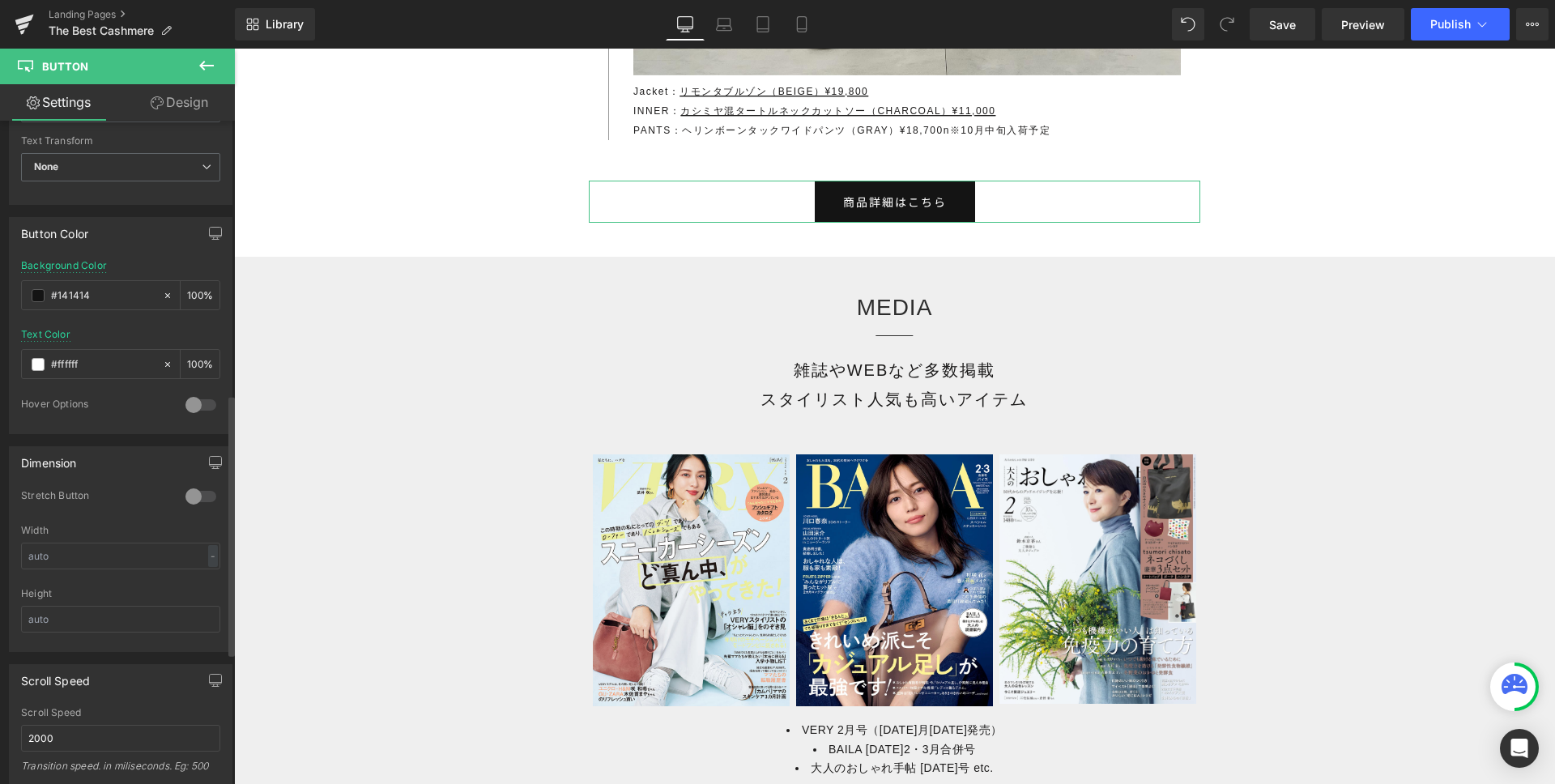
click at [190, 500] on div at bounding box center [201, 496] width 39 height 26
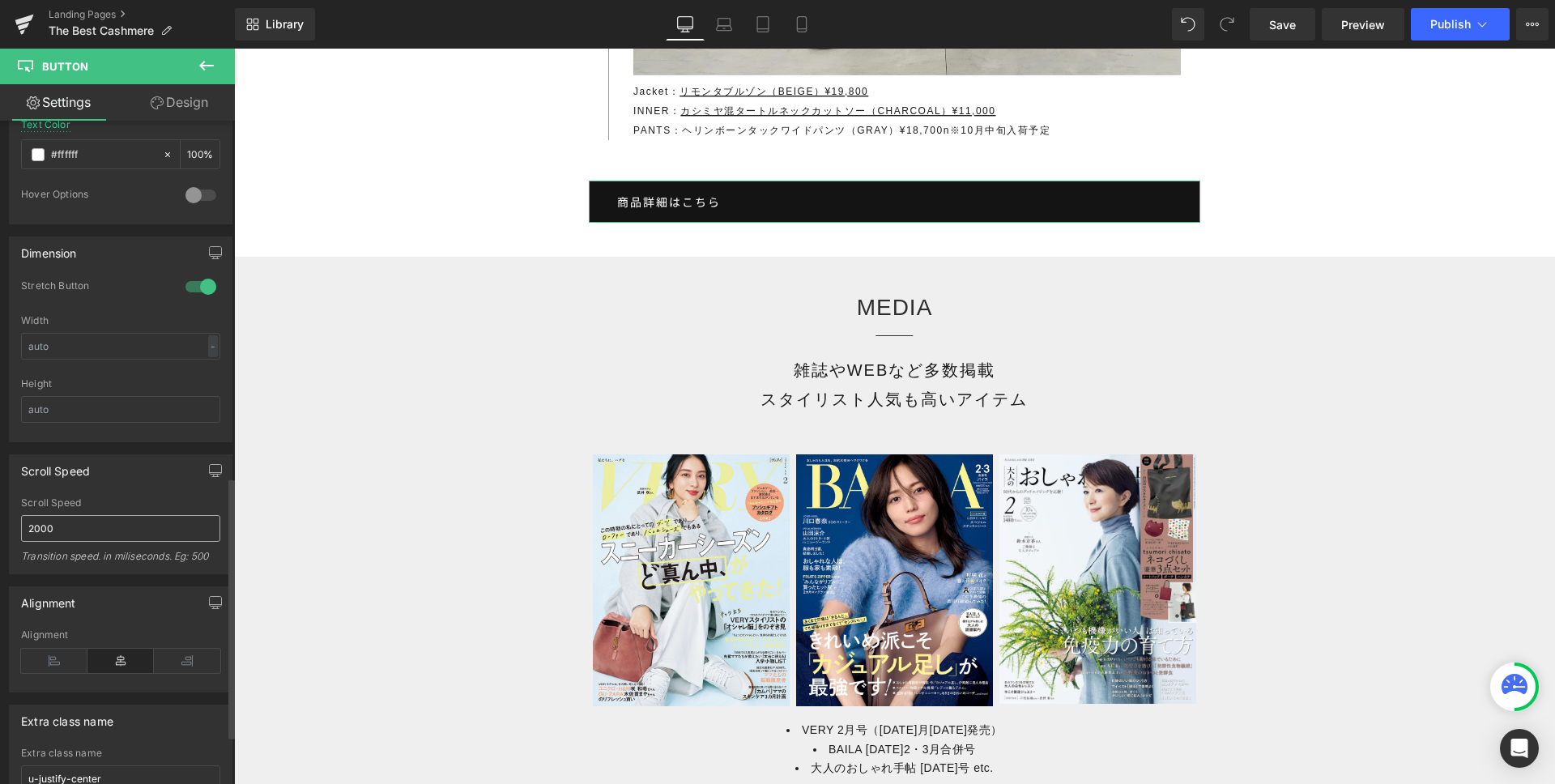
scroll to position [1030, 0]
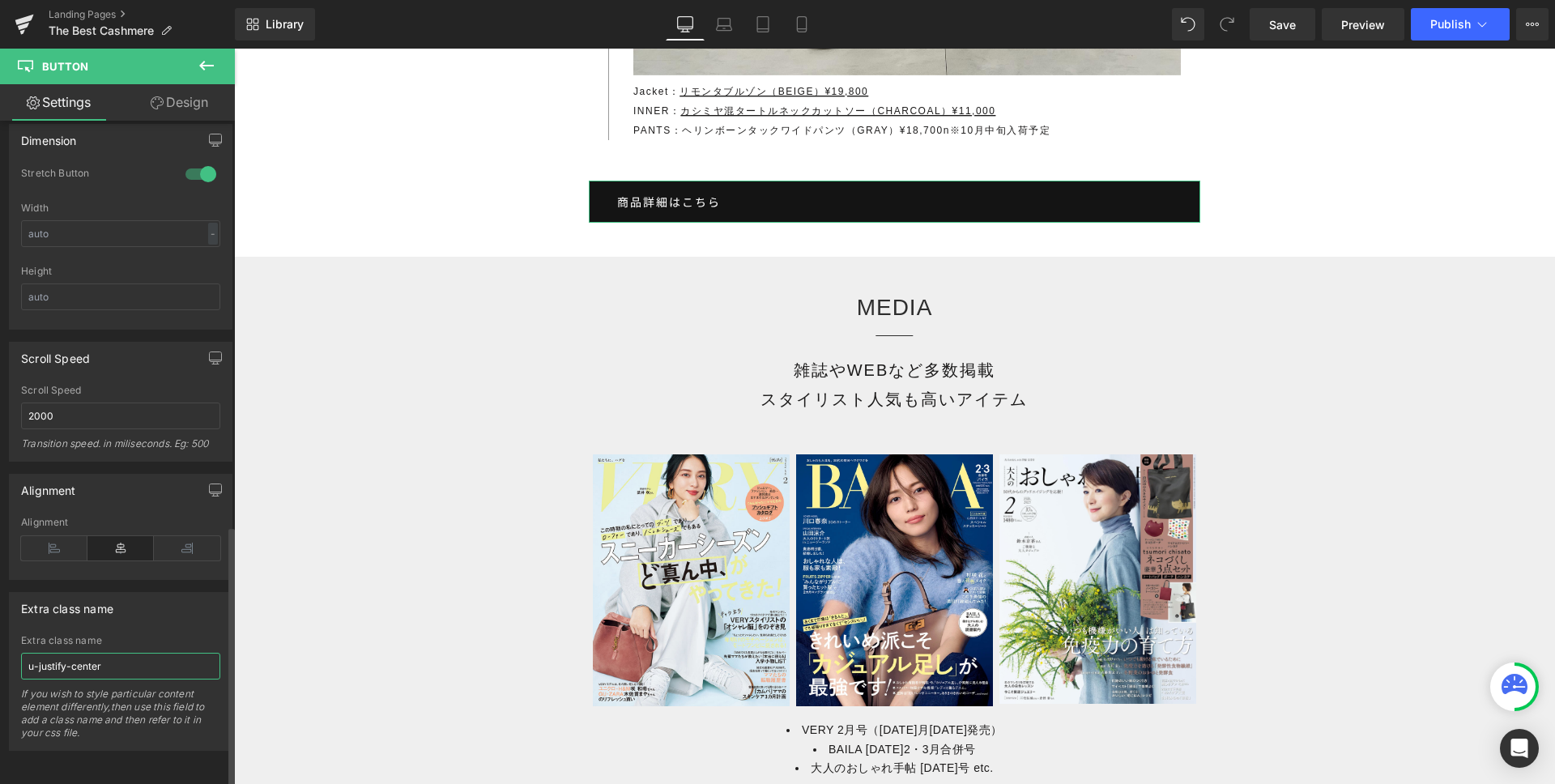
click at [143, 653] on input "u-justify-center" at bounding box center [121, 666] width 199 height 27
click at [1373, 25] on span "Preview" at bounding box center [1363, 25] width 44 height 17
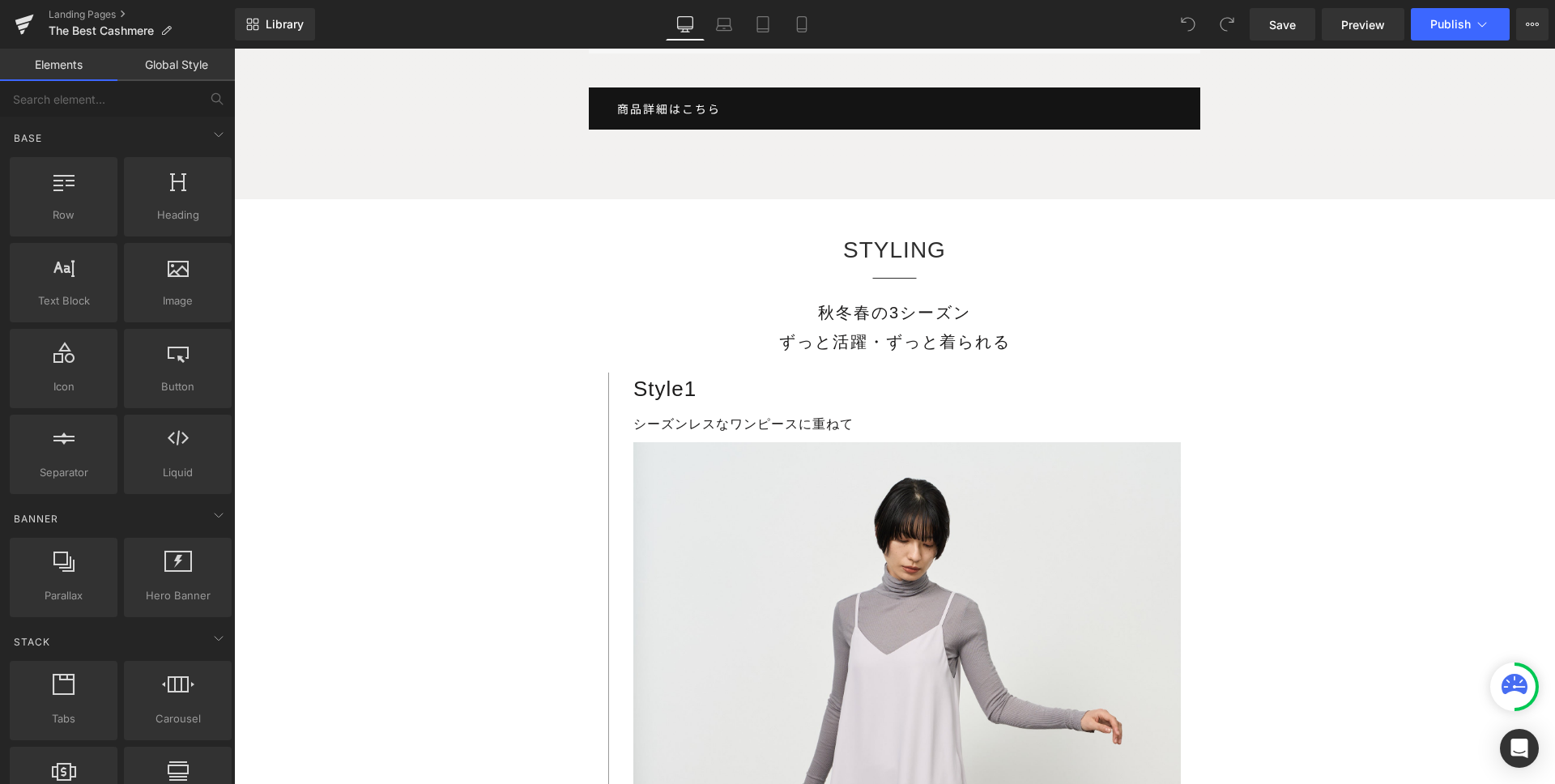
scroll to position [9988, 0]
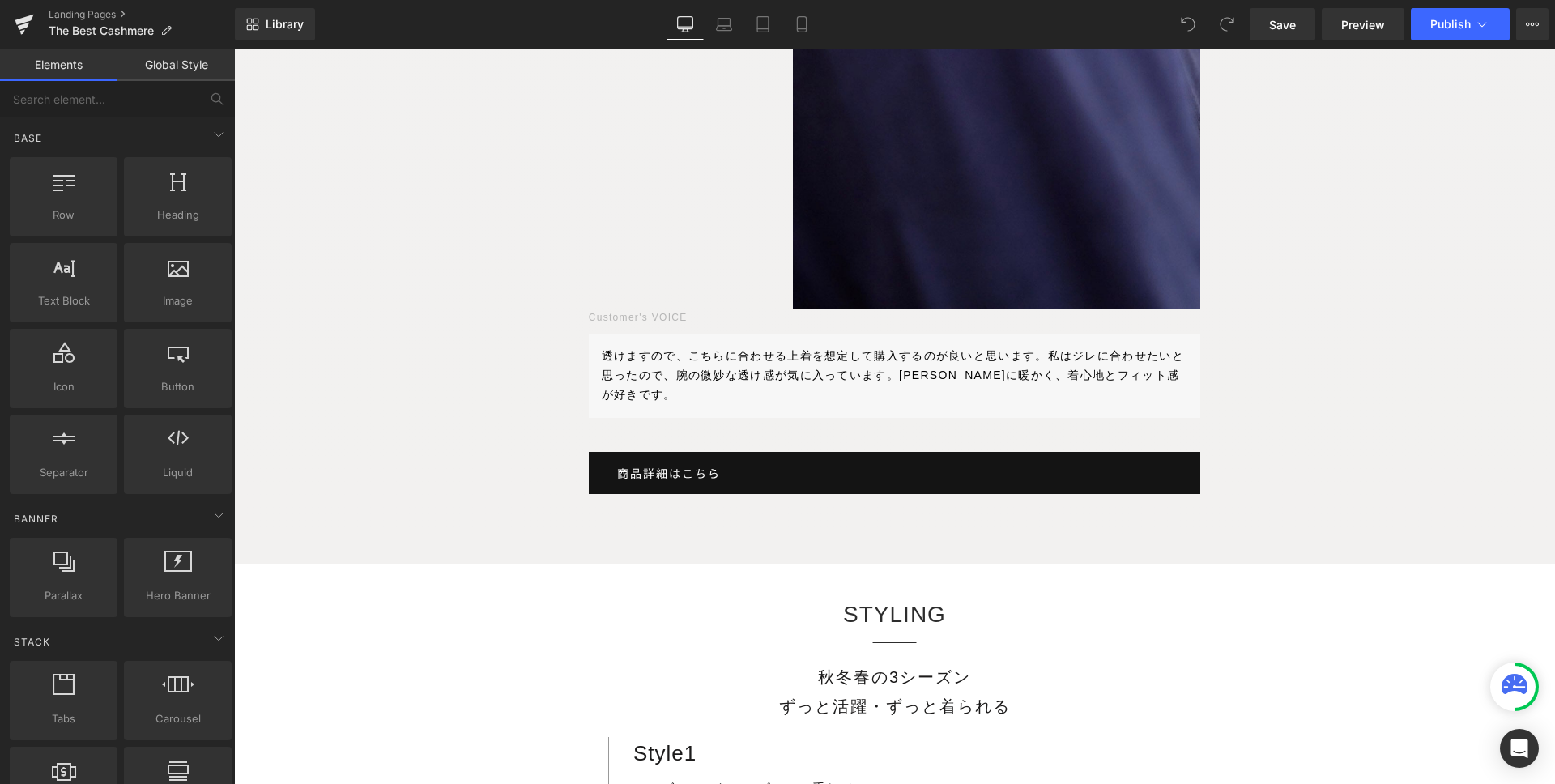
click at [758, 452] on link "商品詳細はこちら" at bounding box center [895, 472] width 612 height 42
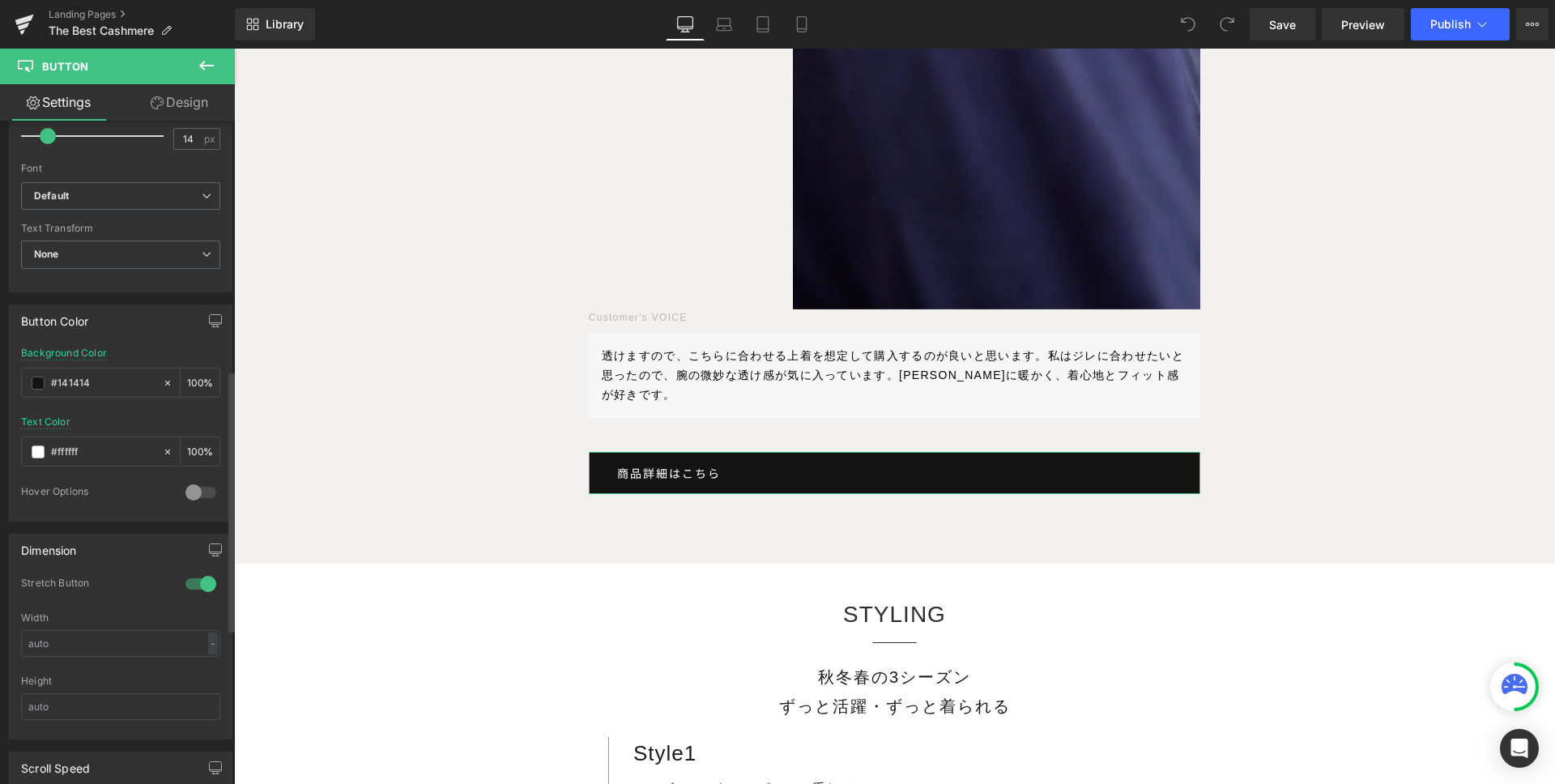
scroll to position [662, 0]
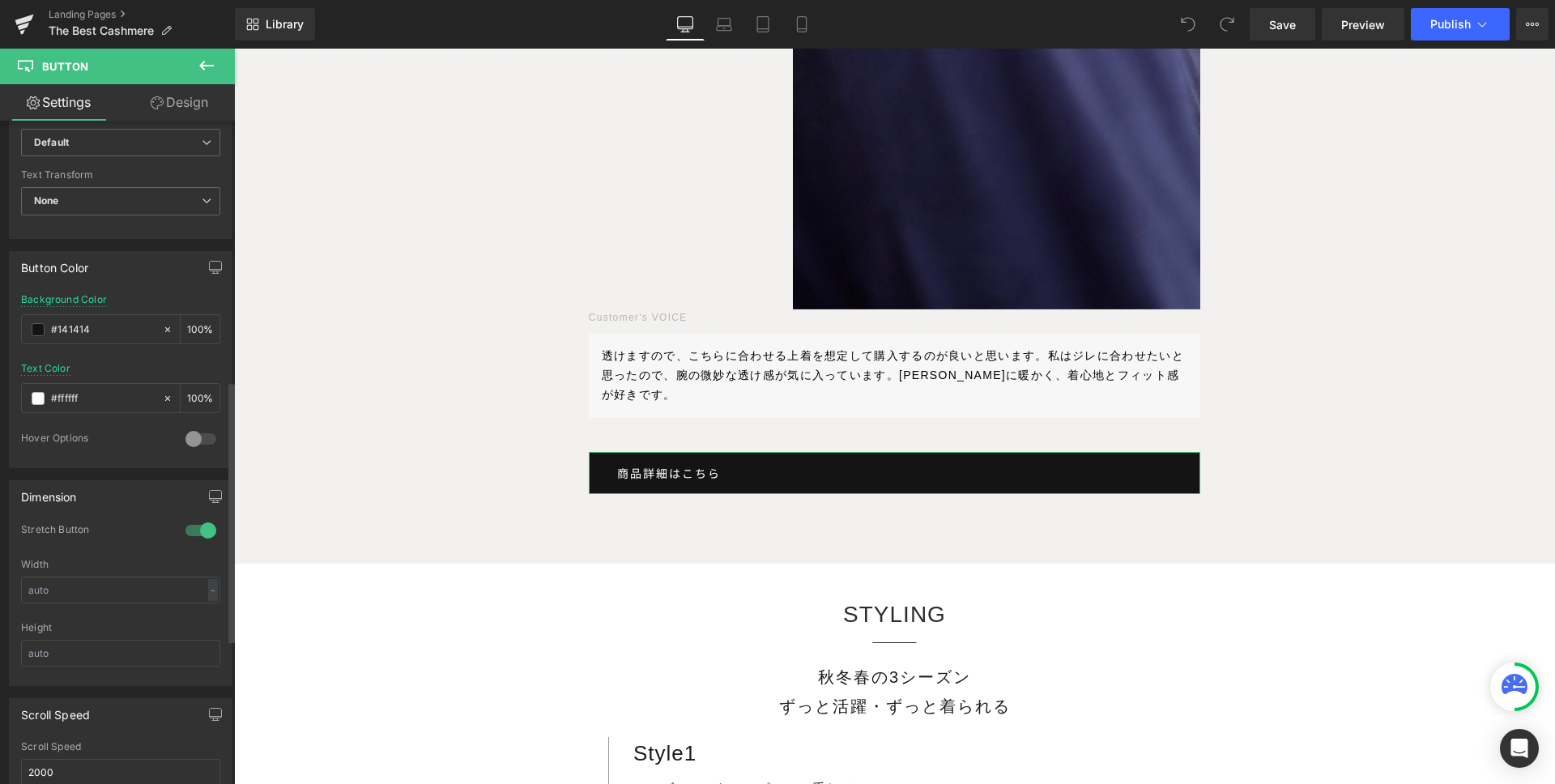
click at [194, 528] on div at bounding box center [201, 530] width 39 height 26
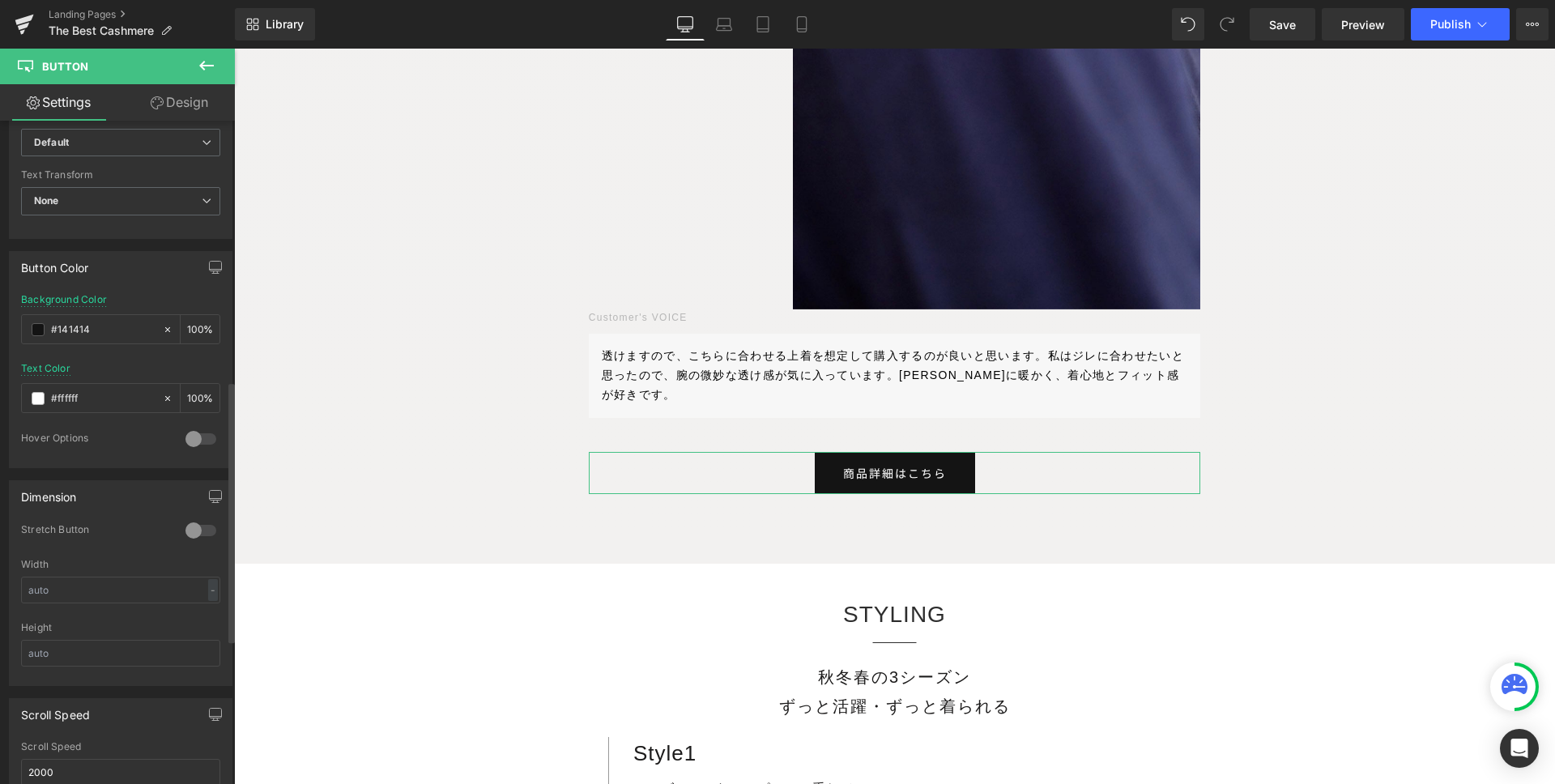
scroll to position [1030, 0]
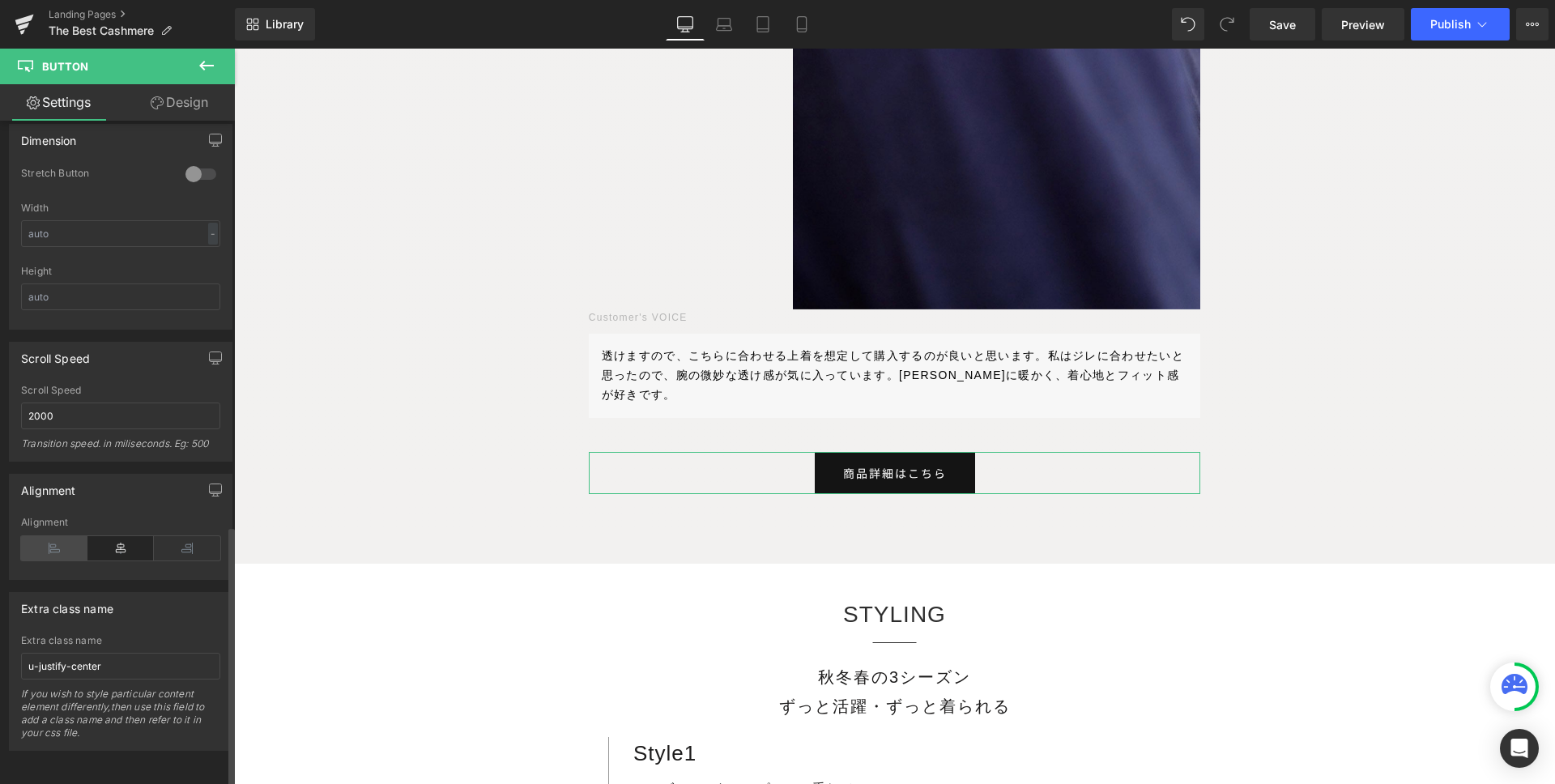
click at [55, 536] on icon at bounding box center [54, 548] width 66 height 24
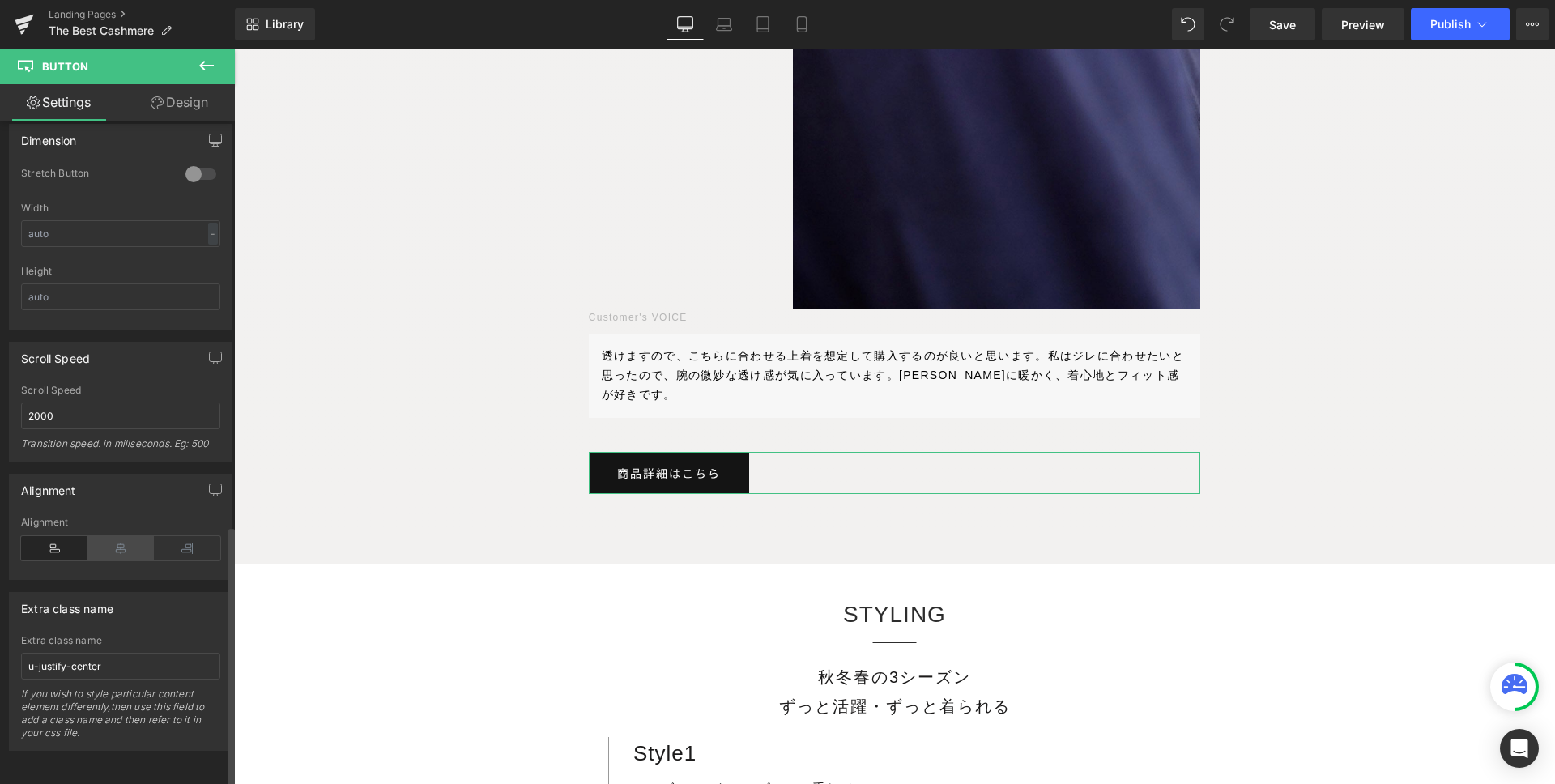
click at [97, 536] on icon at bounding box center [121, 548] width 66 height 24
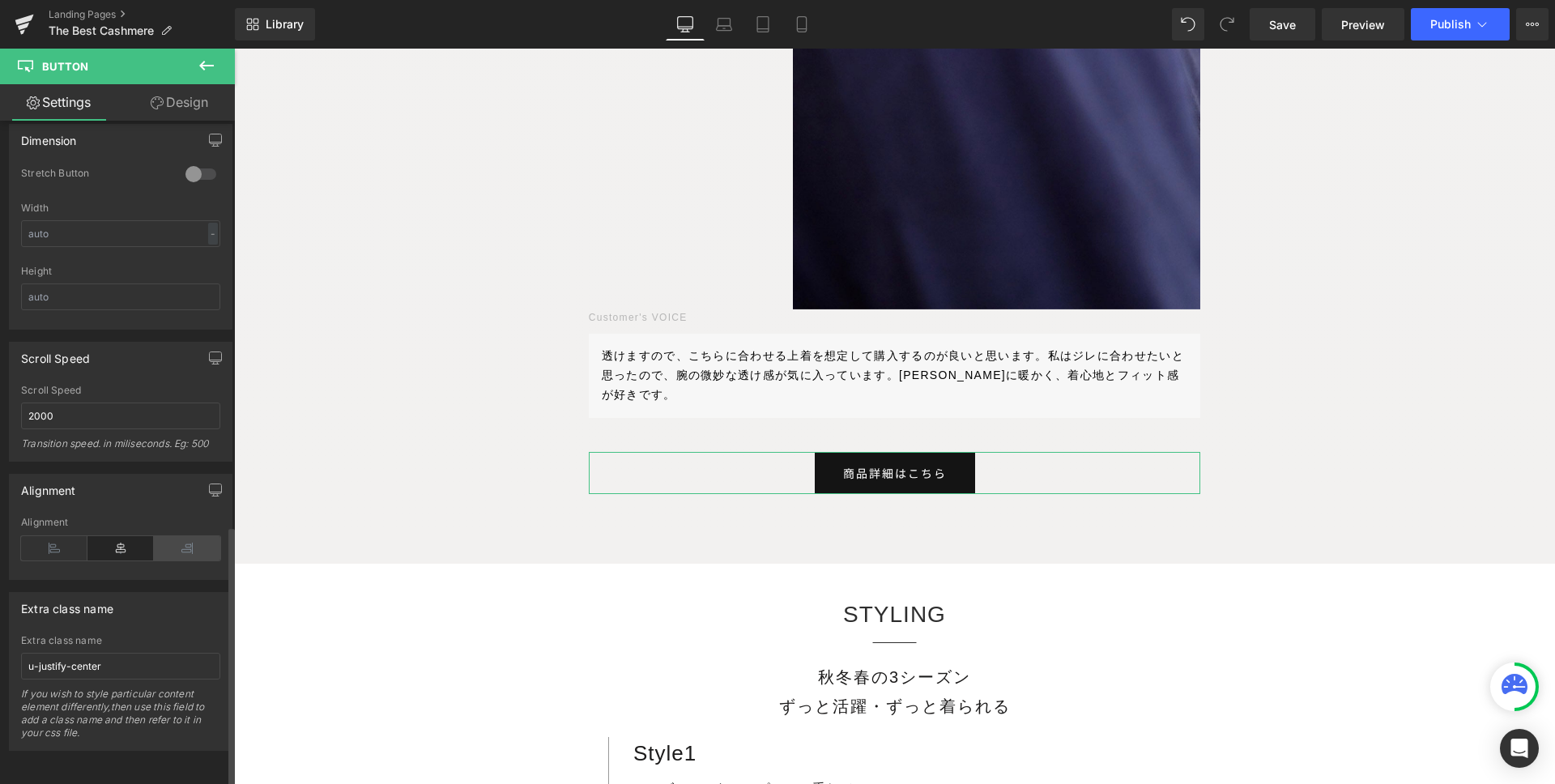
click at [198, 536] on icon at bounding box center [187, 548] width 66 height 24
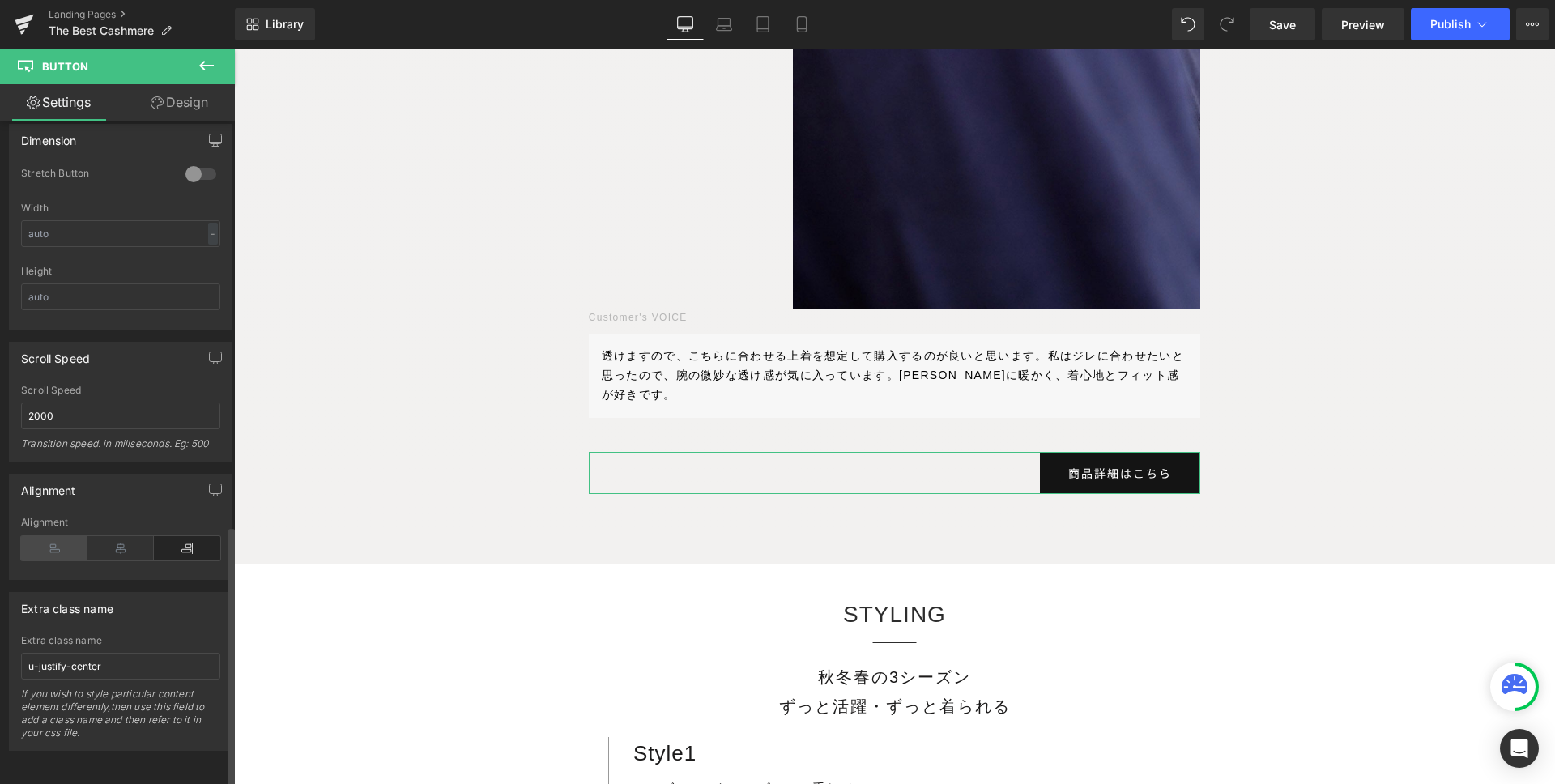
click at [54, 536] on icon at bounding box center [54, 548] width 66 height 24
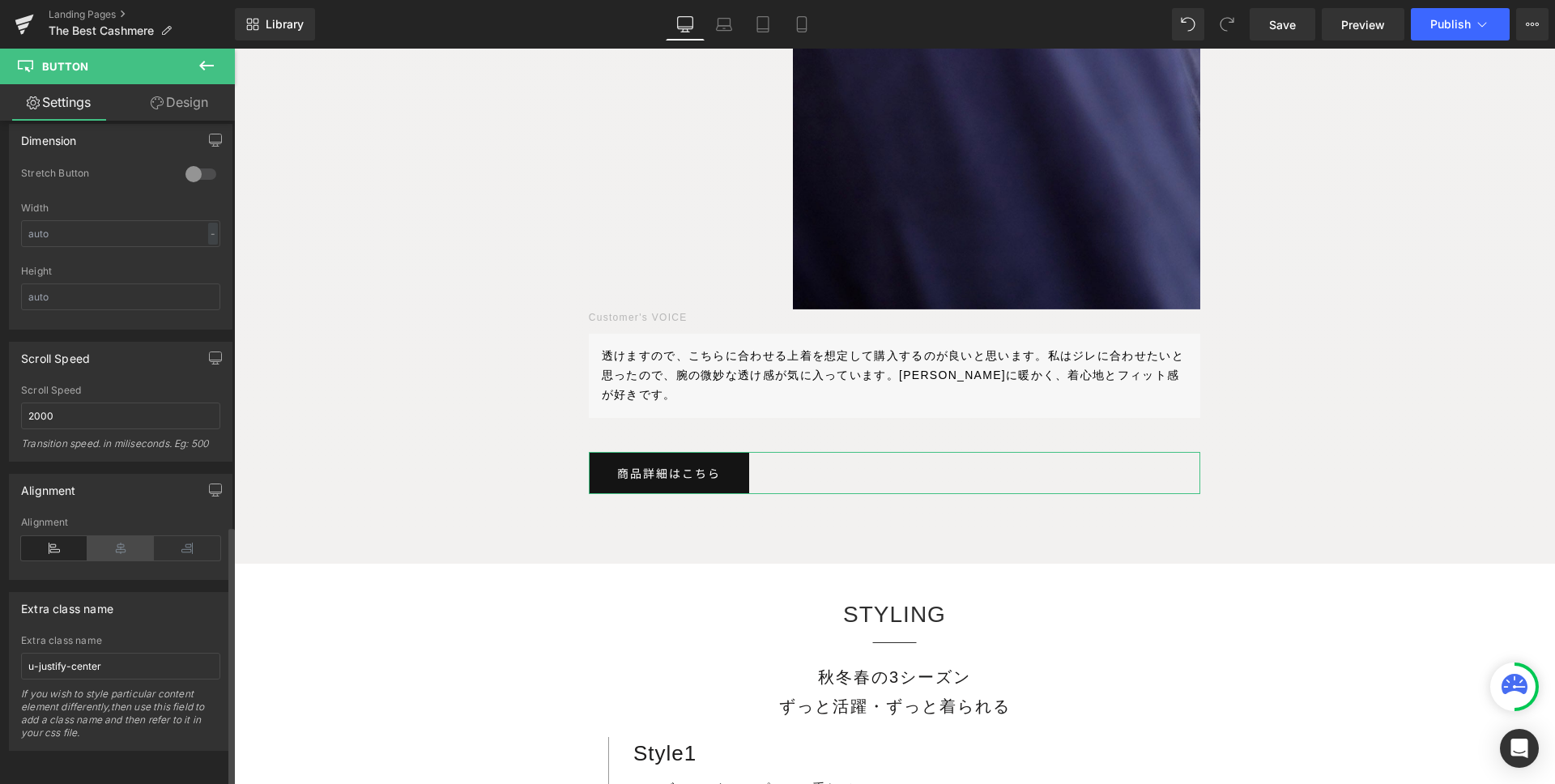
click at [109, 536] on icon at bounding box center [121, 548] width 66 height 24
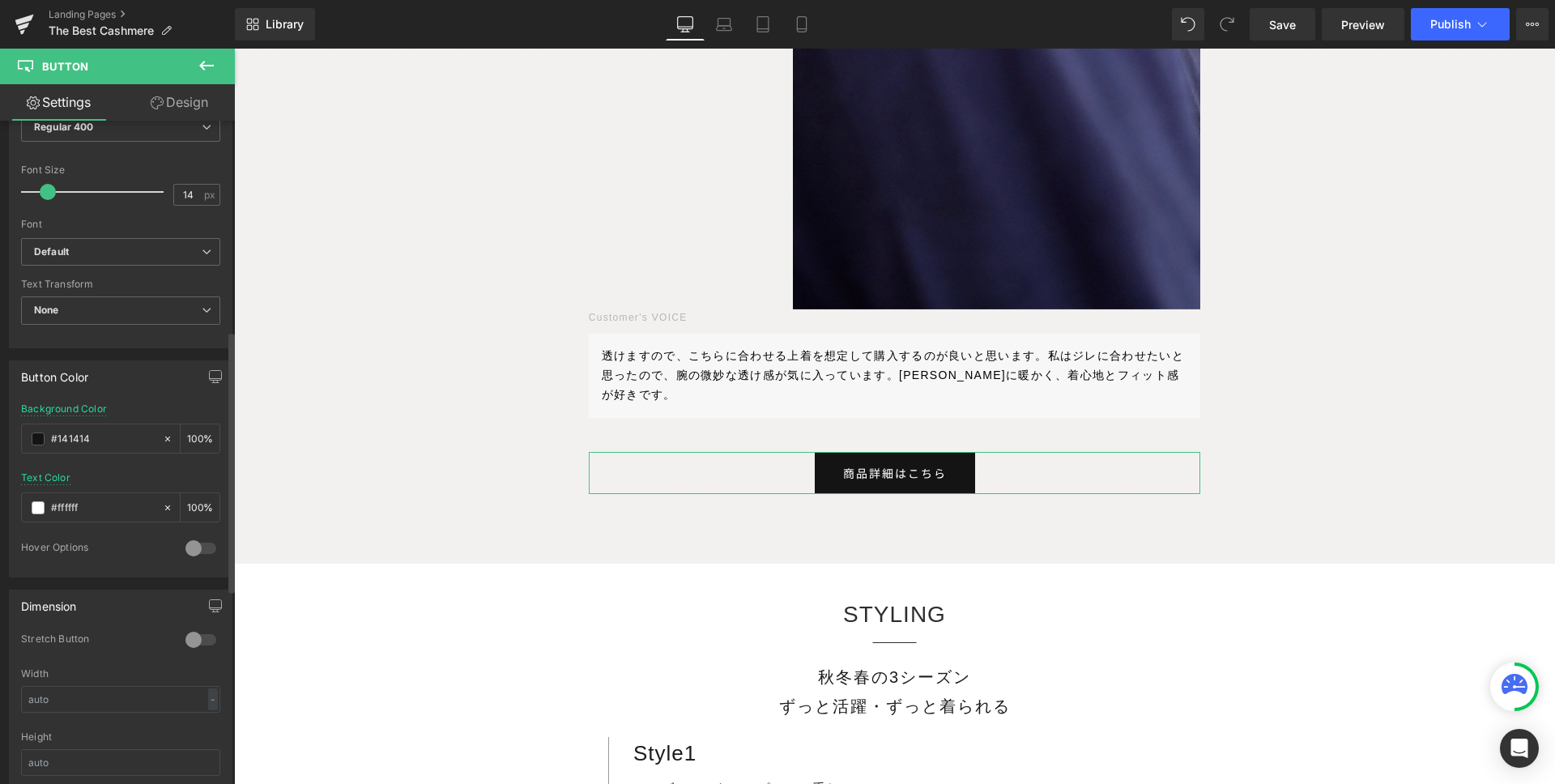
scroll to position [534, 0]
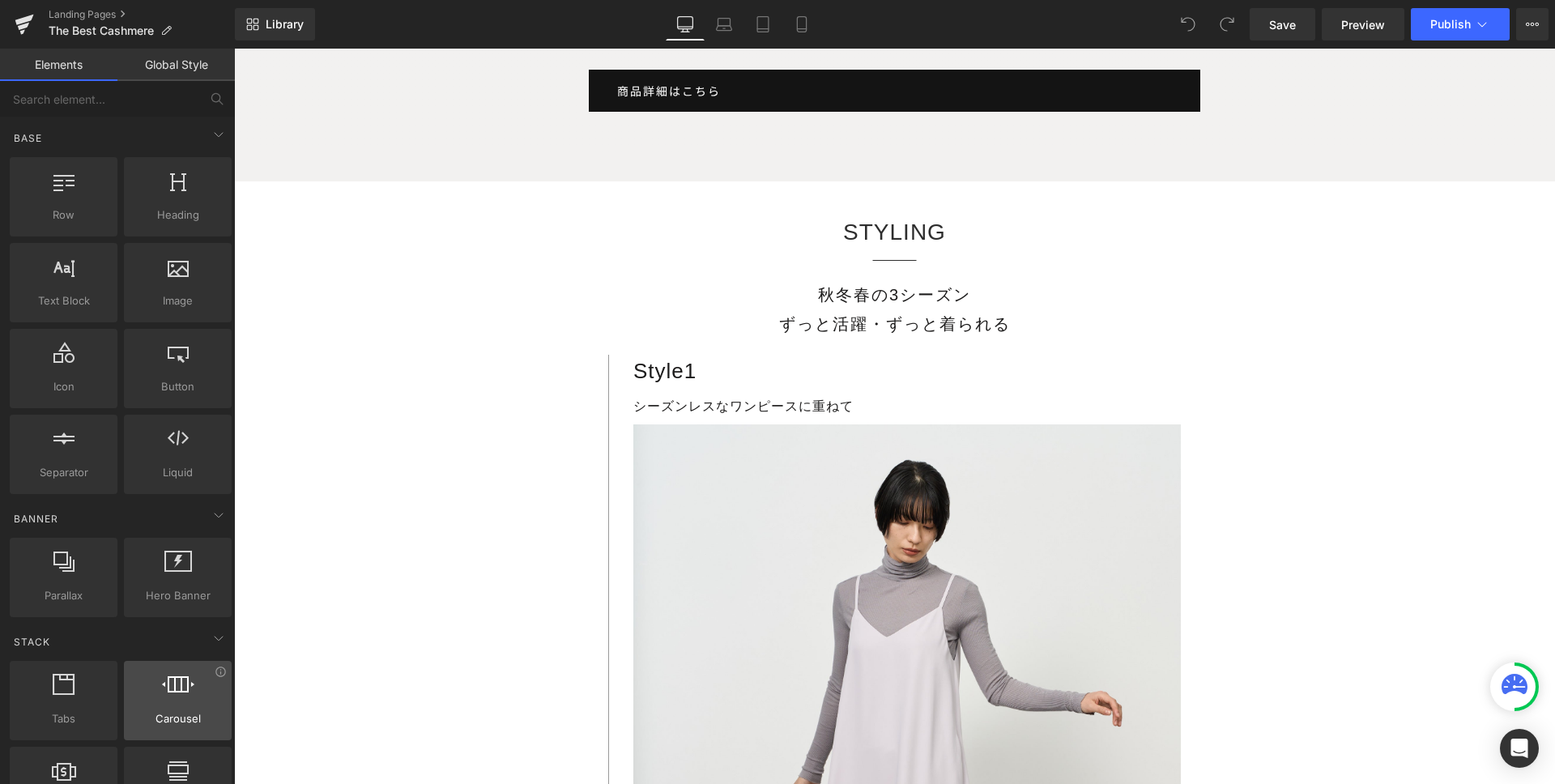
scroll to position [10251, 0]
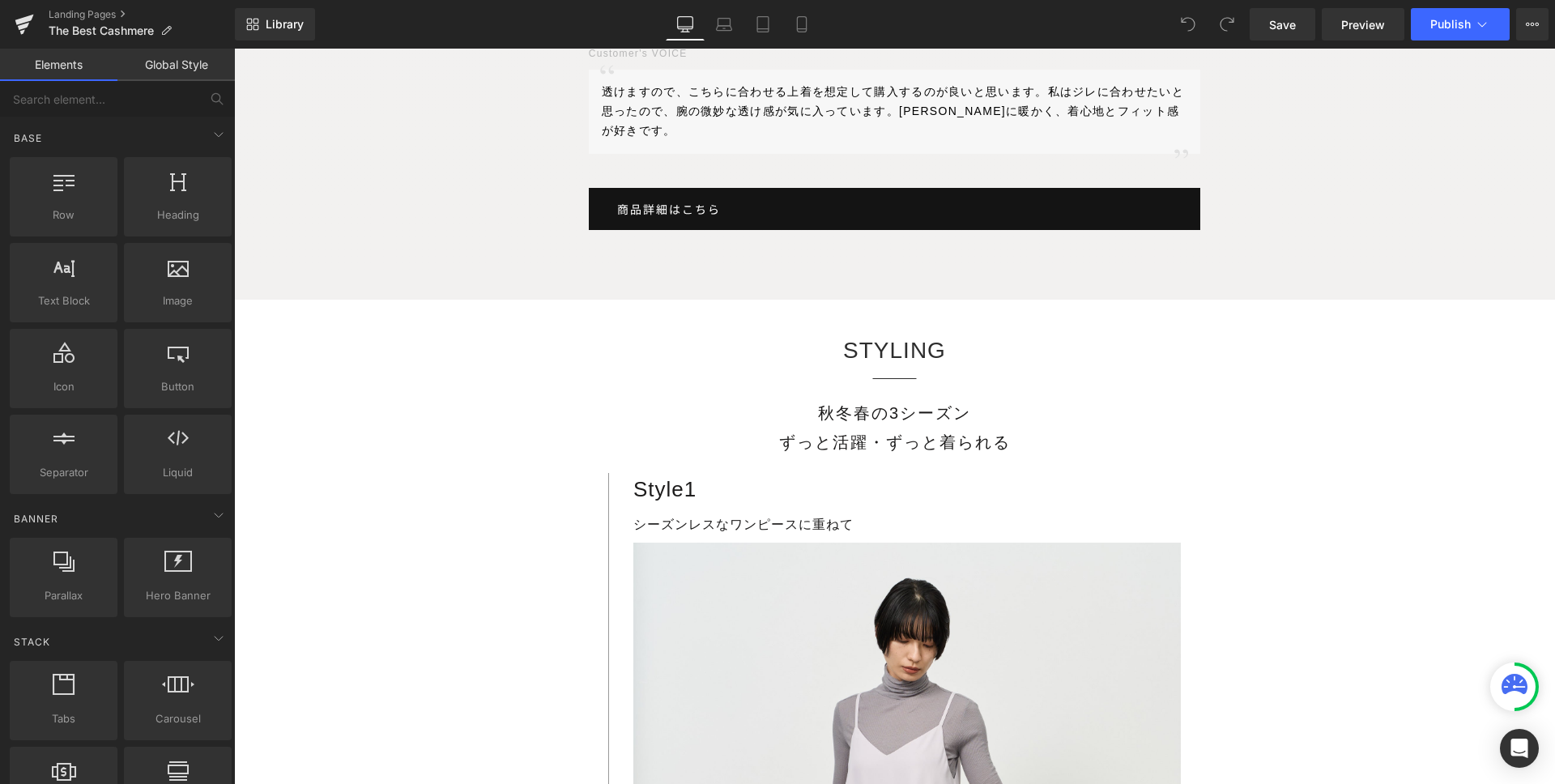
click at [751, 187] on link "商品詳細はこちら" at bounding box center [895, 208] width 612 height 42
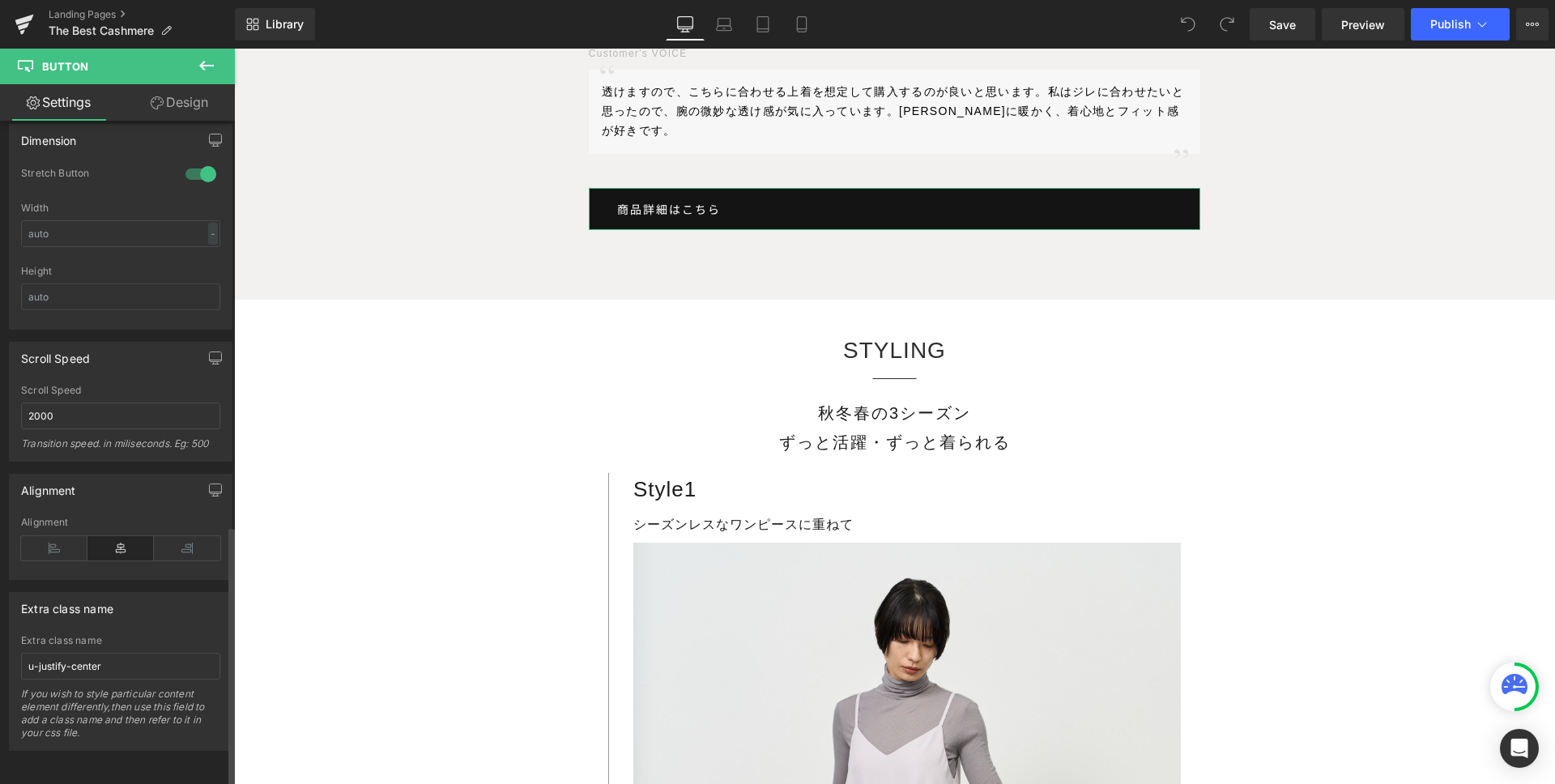
scroll to position [945, 0]
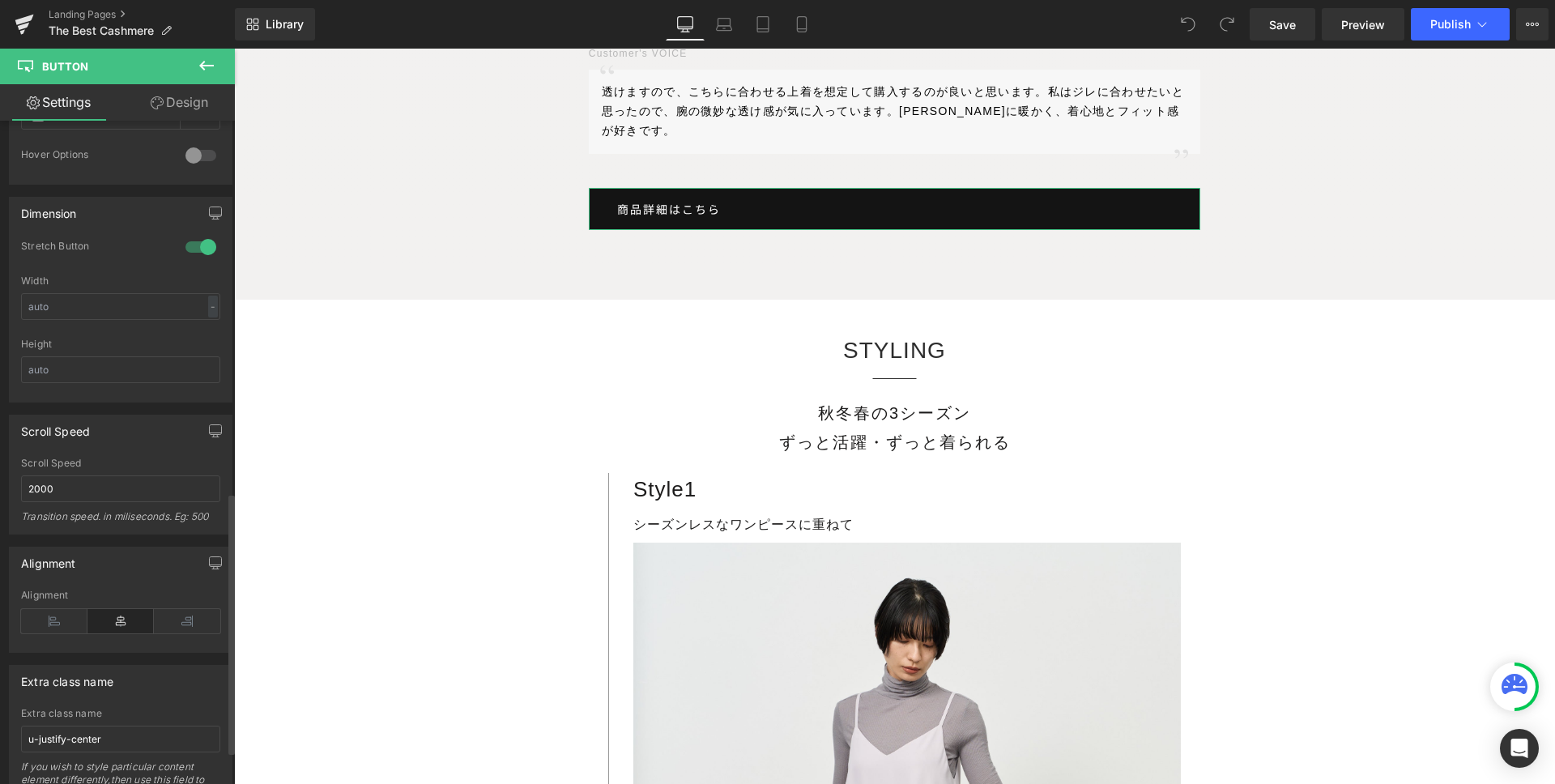
click at [38, 211] on div "Dimension" at bounding box center [50, 208] width 56 height 22
drag, startPoint x: 86, startPoint y: 215, endPoint x: -1, endPoint y: 215, distance: 87.0
click at [0, 215] on div "Dimension 1 Stretch Button Width - % px Height" at bounding box center [121, 293] width 242 height 218
